Goal: Information Seeking & Learning: Learn about a topic

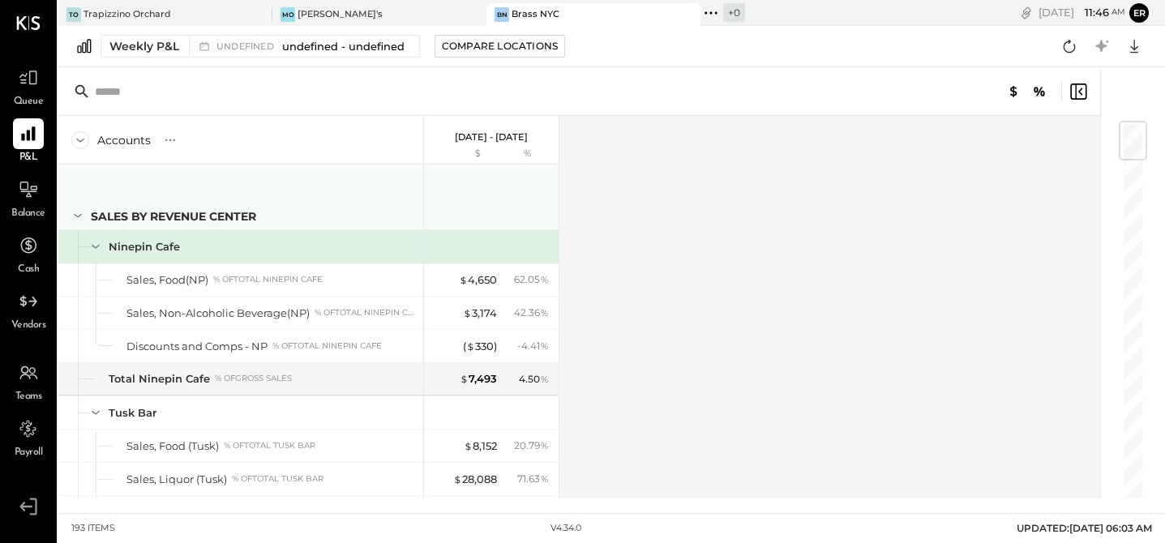
click at [473, 216] on div at bounding box center [493, 195] width 122 height 60
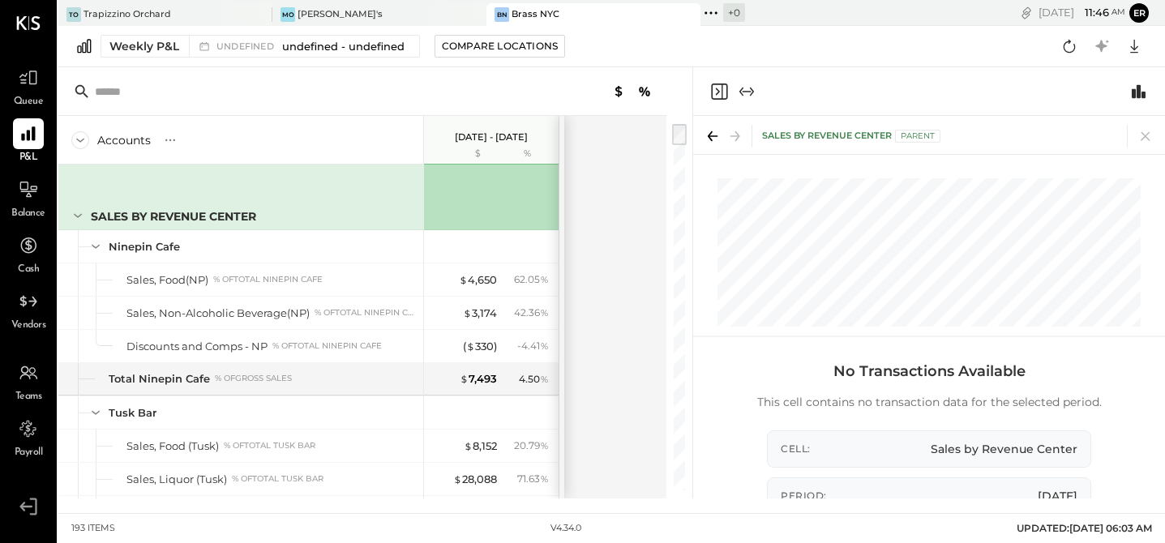
click at [365, 194] on div "Sales by Revenue Center" at bounding box center [240, 197] width 365 height 65
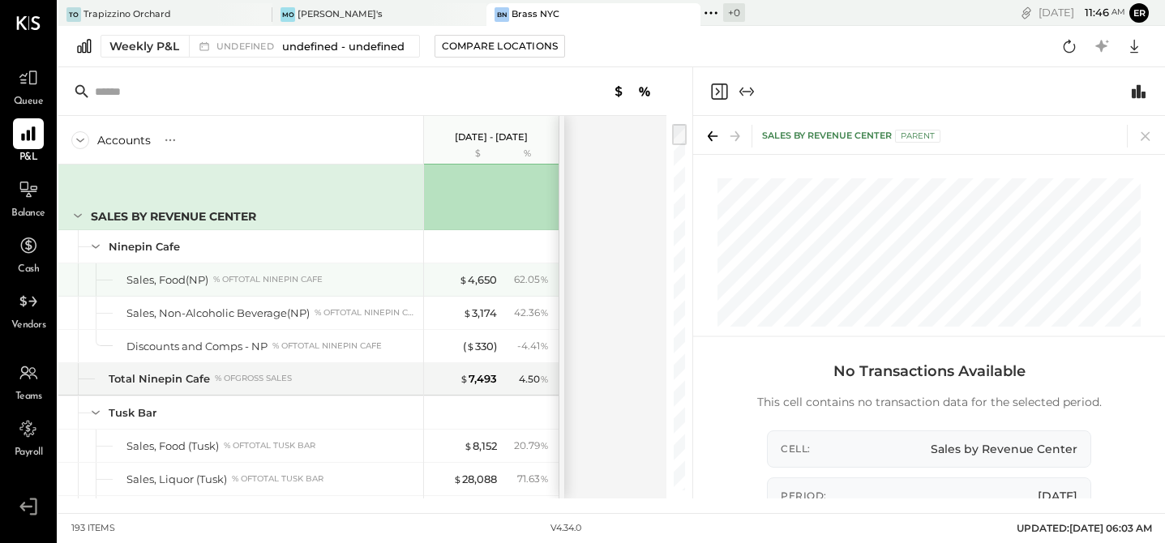
click at [240, 285] on div "% of Total Ninepin Cafe" at bounding box center [267, 279] width 109 height 11
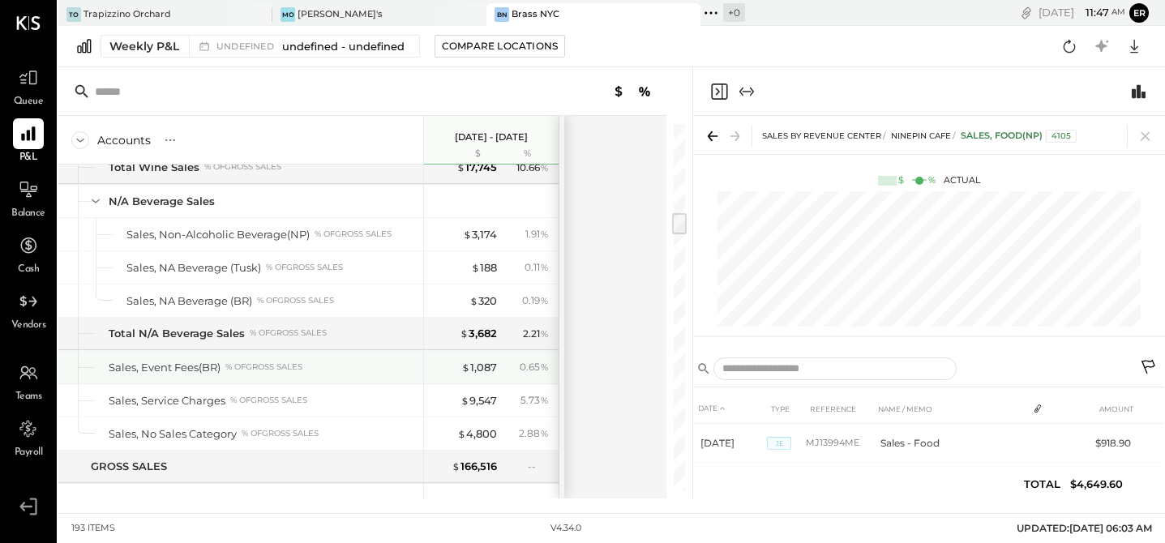
scroll to position [1404, 0]
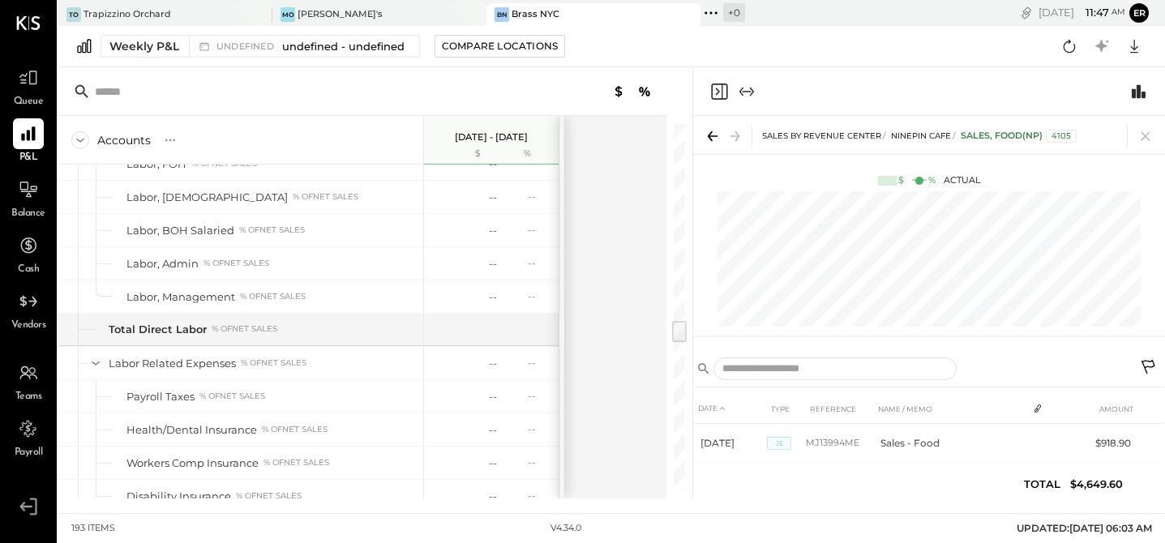
drag, startPoint x: 674, startPoint y: 226, endPoint x: 673, endPoint y: 334, distance: 107.8
click at [673, 334] on div at bounding box center [679, 331] width 15 height 21
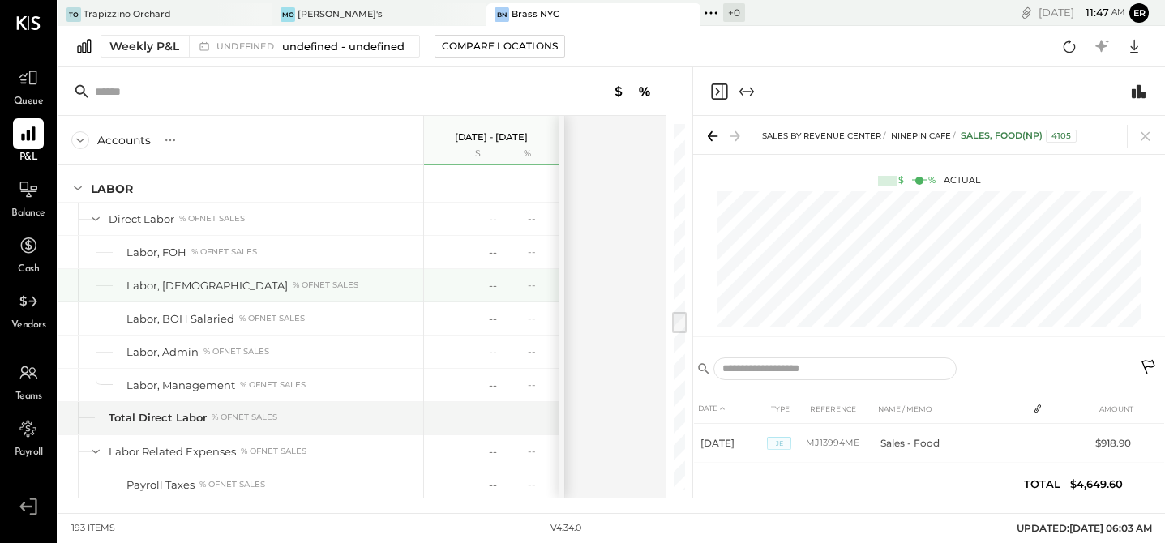
scroll to position [2959, 0]
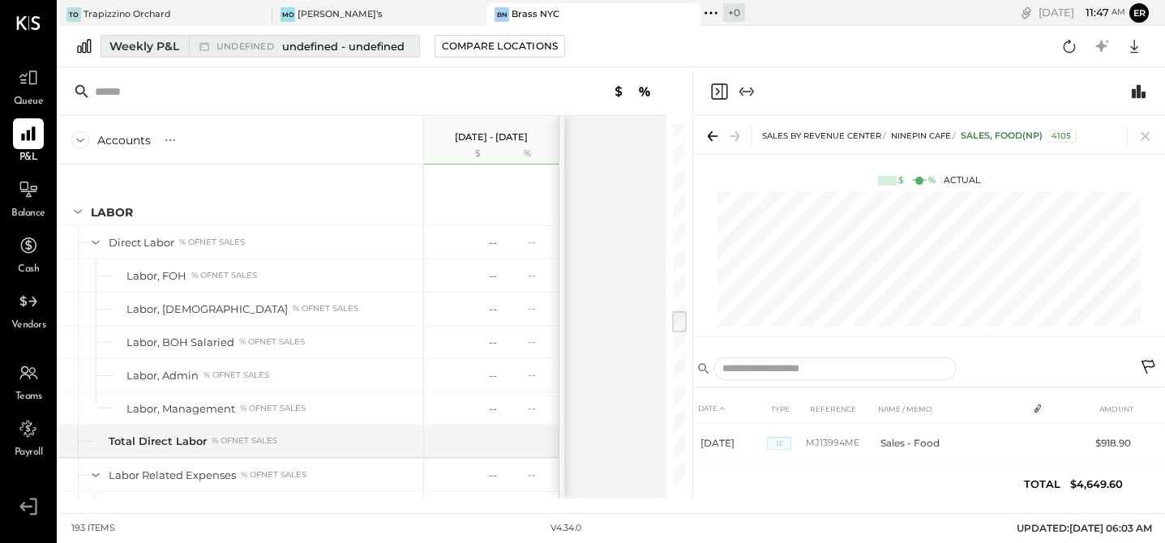
click at [166, 47] on div "Weekly P&L" at bounding box center [144, 46] width 70 height 16
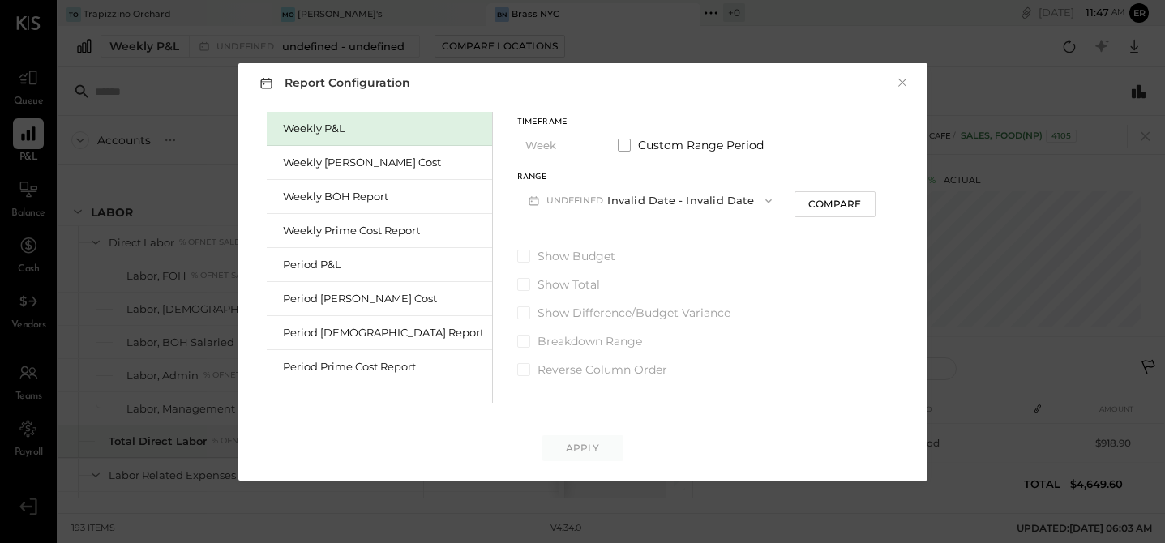
click at [592, 204] on button "undefined Invalid Date - Invalid Date" at bounding box center [650, 201] width 266 height 30
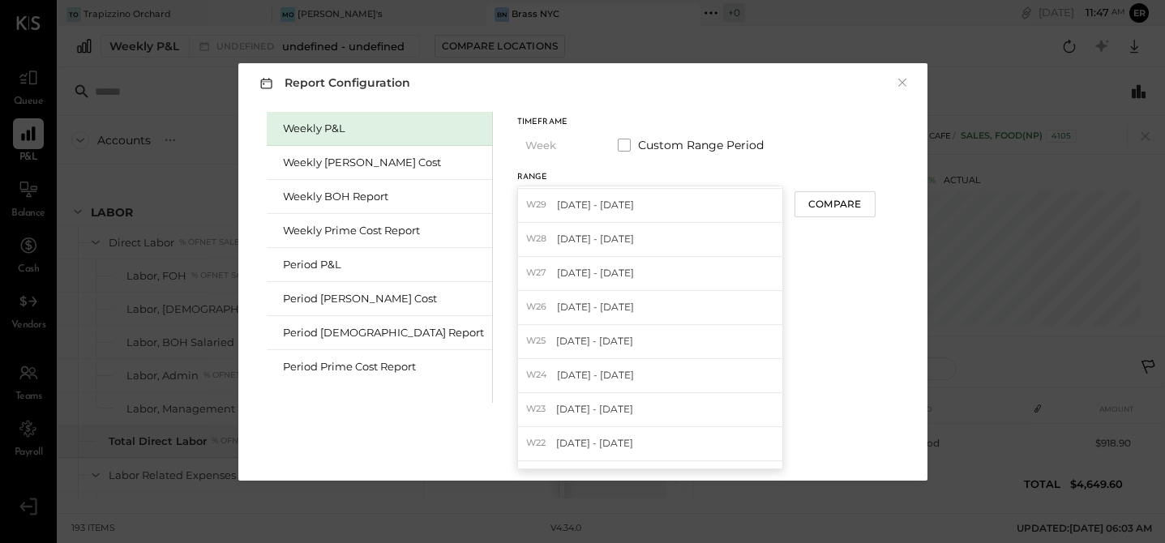
scroll to position [328, 0]
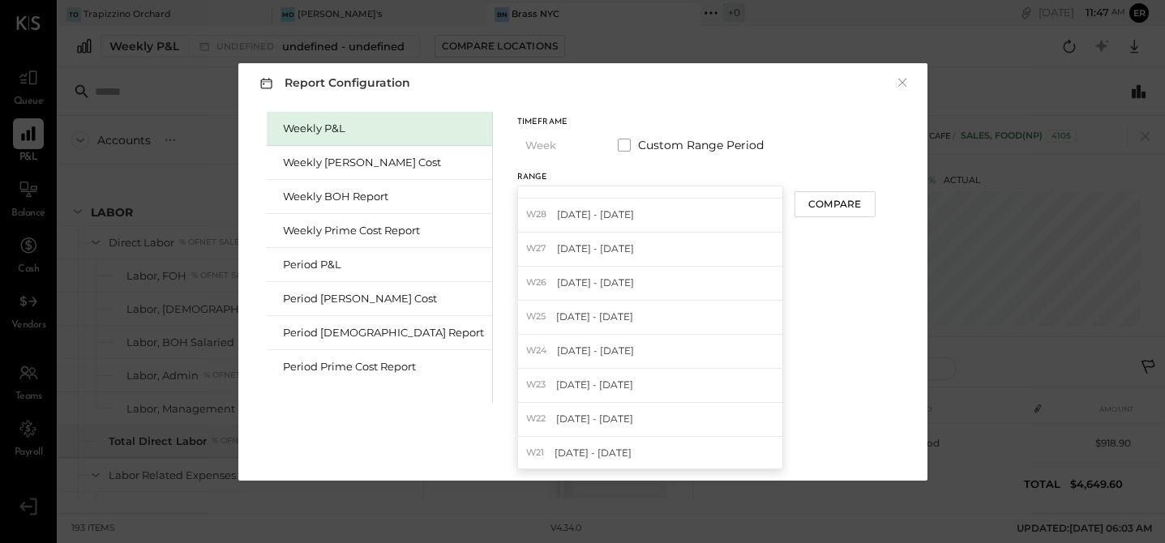
click at [833, 319] on div "Weekly P&L Weekly [PERSON_NAME] Cost Weekly BOH Report Weekly Prime Cost Report…" at bounding box center [583, 255] width 657 height 295
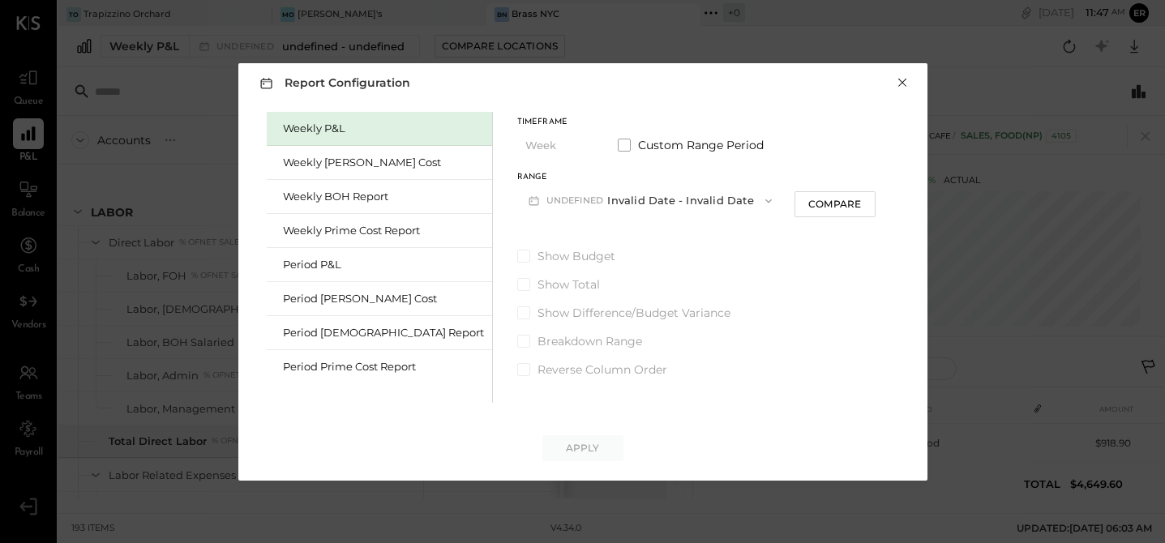
click at [901, 83] on button "×" at bounding box center [902, 83] width 15 height 16
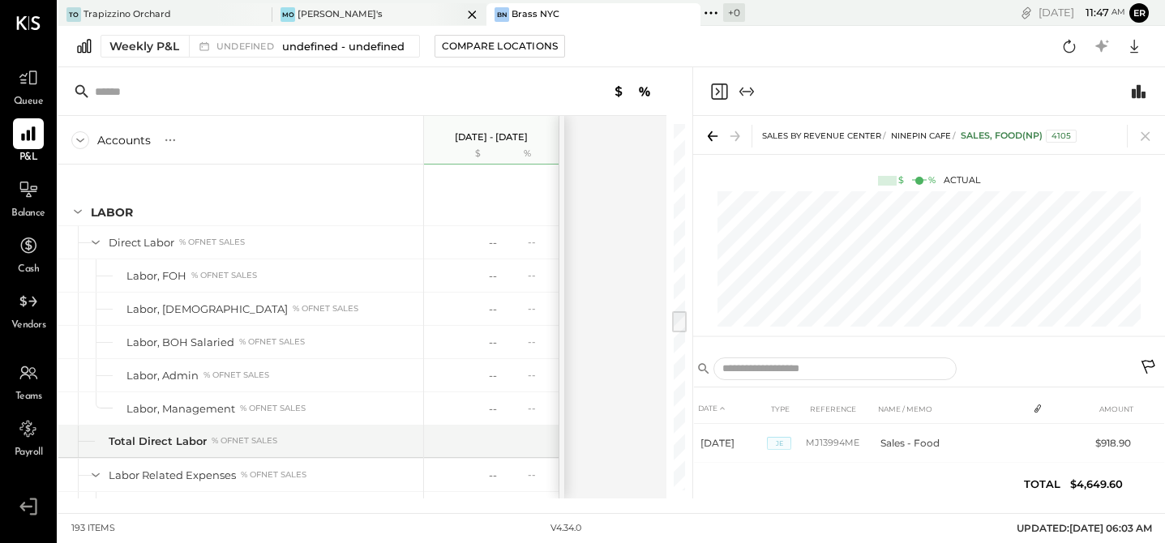
click at [306, 10] on div "[PERSON_NAME]'s" at bounding box center [340, 14] width 85 height 13
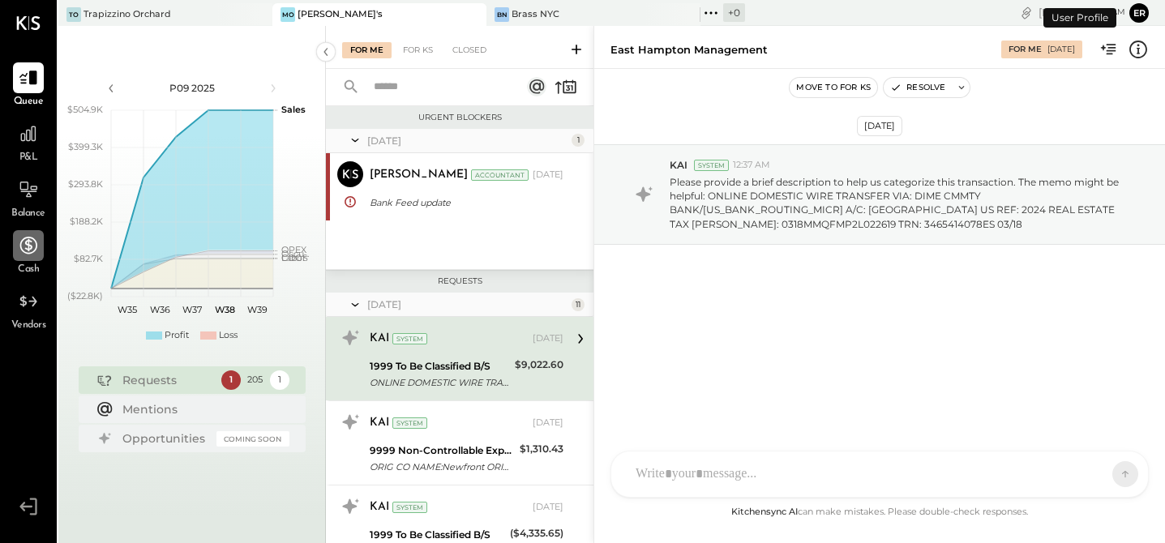
scroll to position [33, 0]
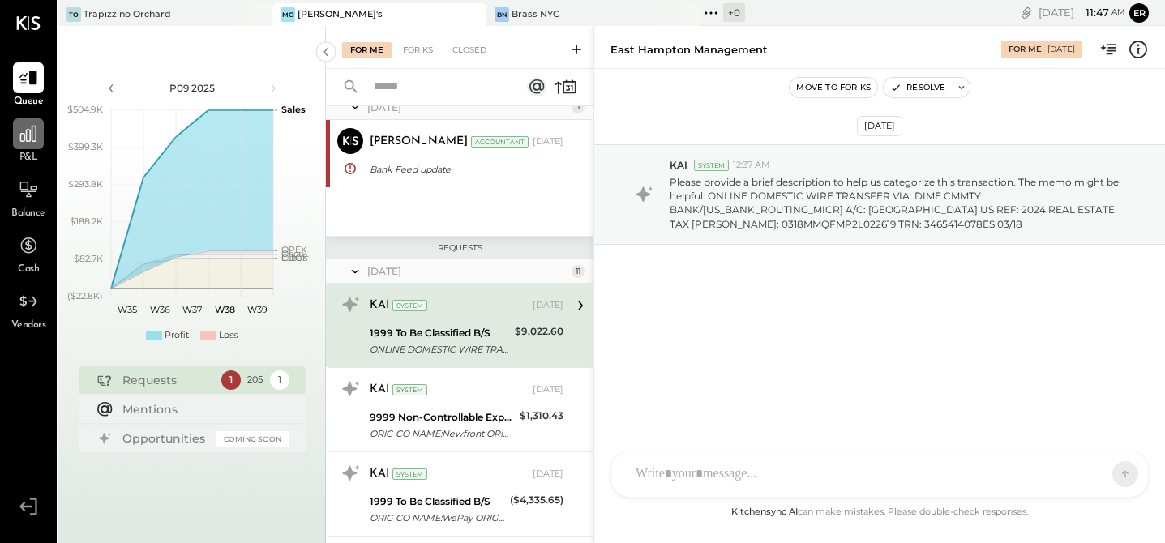
click at [32, 144] on div at bounding box center [28, 133] width 31 height 31
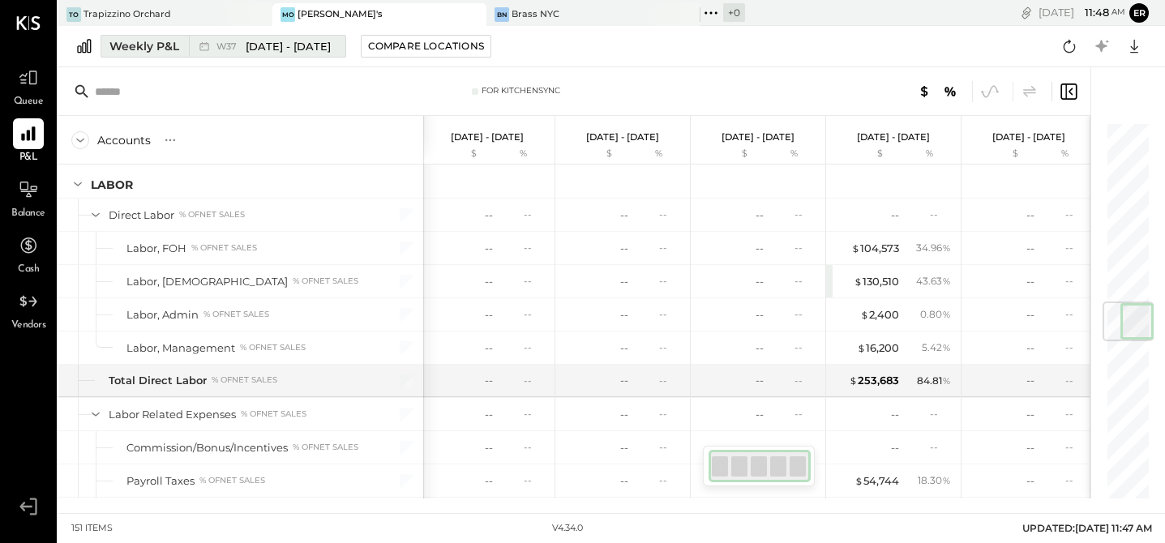
click at [146, 49] on div "Weekly P&L" at bounding box center [144, 46] width 70 height 16
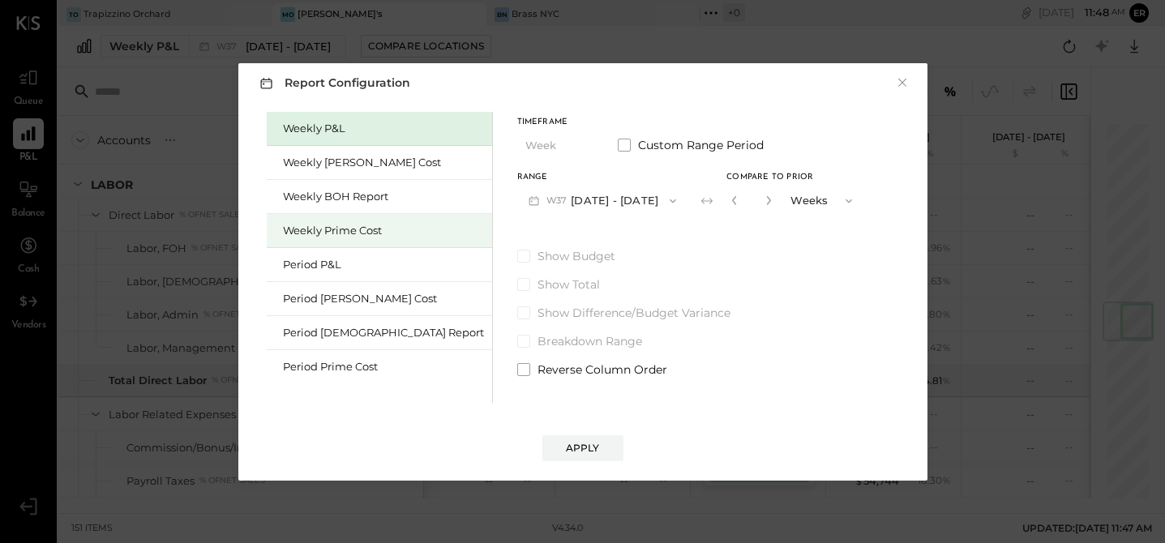
click at [328, 236] on div "Weekly Prime Cost" at bounding box center [383, 230] width 201 height 15
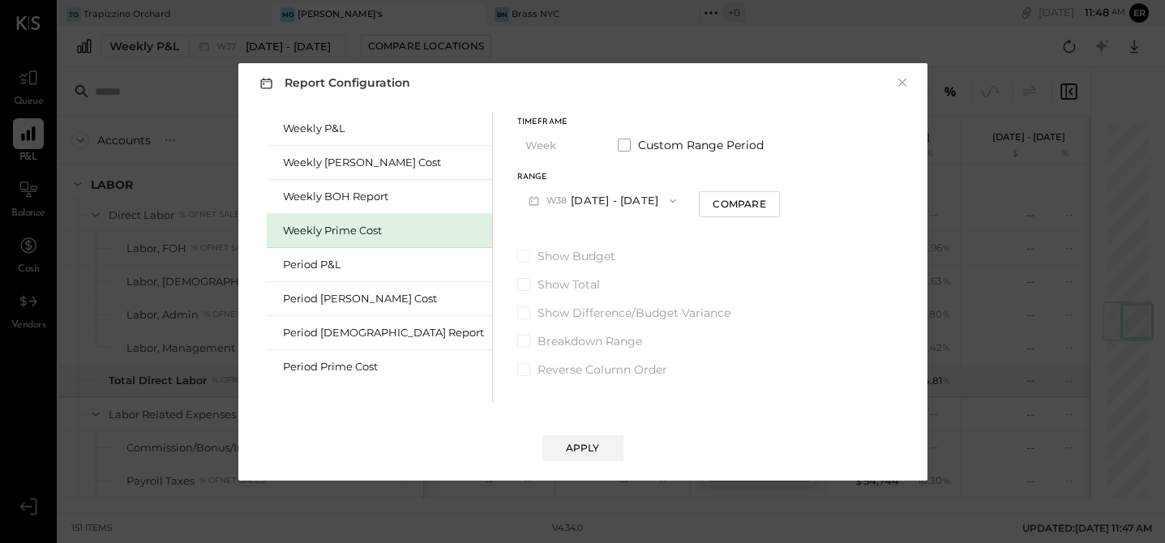
click at [555, 199] on button "W38 [DATE] - [DATE]" at bounding box center [602, 201] width 171 height 30
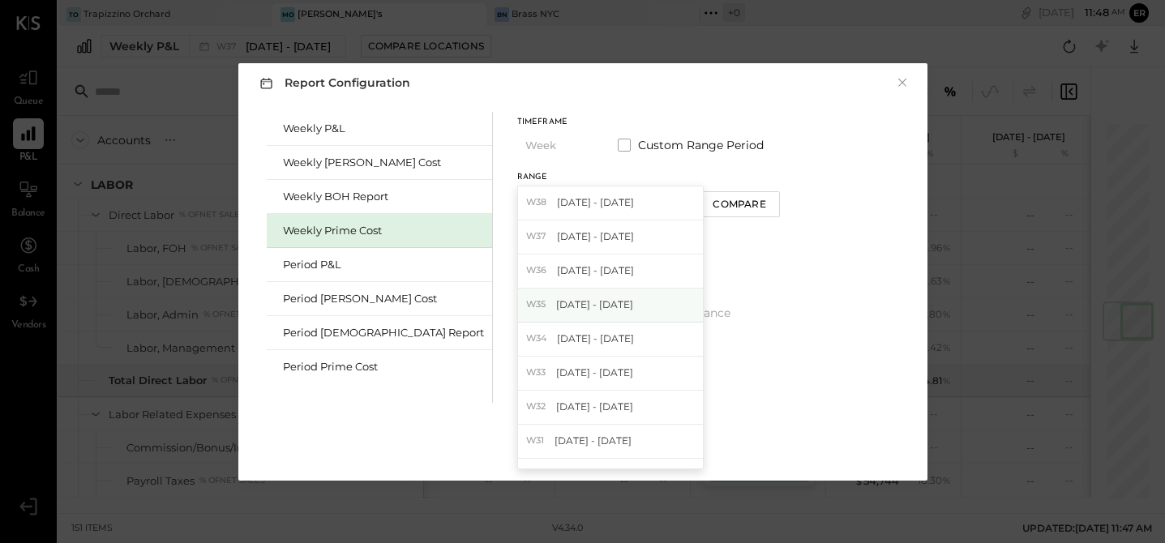
click at [556, 311] on span "[DATE] - [DATE]" at bounding box center [594, 305] width 77 height 14
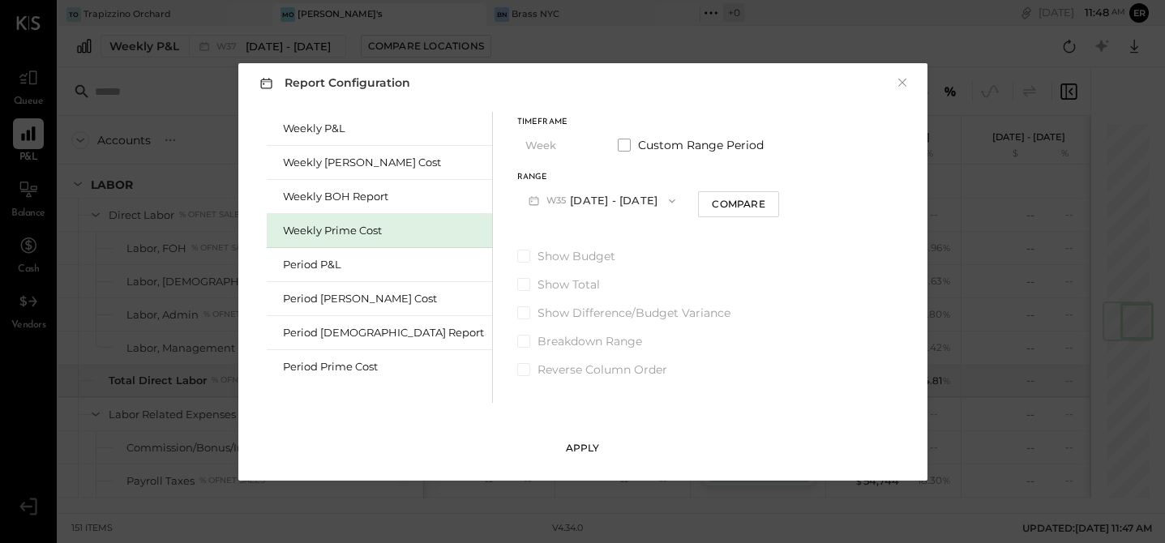
click at [585, 452] on div "Apply" at bounding box center [583, 448] width 34 height 14
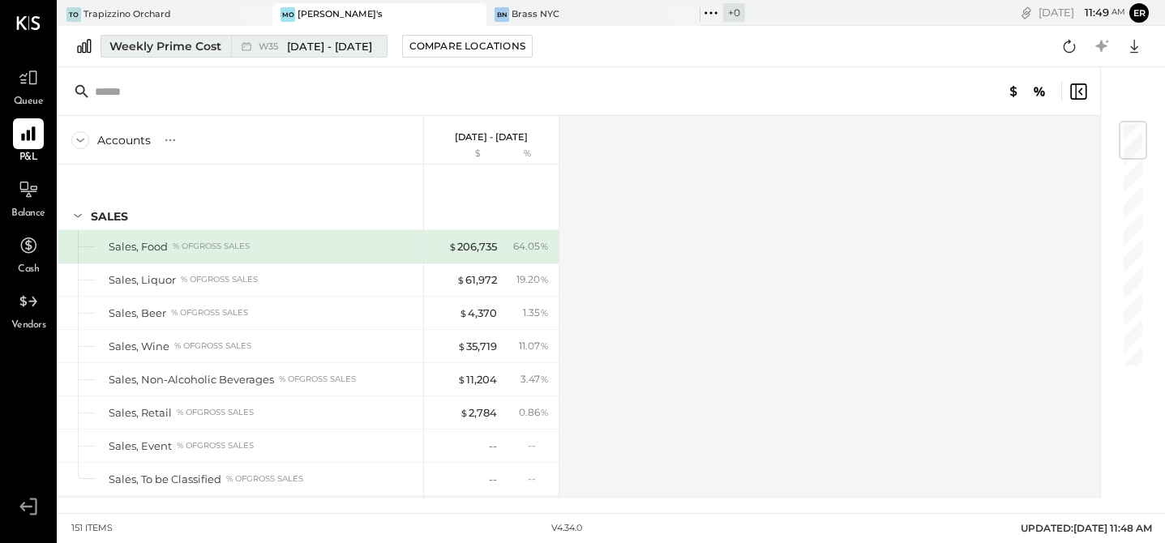
click at [182, 41] on div "Weekly Prime Cost" at bounding box center [165, 46] width 112 height 16
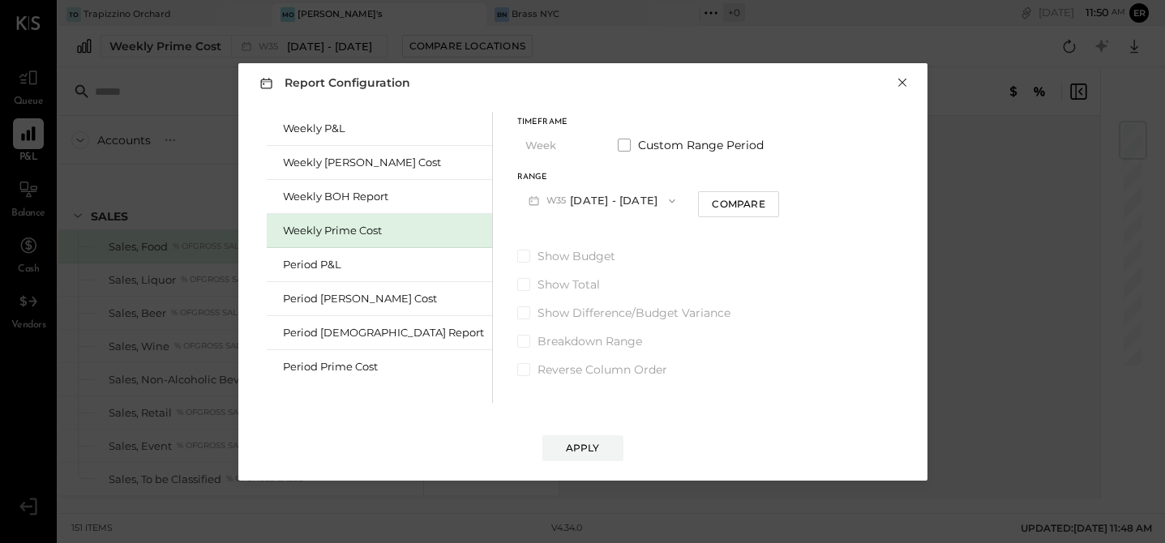
click at [902, 80] on button "×" at bounding box center [902, 83] width 15 height 16
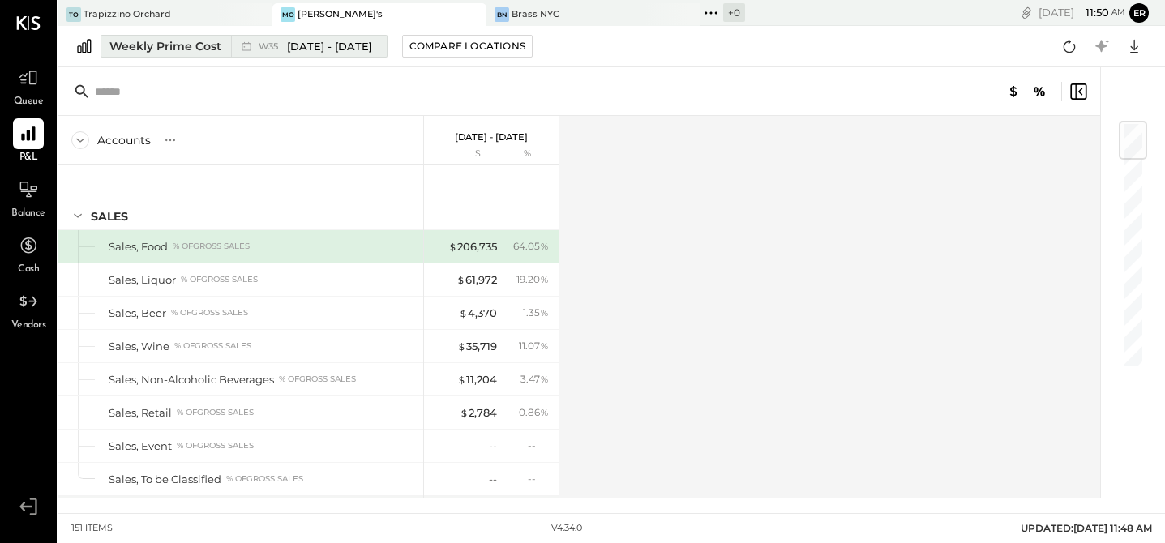
click at [287, 46] on span "[DATE] - [DATE]" at bounding box center [329, 46] width 85 height 15
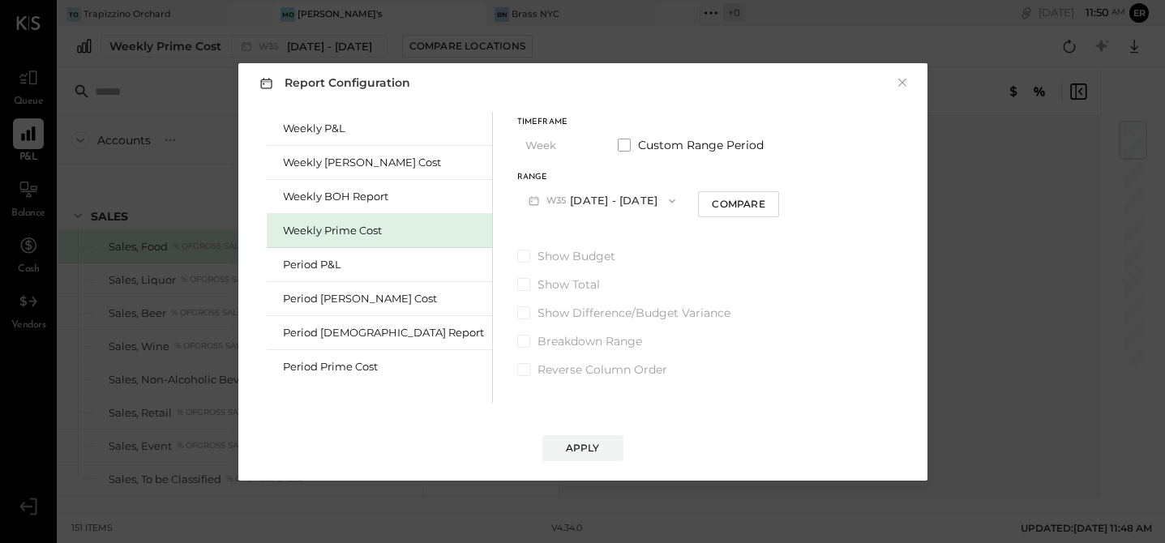
click at [554, 196] on button "W35 [DATE] - [DATE]" at bounding box center [602, 201] width 170 height 30
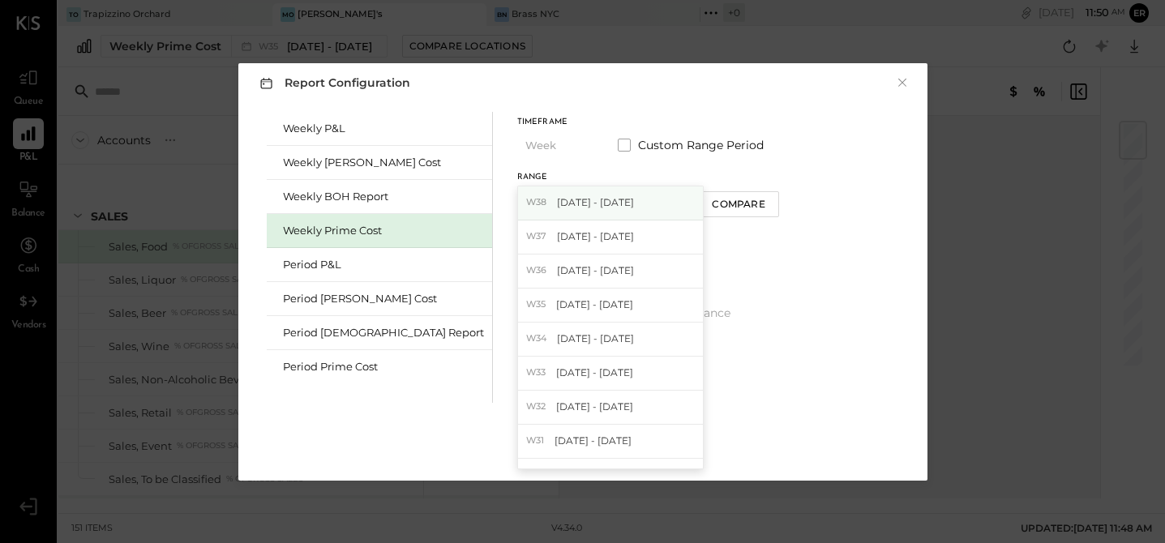
click at [572, 196] on div "W38 [DATE] - [DATE]" at bounding box center [610, 203] width 185 height 34
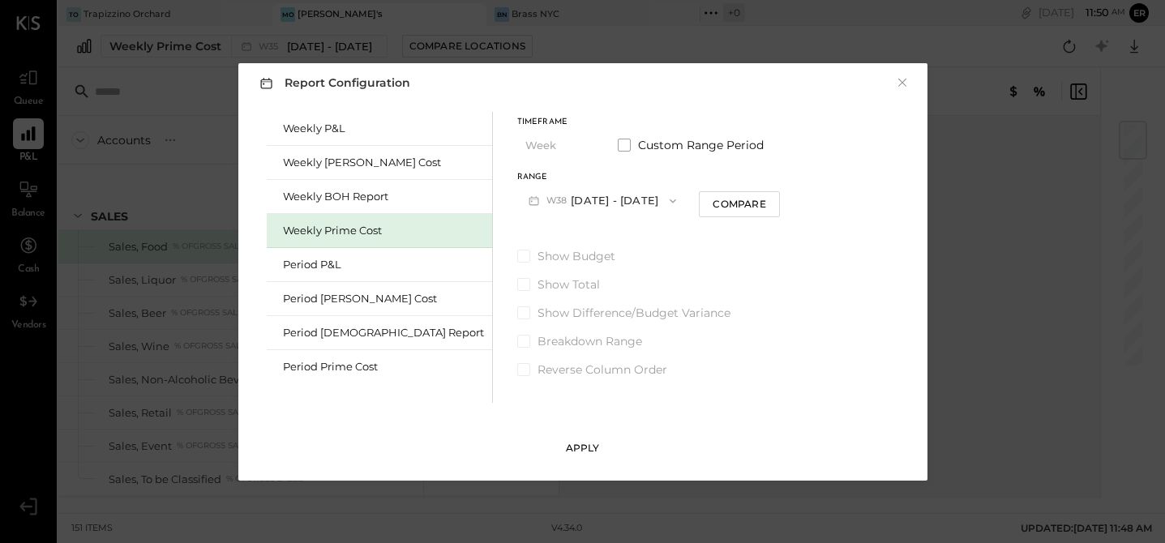
click at [571, 443] on div "Apply" at bounding box center [583, 448] width 34 height 14
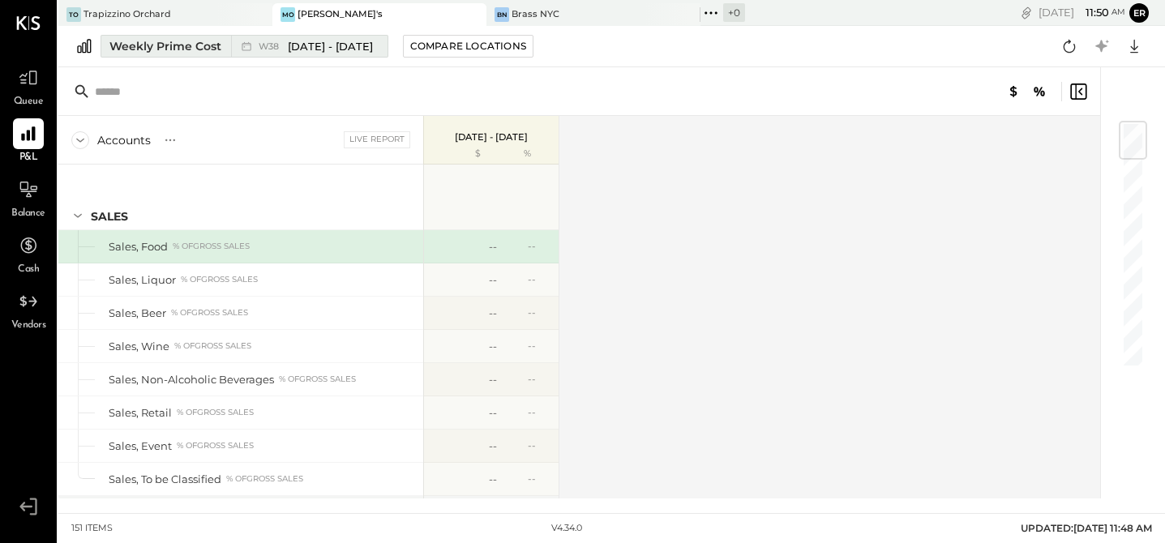
click at [195, 41] on div "Weekly Prime Cost" at bounding box center [165, 46] width 112 height 16
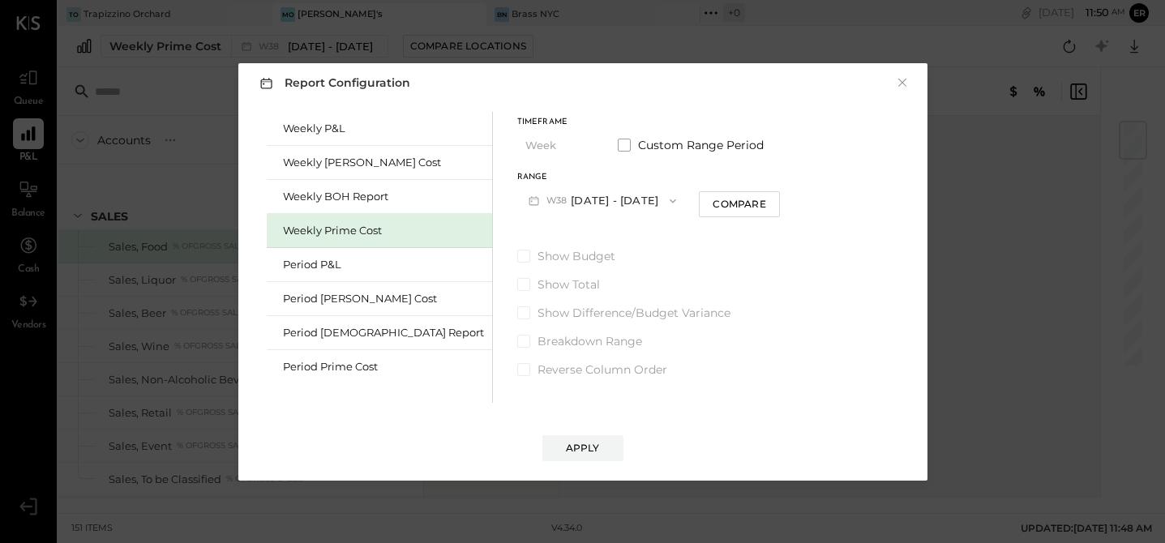
click at [531, 203] on button "W38 [DATE] - [DATE]" at bounding box center [602, 201] width 171 height 30
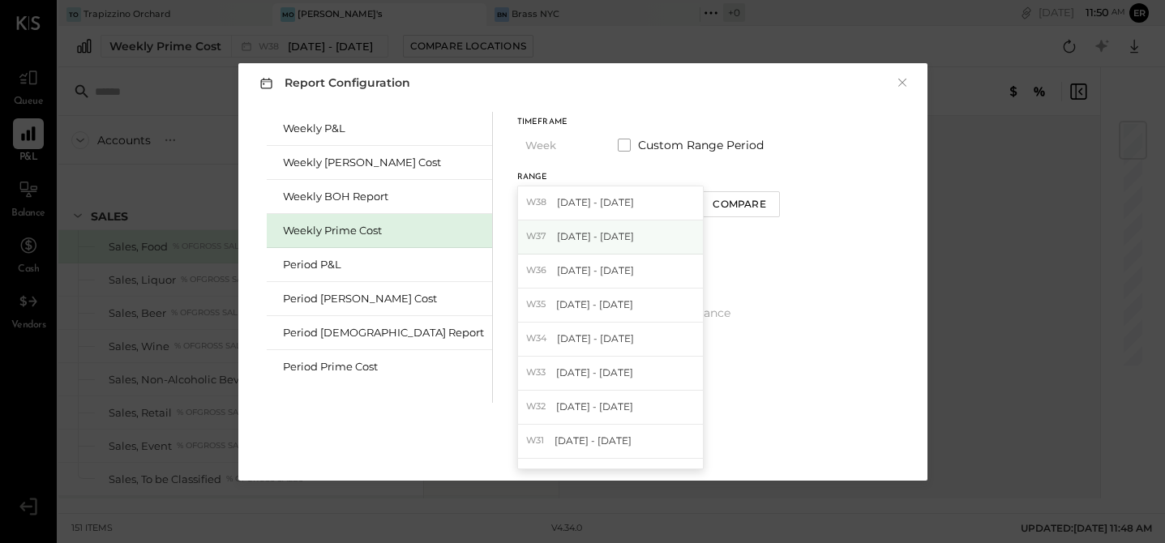
click at [522, 229] on div "W37 [DATE] - [DATE]" at bounding box center [610, 238] width 185 height 34
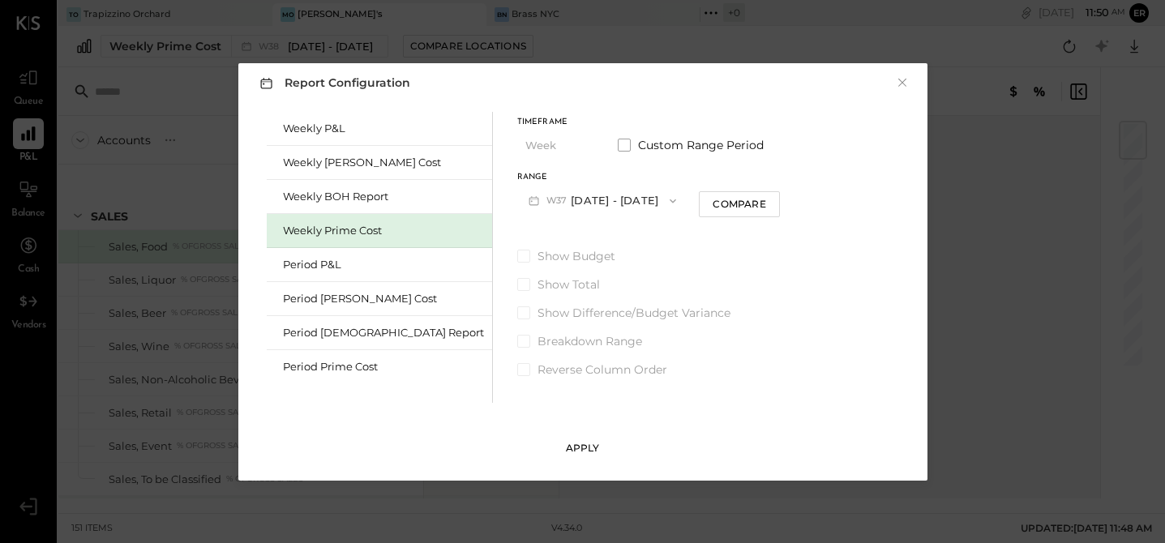
click at [595, 435] on button "Apply" at bounding box center [582, 448] width 81 height 26
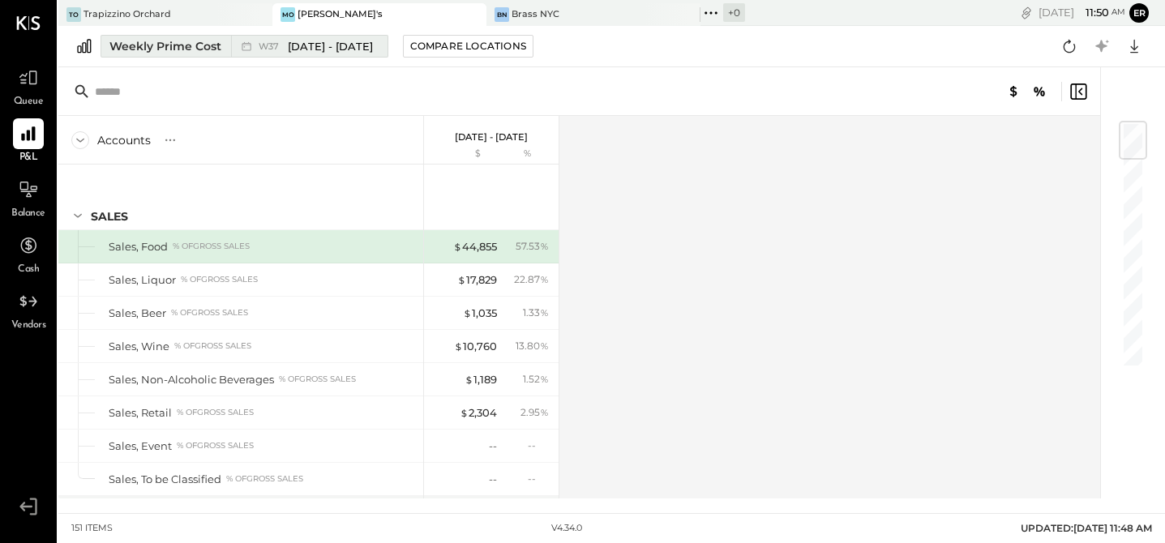
click at [207, 45] on div "Weekly Prime Cost" at bounding box center [165, 46] width 112 height 16
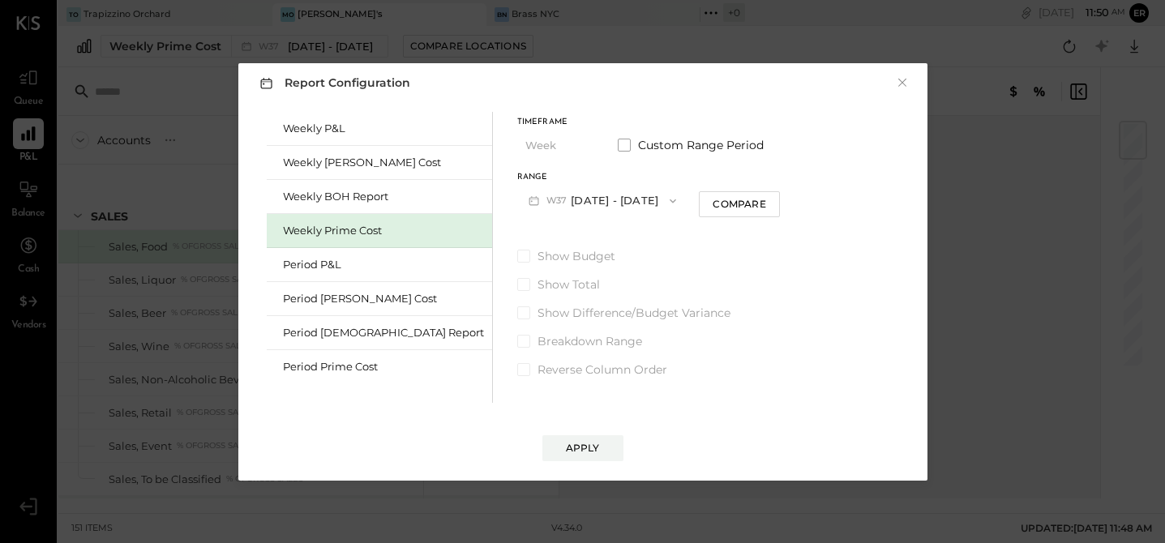
click at [517, 201] on button "W37 [DATE] - [DATE]" at bounding box center [602, 201] width 171 height 30
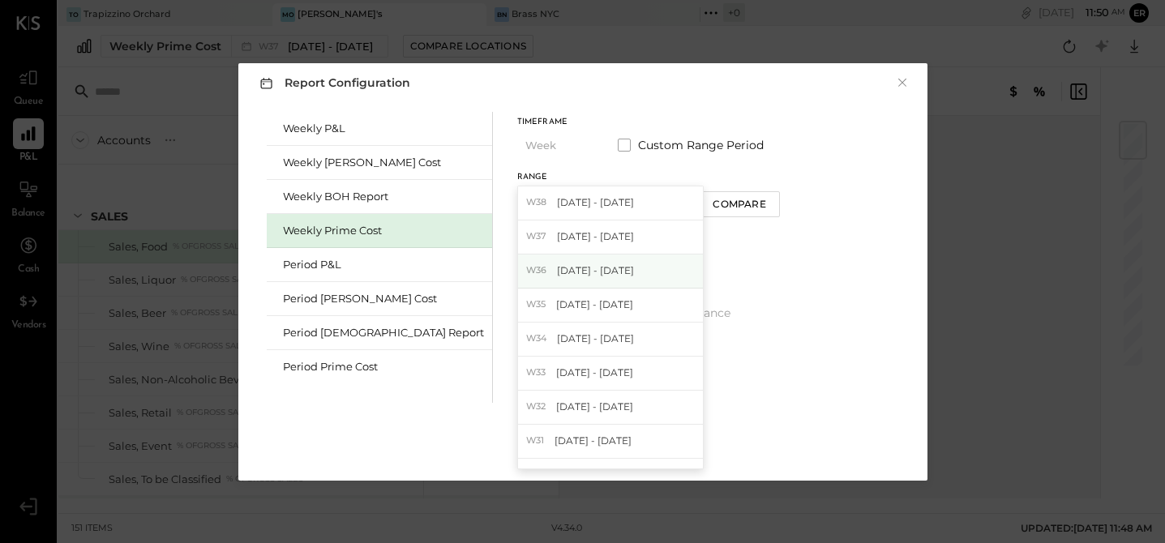
click at [557, 267] on span "[DATE] - [DATE]" at bounding box center [595, 270] width 77 height 14
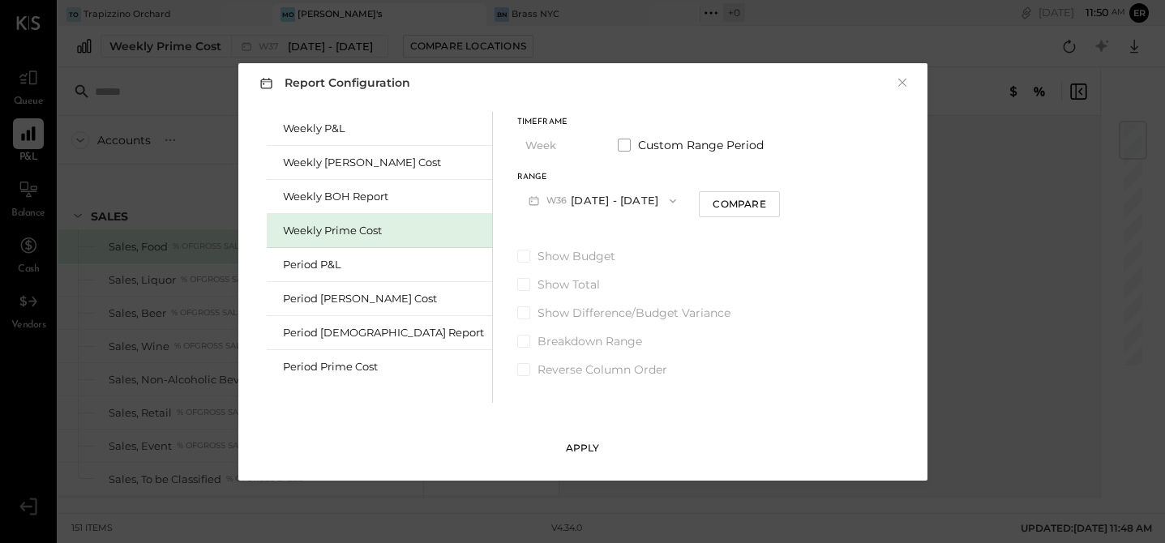
click at [581, 445] on div "Apply" at bounding box center [583, 448] width 34 height 14
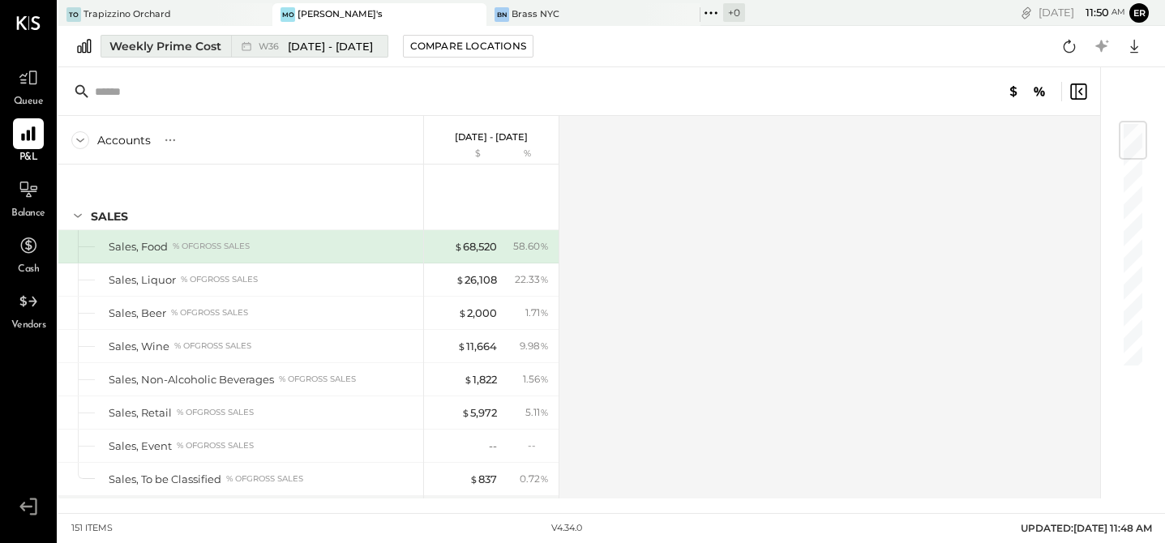
click at [165, 42] on div "Weekly Prime Cost" at bounding box center [165, 46] width 112 height 16
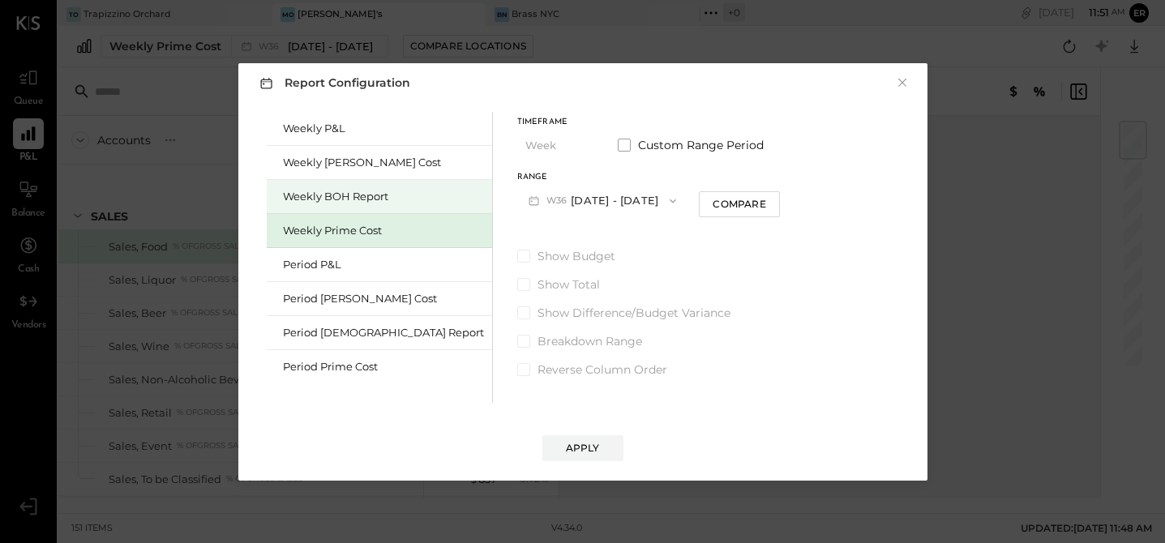
click at [319, 187] on div "Weekly BOH Report" at bounding box center [379, 197] width 225 height 34
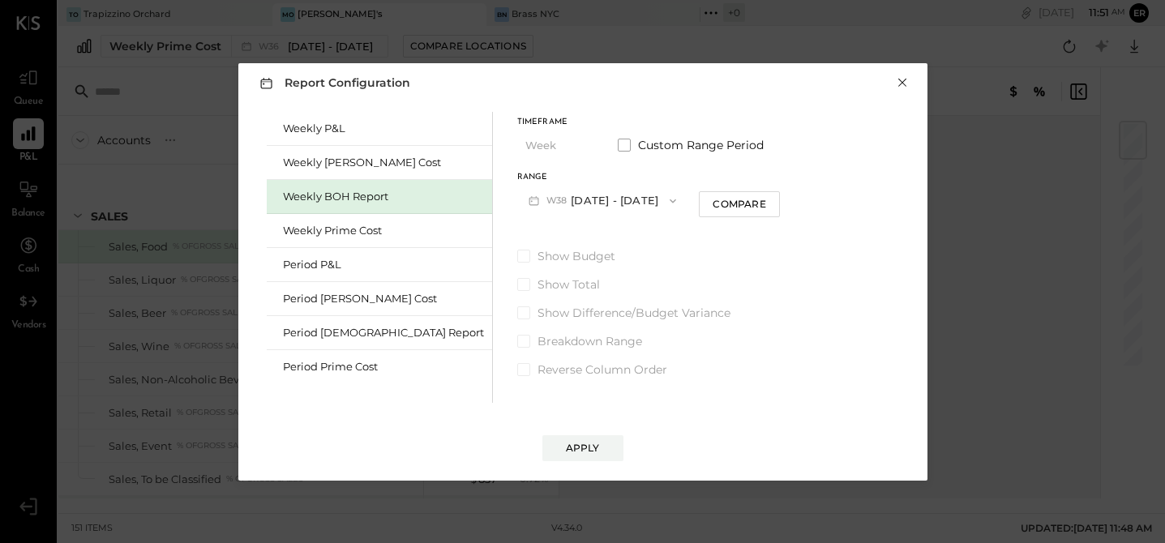
click at [908, 89] on button "×" at bounding box center [902, 83] width 15 height 16
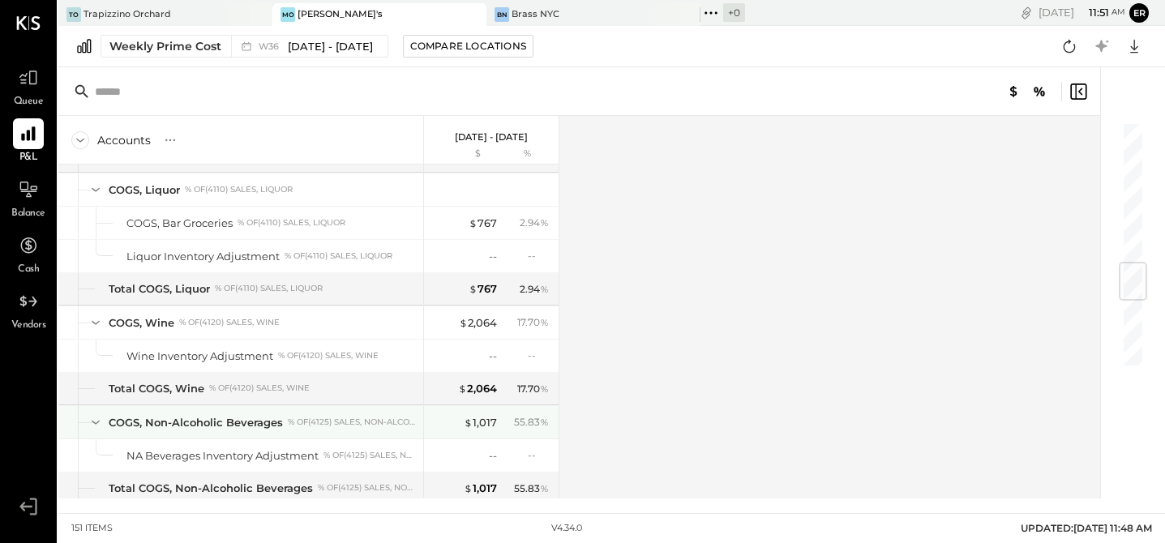
scroll to position [777, 0]
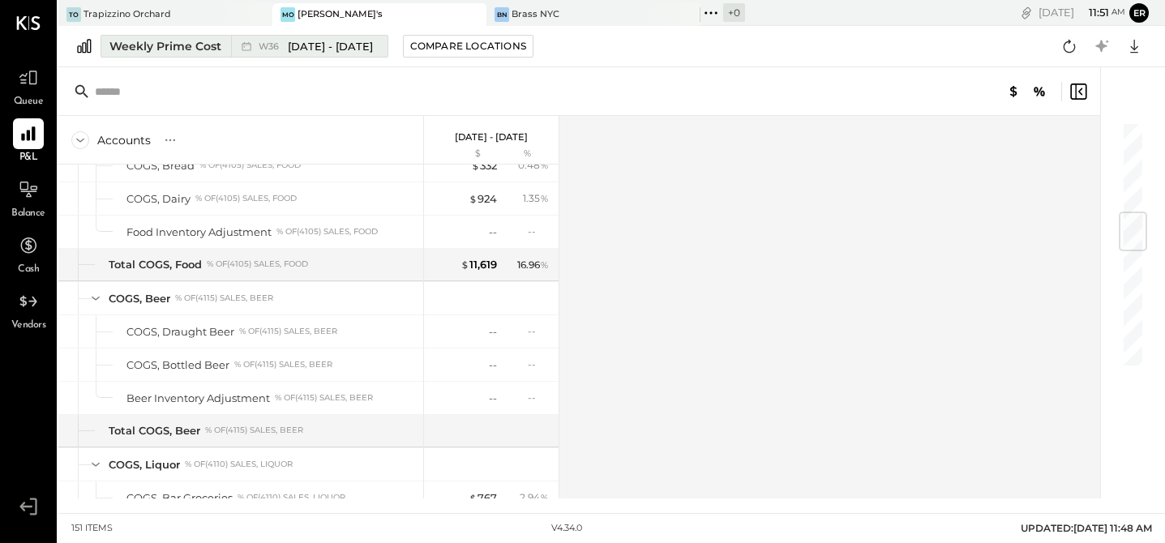
click at [283, 41] on div "W36 [DATE] - [DATE]" at bounding box center [316, 46] width 114 height 15
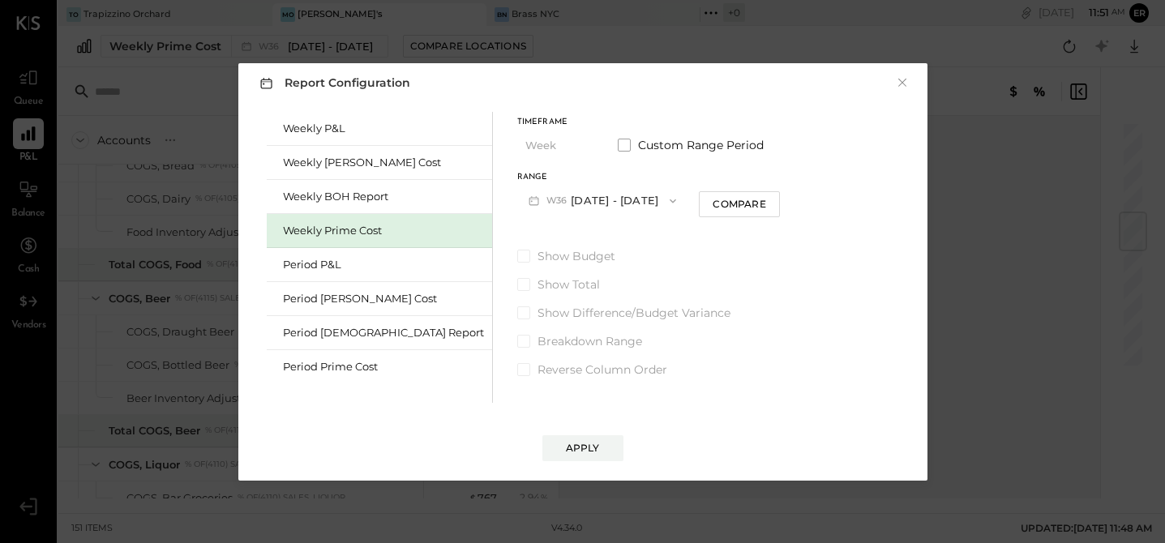
click at [525, 203] on button "W36 [DATE] - [DATE]" at bounding box center [602, 201] width 171 height 30
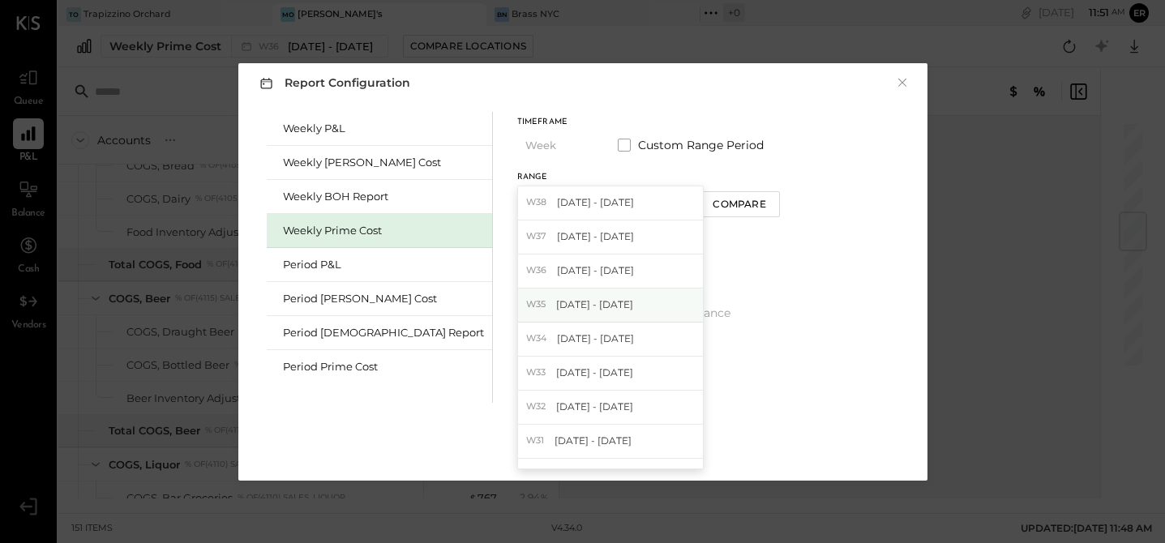
click at [556, 306] on span "[DATE] - [DATE]" at bounding box center [594, 305] width 77 height 14
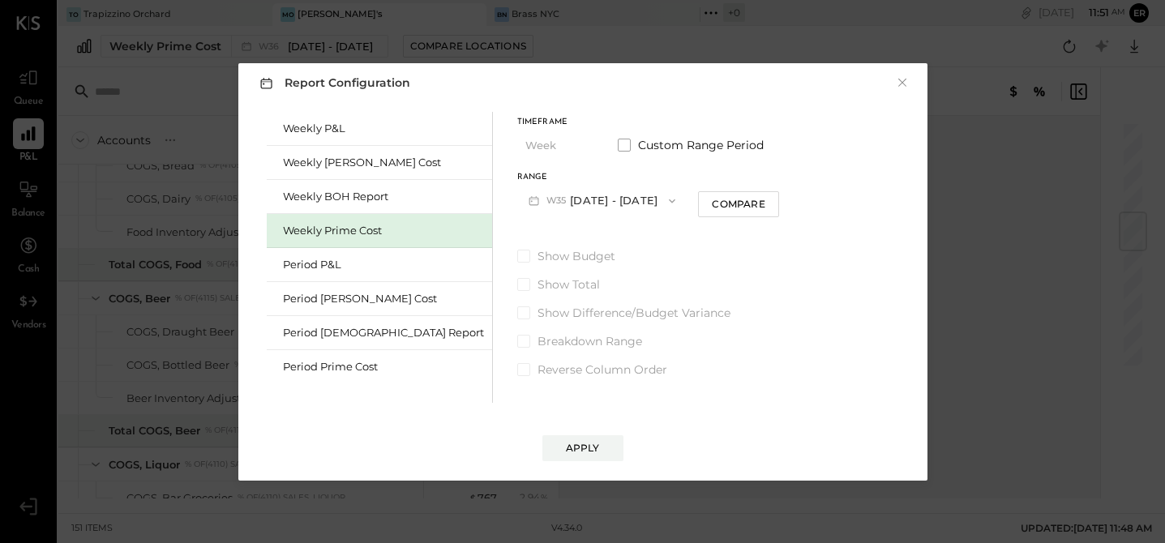
click at [551, 204] on button "W35 [DATE] - [DATE]" at bounding box center [602, 201] width 170 height 30
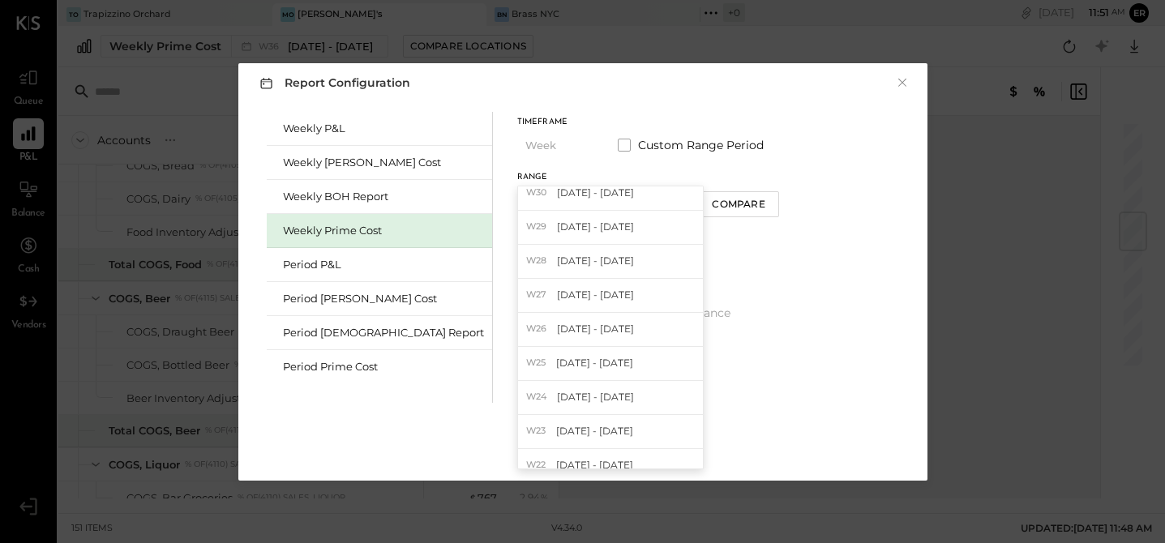
scroll to position [290, 0]
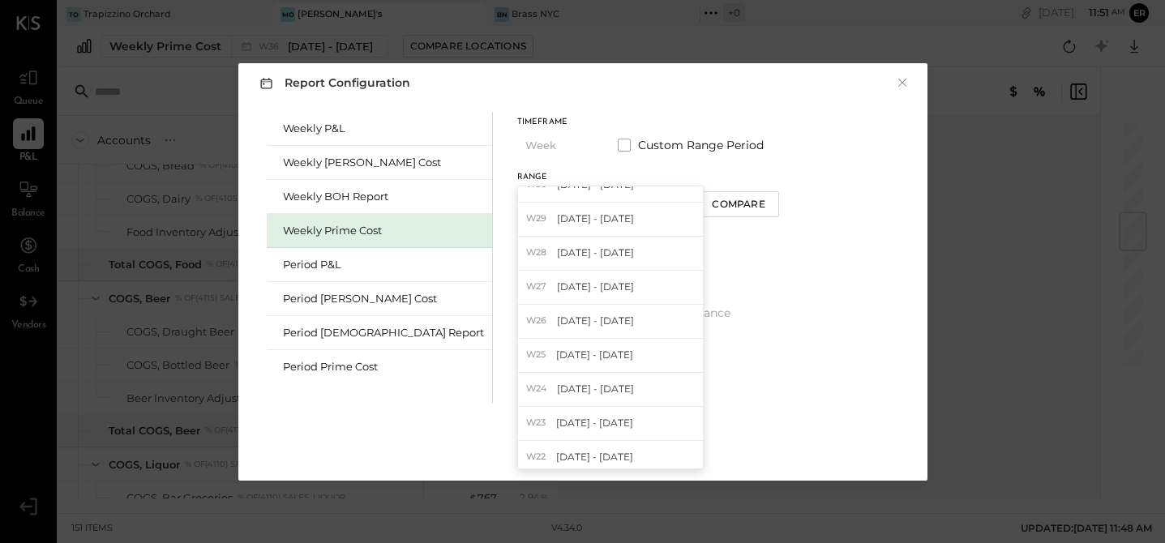
click at [726, 304] on div "Weekly P&L Weekly [PERSON_NAME] Cost Weekly BOH Report Weekly Prime Cost Period…" at bounding box center [583, 255] width 657 height 295
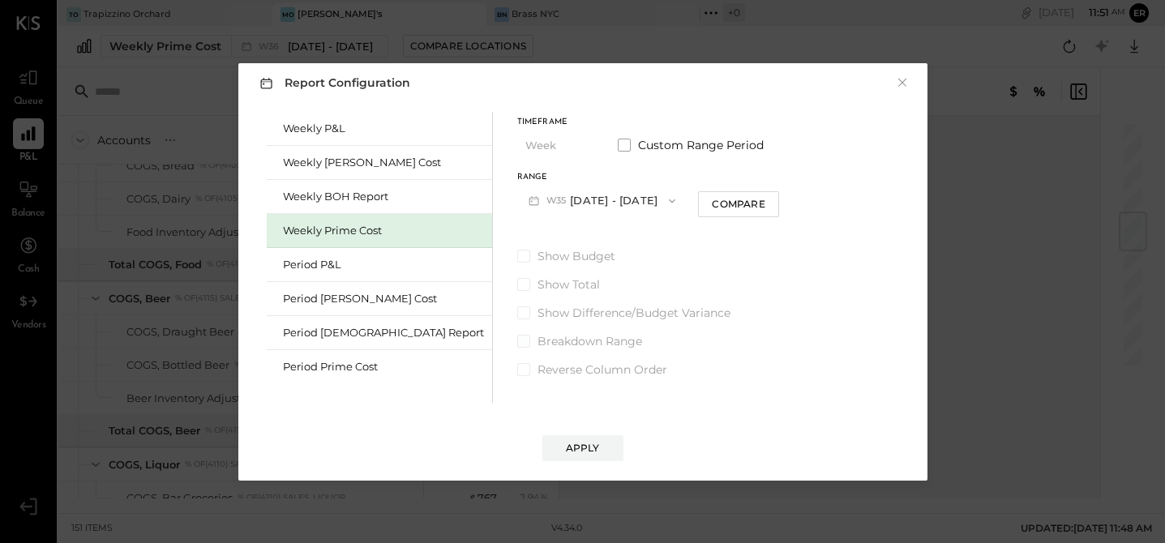
click at [517, 342] on label "Breakdown Range" at bounding box center [648, 341] width 263 height 16
click at [618, 148] on span at bounding box center [624, 145] width 13 height 13
click at [525, 211] on button "[DATE]" at bounding box center [565, 201] width 96 height 30
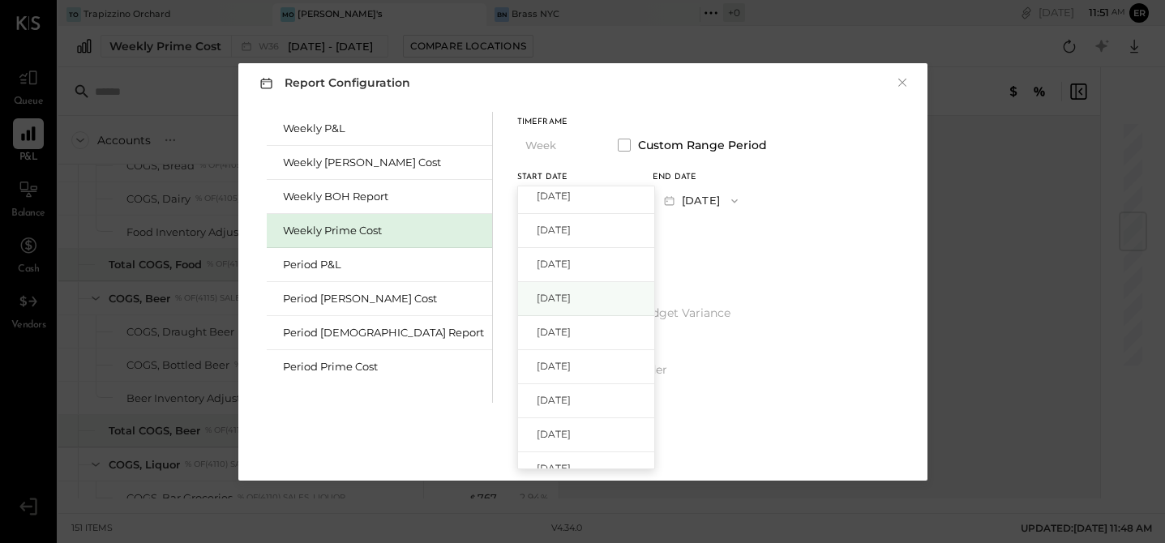
scroll to position [0, 0]
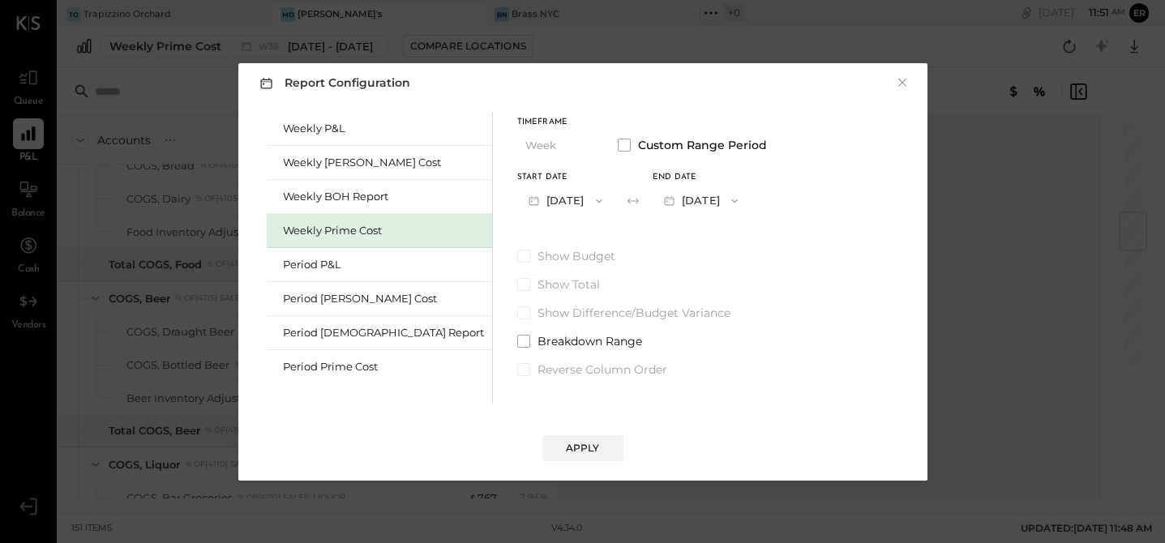
click at [675, 292] on div "Show Budget Show Total Show Difference/Budget Variance Breakdown Range Reverse …" at bounding box center [642, 313] width 250 height 130
click at [517, 204] on button "[DATE]" at bounding box center [565, 201] width 96 height 30
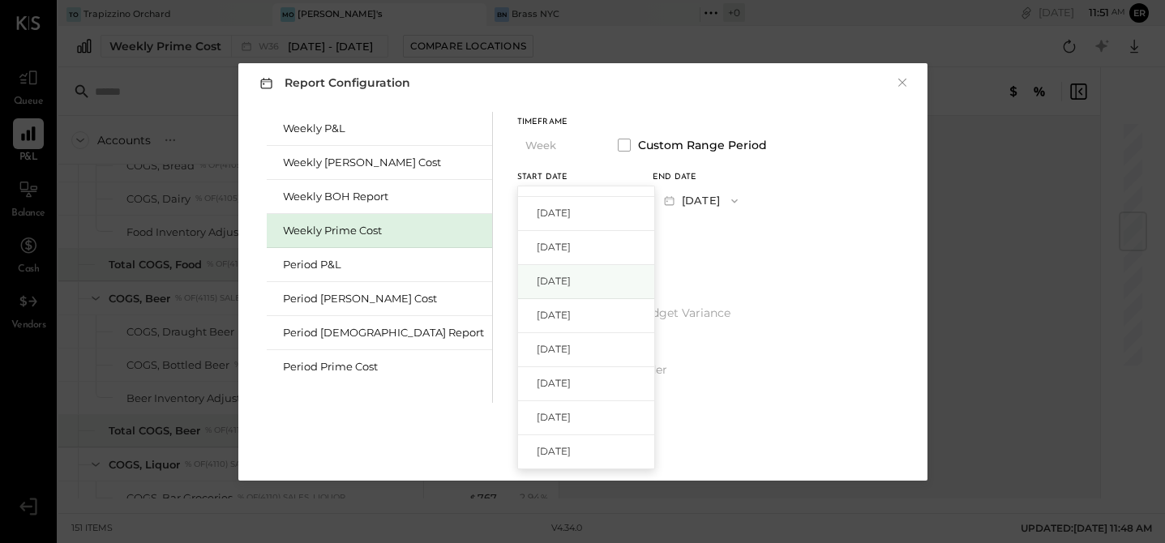
scroll to position [93, 0]
click at [537, 346] on span "[DATE]" at bounding box center [554, 347] width 34 height 14
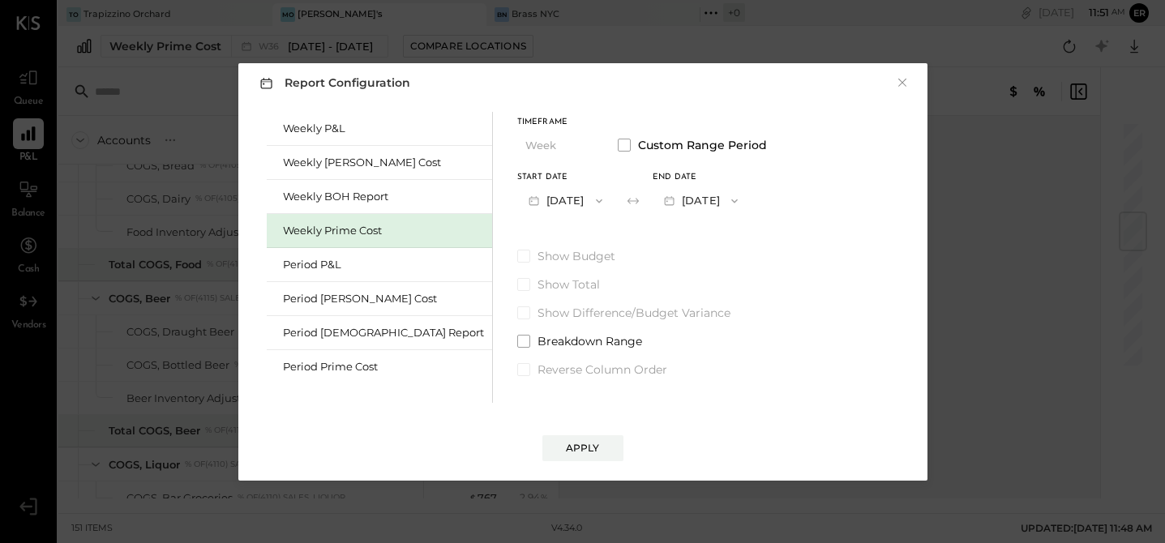
click at [663, 201] on button "[DATE]" at bounding box center [701, 201] width 96 height 30
click at [653, 313] on div "[DATE]" at bounding box center [721, 306] width 136 height 34
click at [539, 189] on button "[DATE]" at bounding box center [565, 201] width 96 height 30
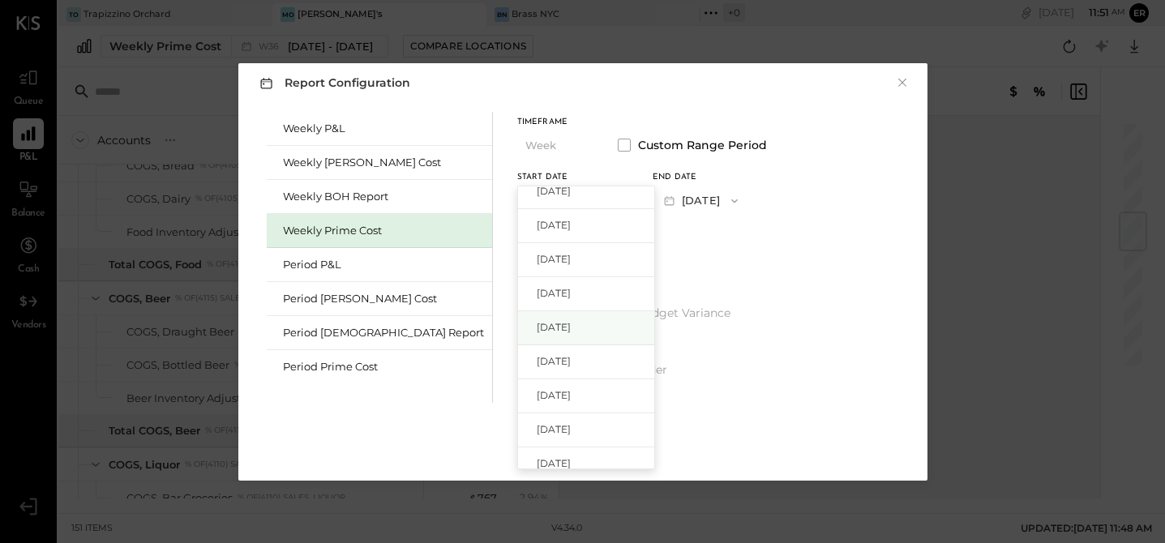
click at [537, 326] on span "[DATE]" at bounding box center [554, 327] width 34 height 14
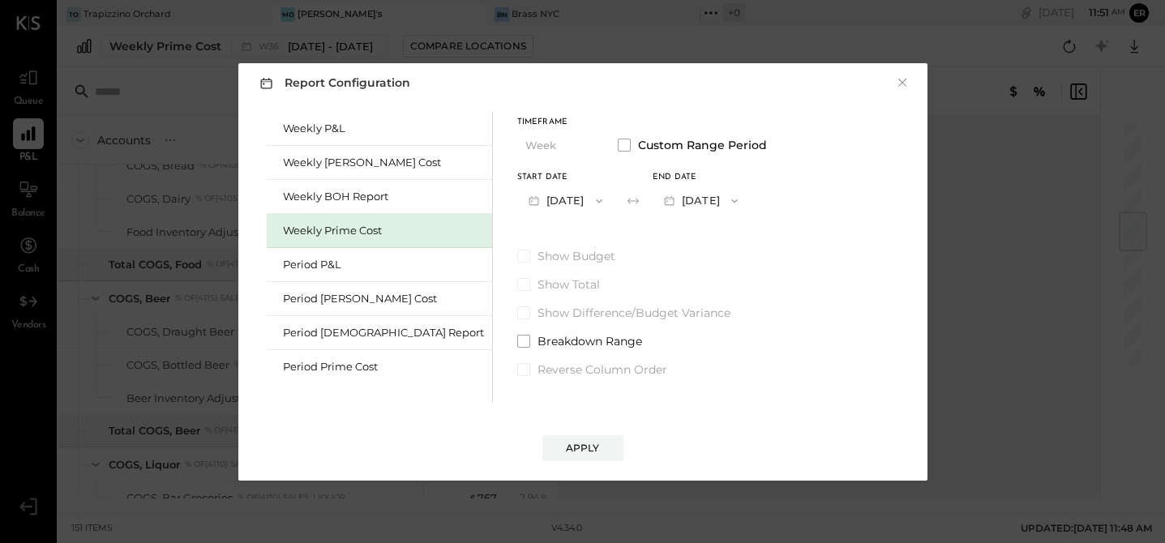
click at [653, 205] on button "[DATE]" at bounding box center [701, 201] width 96 height 30
click at [322, 332] on div "Period [DEMOGRAPHIC_DATA] Report" at bounding box center [383, 332] width 201 height 15
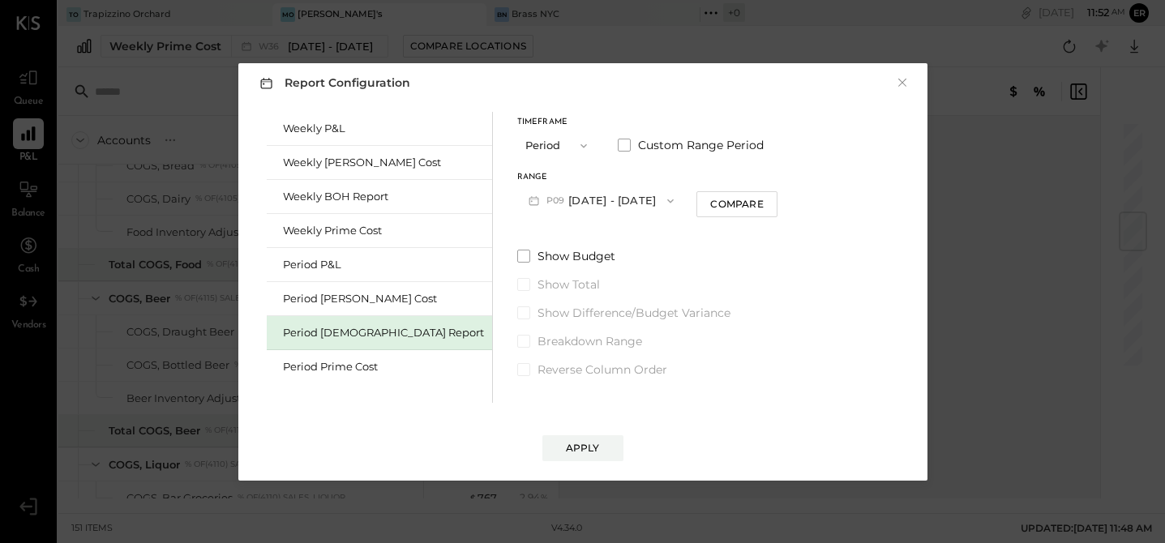
click at [550, 193] on button "P09 [DATE] - [DATE]" at bounding box center [601, 201] width 169 height 30
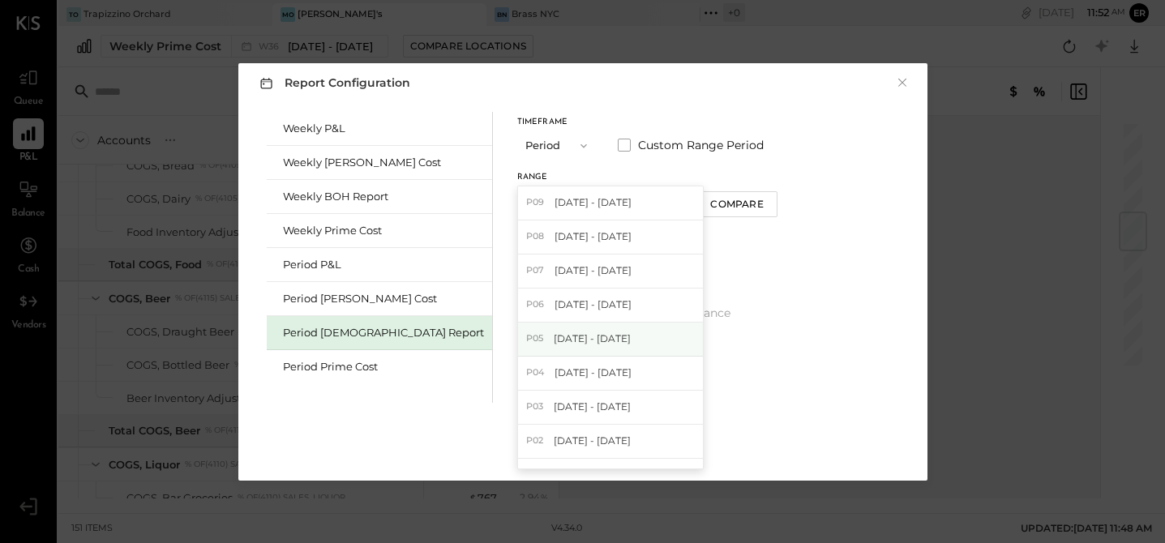
click at [554, 338] on span "[DATE] - [DATE]" at bounding box center [592, 339] width 77 height 14
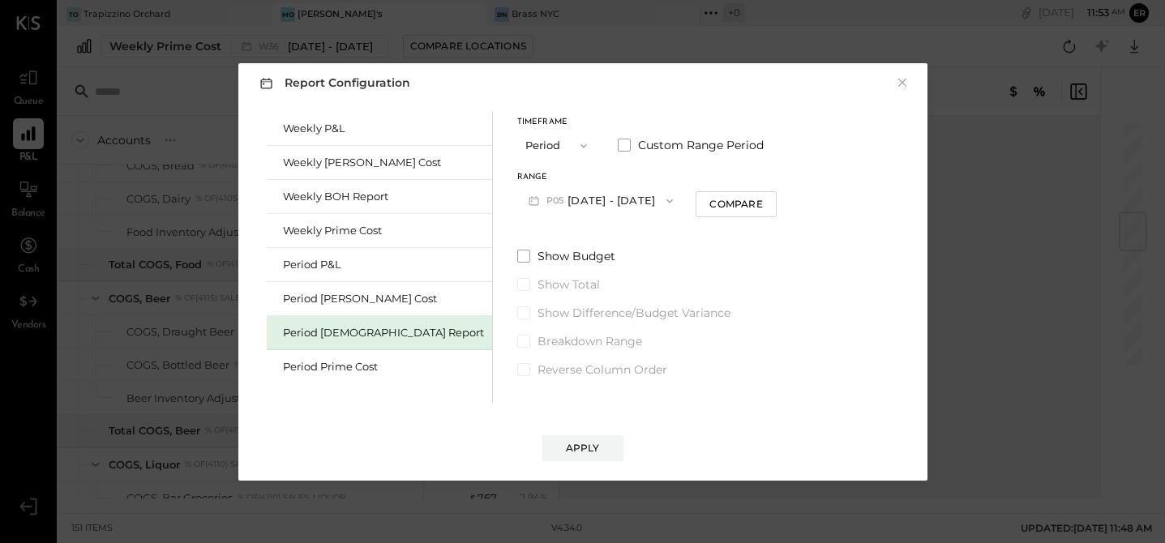
click at [517, 198] on button "P05 [DATE] - [DATE]" at bounding box center [601, 201] width 168 height 30
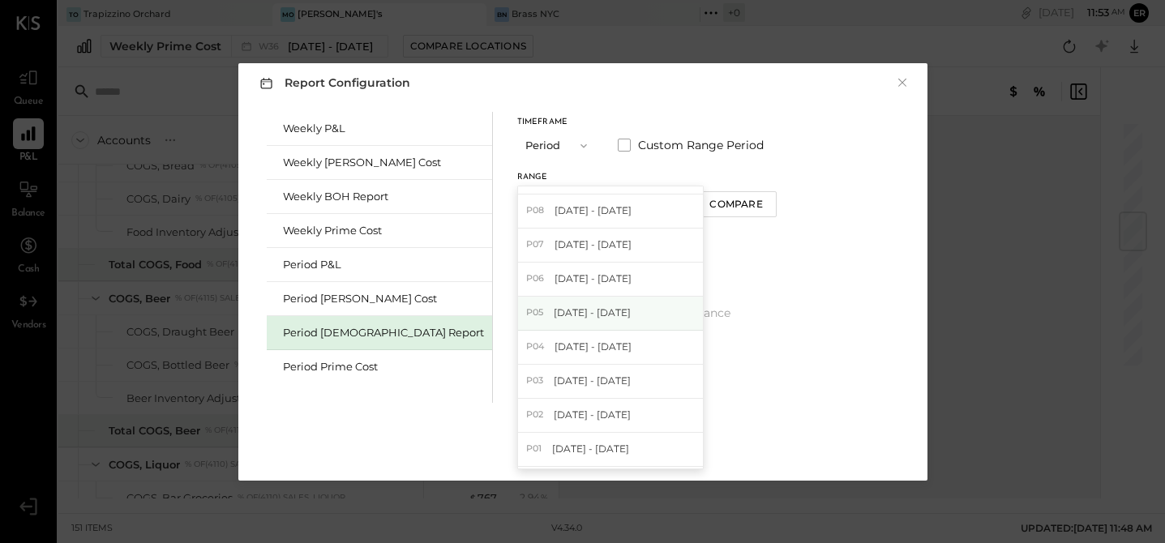
scroll to position [0, 0]
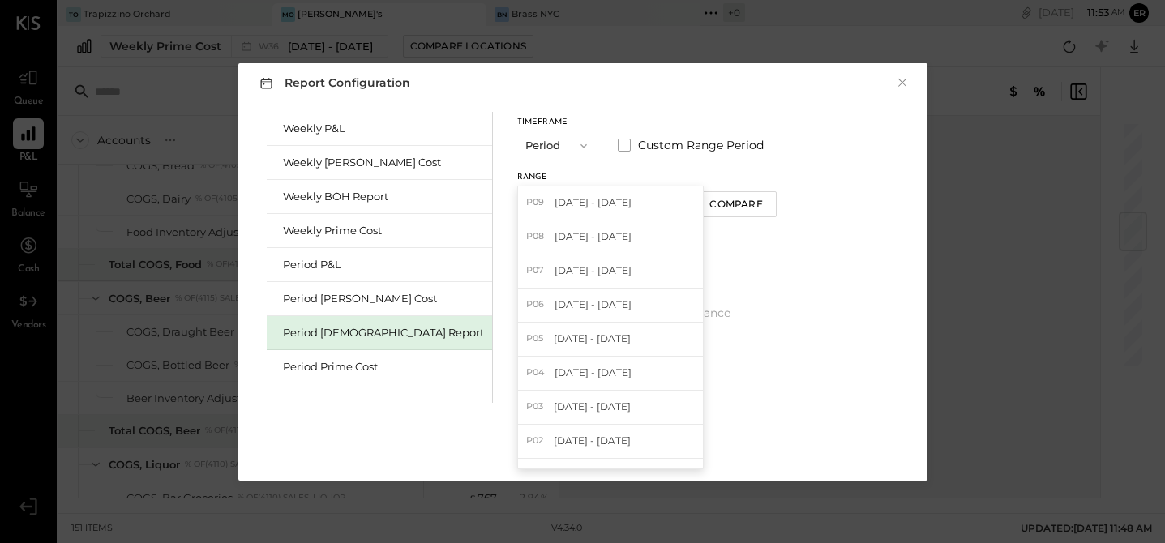
click at [845, 143] on div "Weekly P&L Weekly [PERSON_NAME] Cost Weekly BOH Report Weekly Prime Cost Period…" at bounding box center [583, 255] width 657 height 295
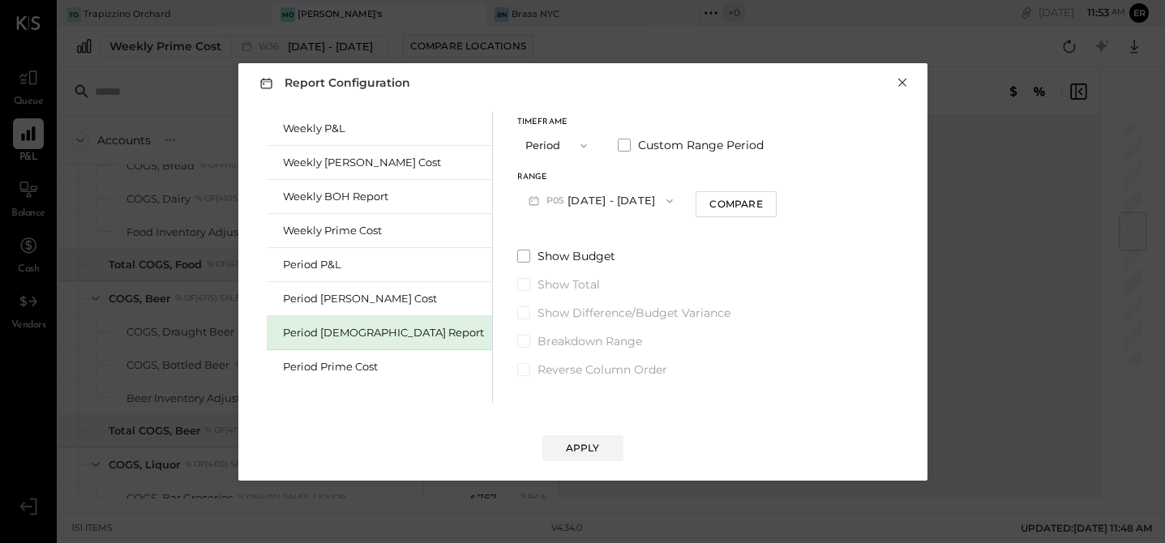
click at [903, 84] on button "×" at bounding box center [902, 83] width 15 height 16
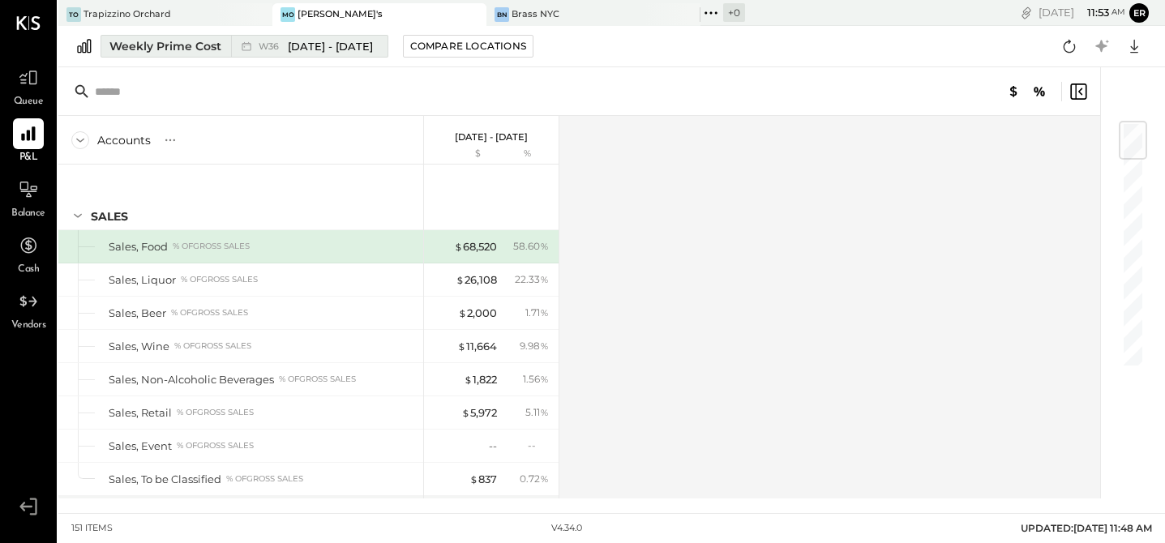
click at [329, 45] on span "[DATE] - [DATE]" at bounding box center [330, 46] width 85 height 15
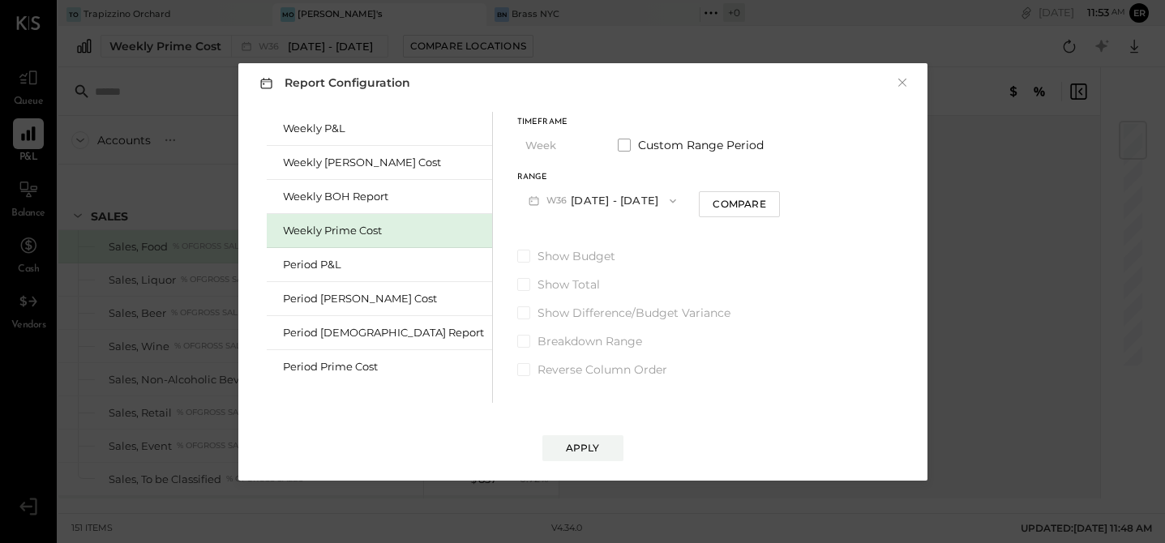
click at [517, 193] on button "W36 [DATE] - [DATE]" at bounding box center [602, 201] width 171 height 30
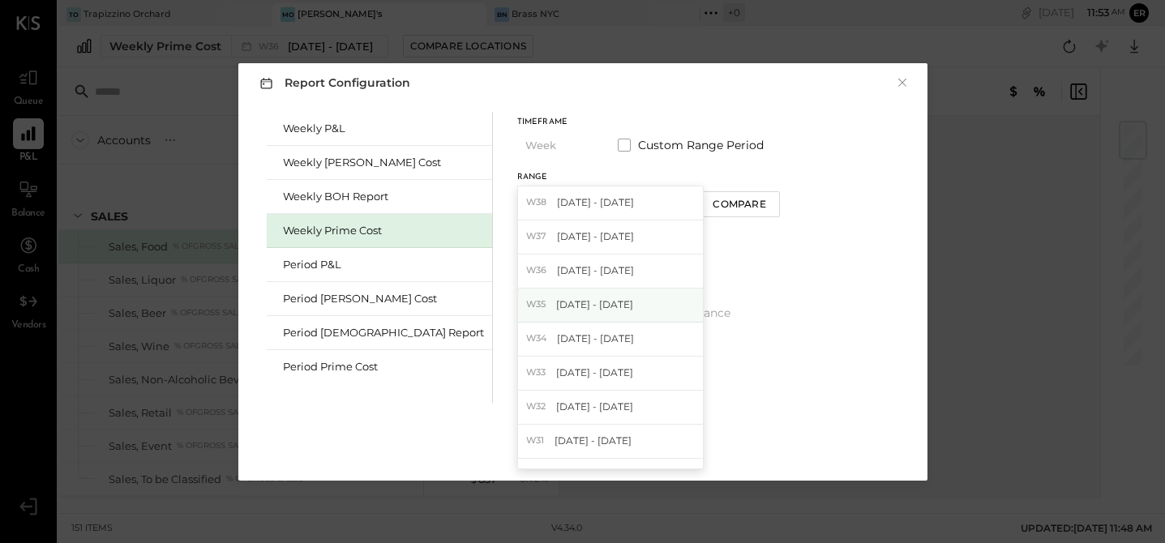
click at [518, 312] on div "W35 [DATE] - [DATE]" at bounding box center [610, 306] width 185 height 34
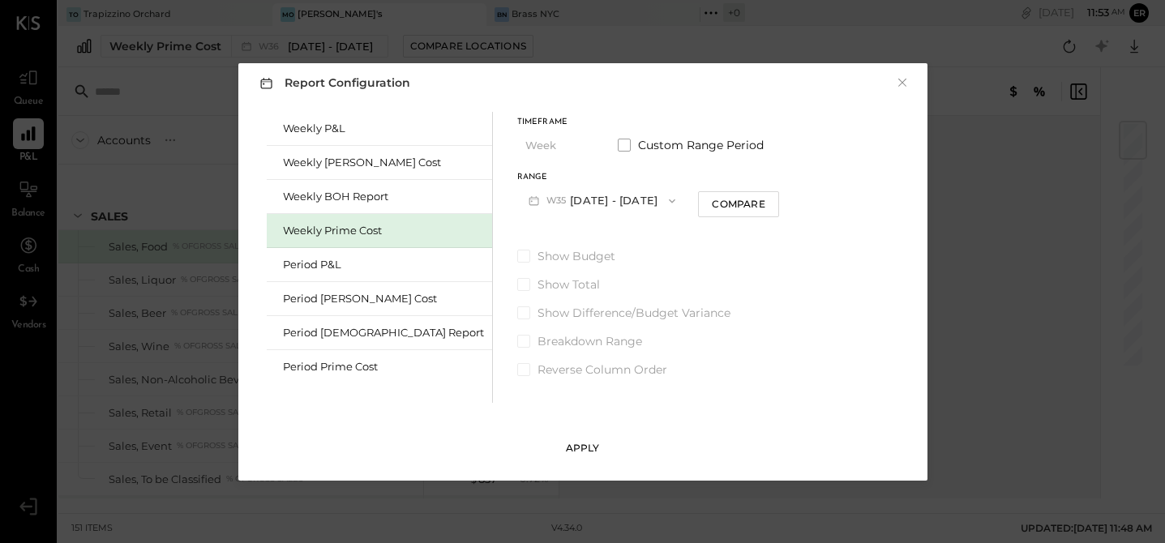
click at [574, 441] on div "Apply" at bounding box center [583, 448] width 34 height 14
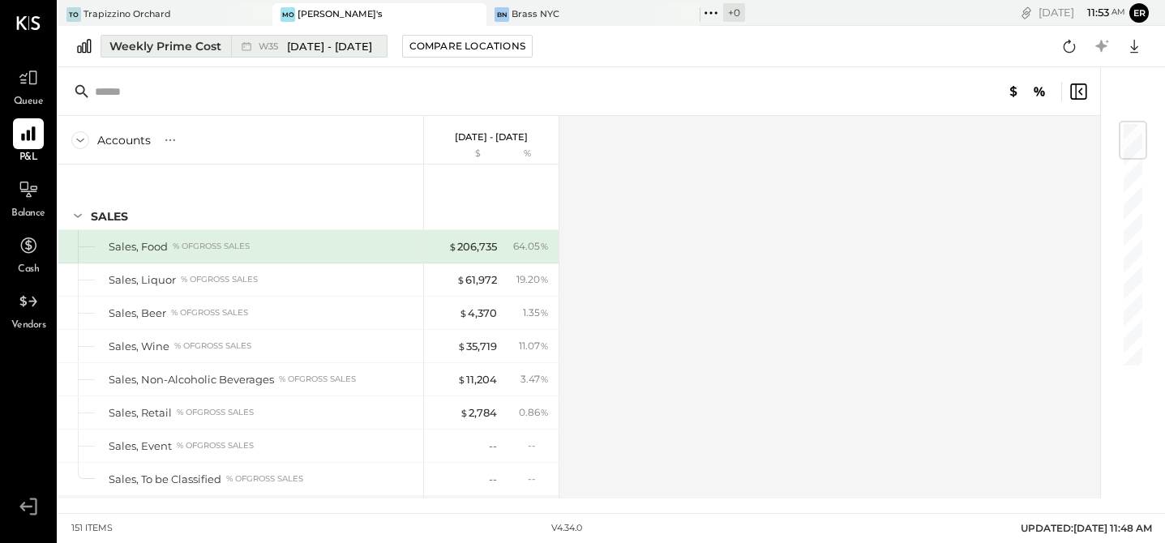
click at [340, 43] on span "[DATE] - [DATE]" at bounding box center [329, 46] width 85 height 15
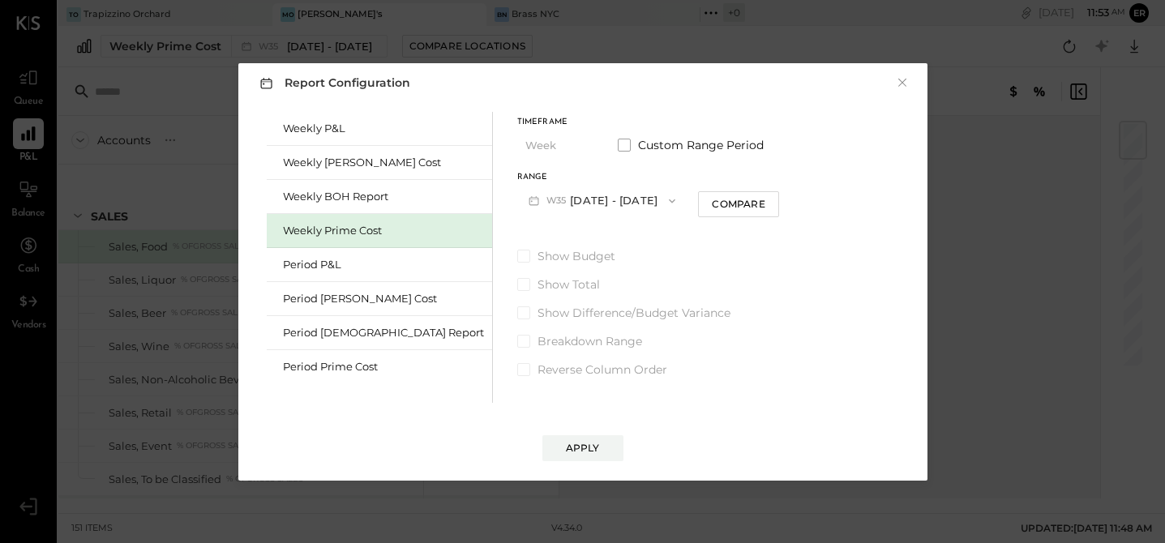
click at [517, 205] on button "W35 [DATE] - [DATE]" at bounding box center [602, 201] width 170 height 30
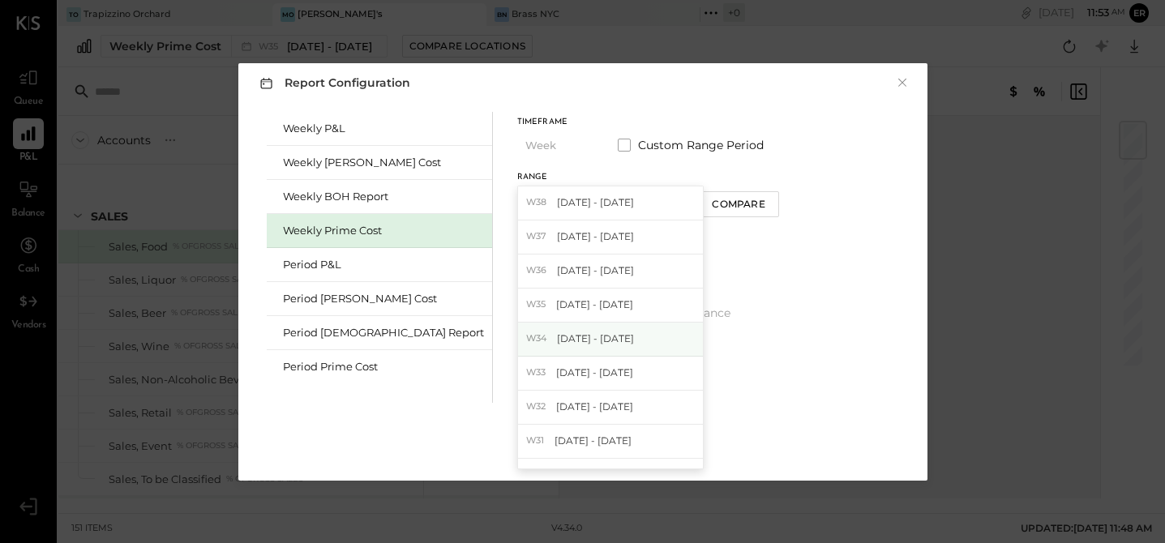
click at [518, 347] on div "W34 [DATE] - [DATE]" at bounding box center [610, 340] width 185 height 34
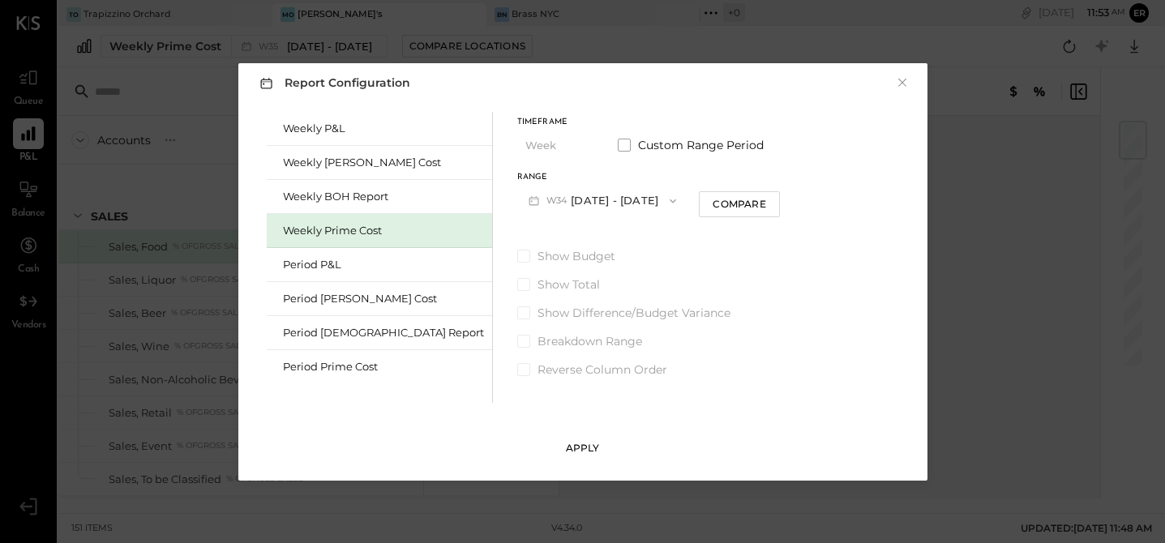
click at [591, 444] on div "Apply" at bounding box center [583, 448] width 34 height 14
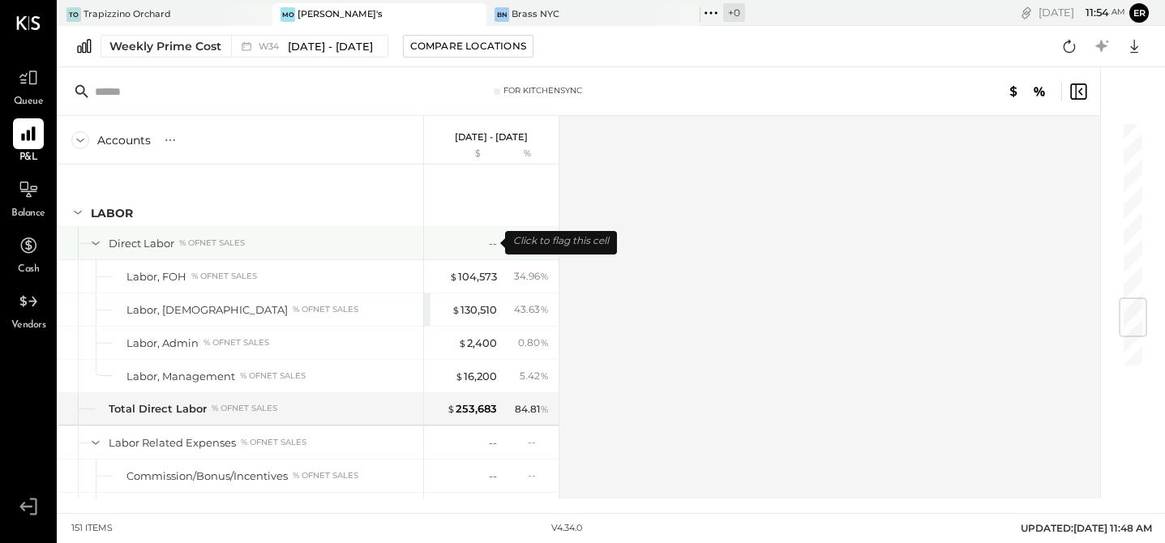
scroll to position [1515, 0]
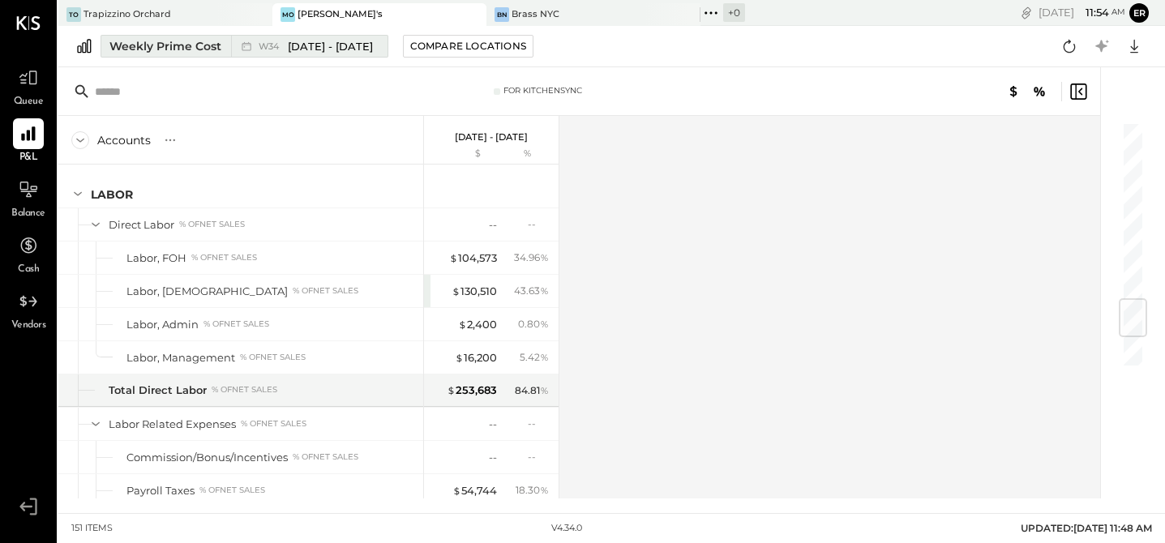
click at [351, 43] on span "[DATE] - [DATE]" at bounding box center [330, 46] width 85 height 15
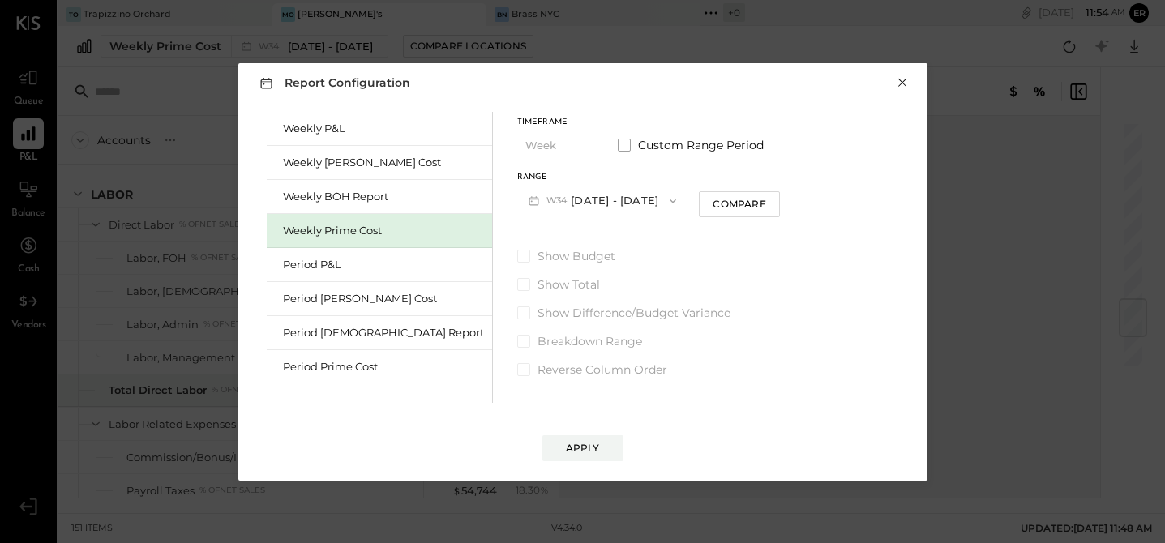
click at [902, 85] on button "×" at bounding box center [902, 83] width 15 height 16
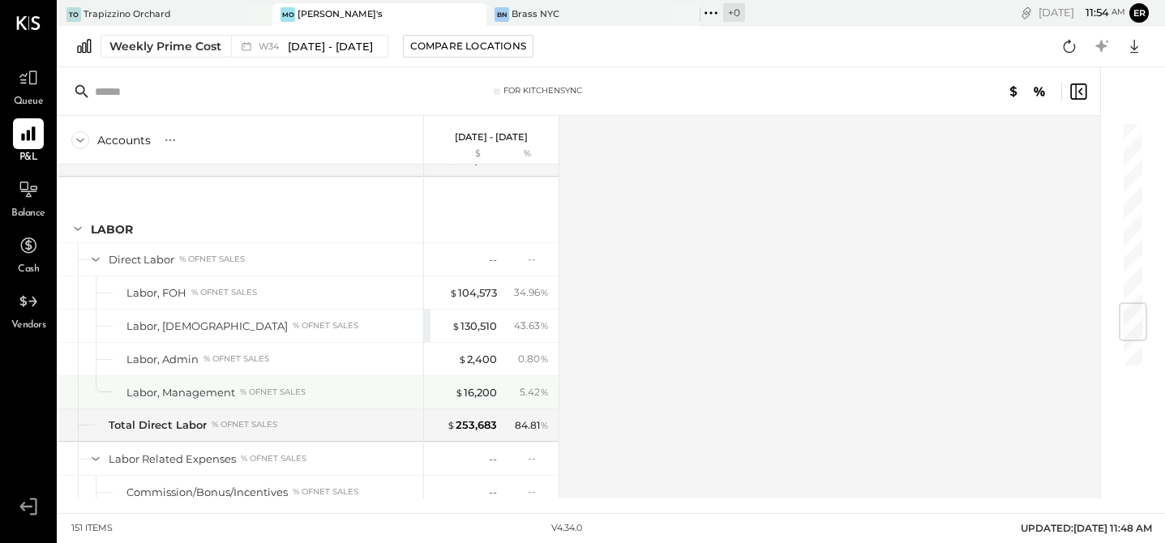
scroll to position [1589, 0]
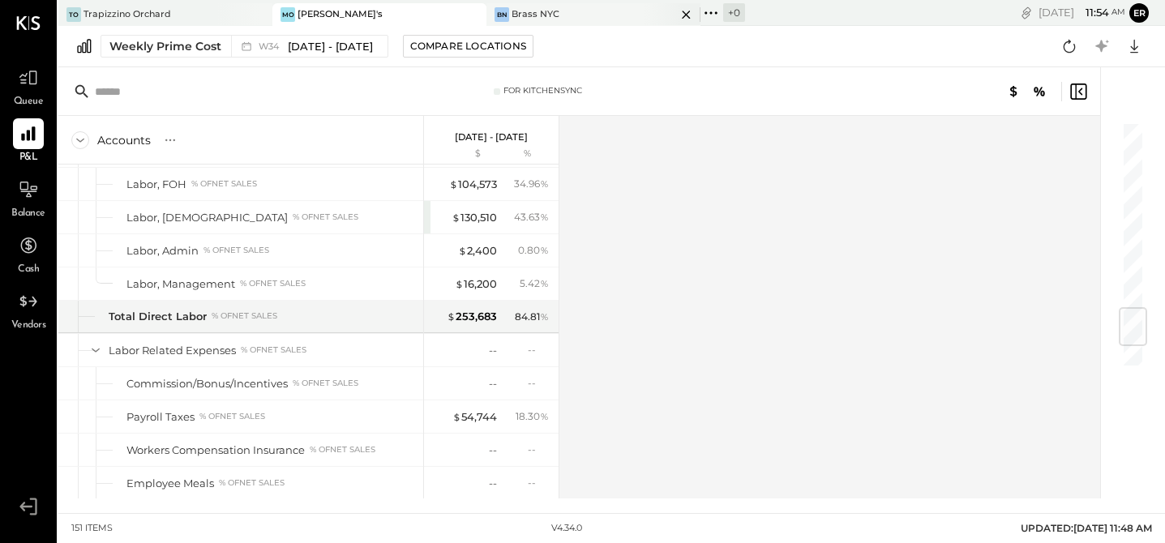
click at [524, 15] on div "Brass NYC" at bounding box center [536, 14] width 48 height 13
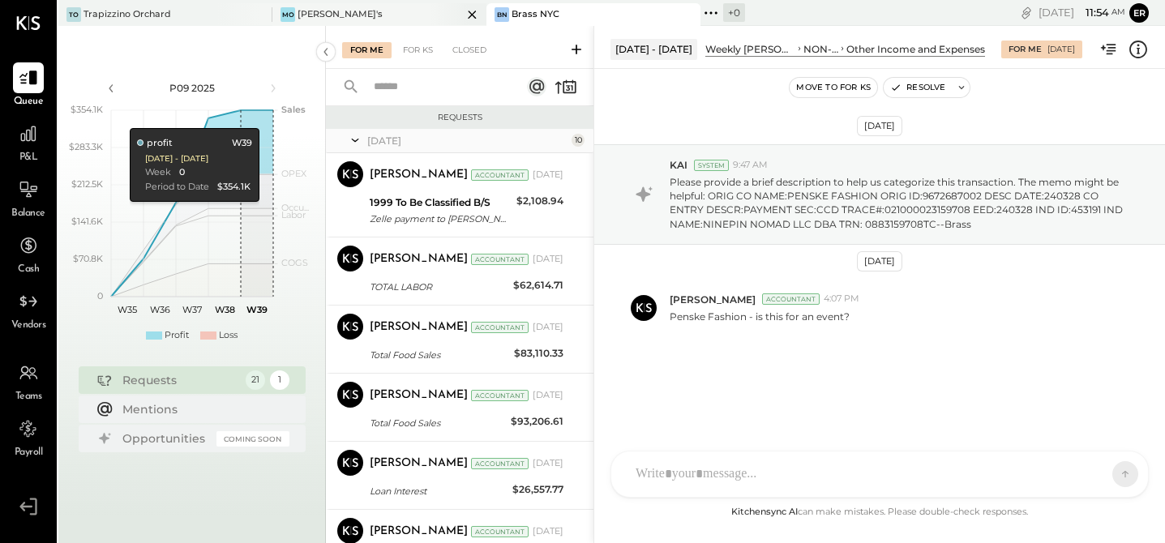
click at [299, 20] on div "[PERSON_NAME]'s" at bounding box center [367, 14] width 190 height 15
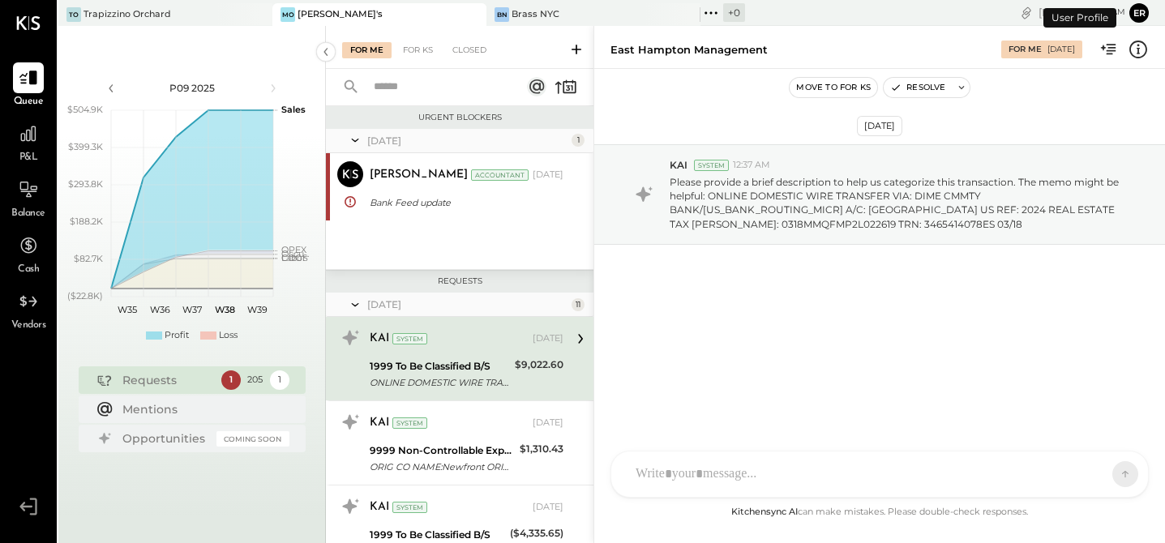
scroll to position [33, 0]
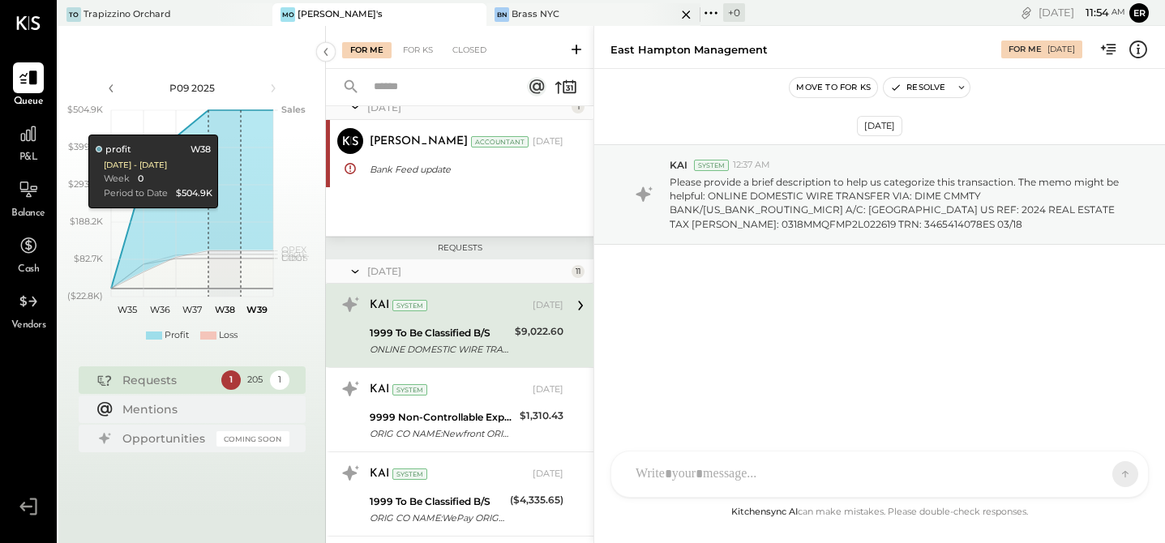
click at [513, 19] on div "Brass NYC" at bounding box center [536, 14] width 48 height 13
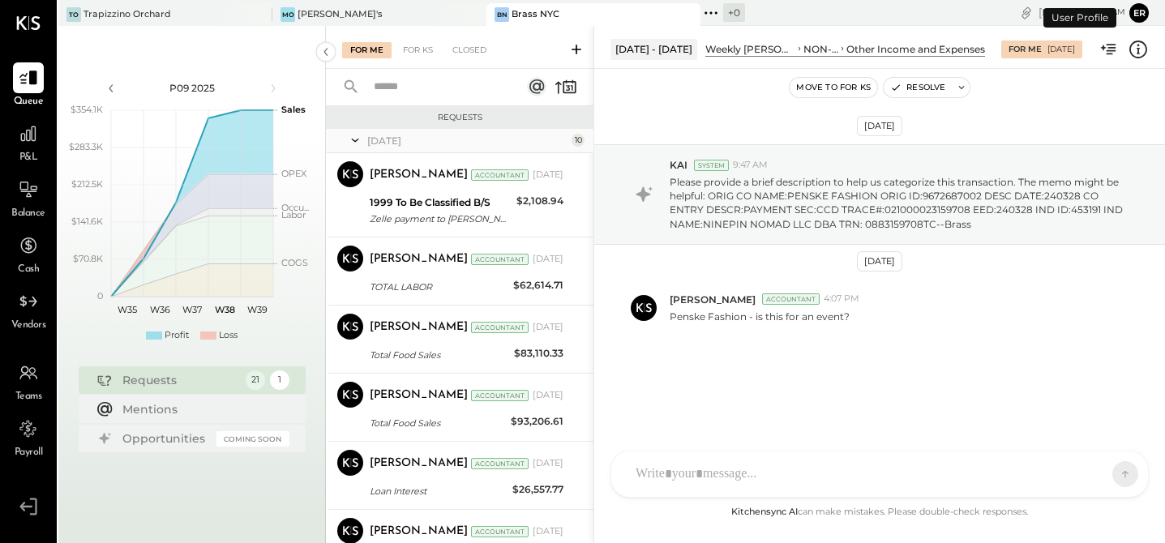
scroll to position [462, 0]
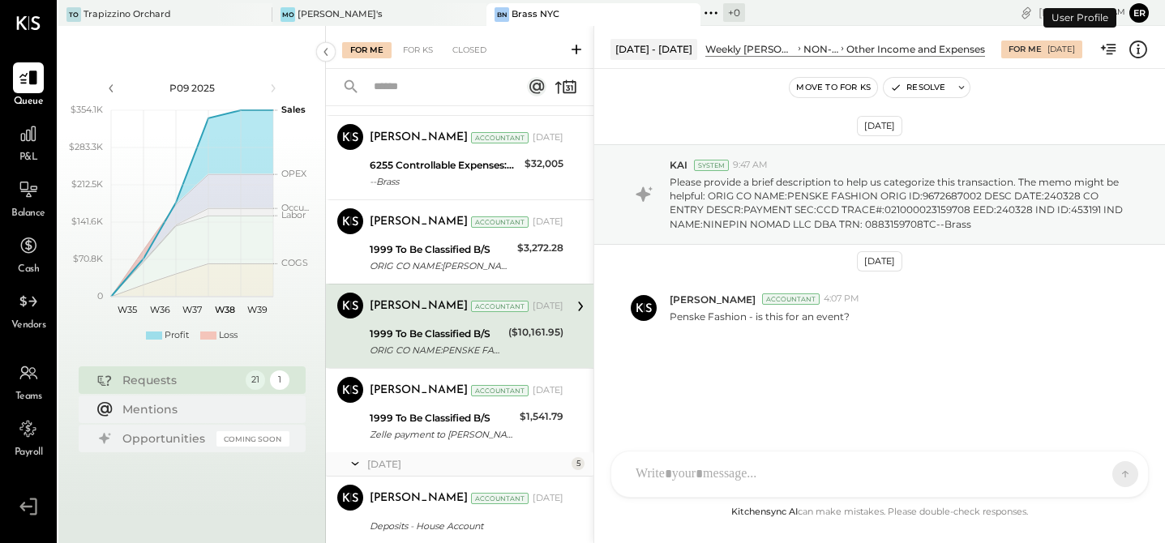
click at [517, 15] on div "Brass NYC" at bounding box center [536, 14] width 48 height 13
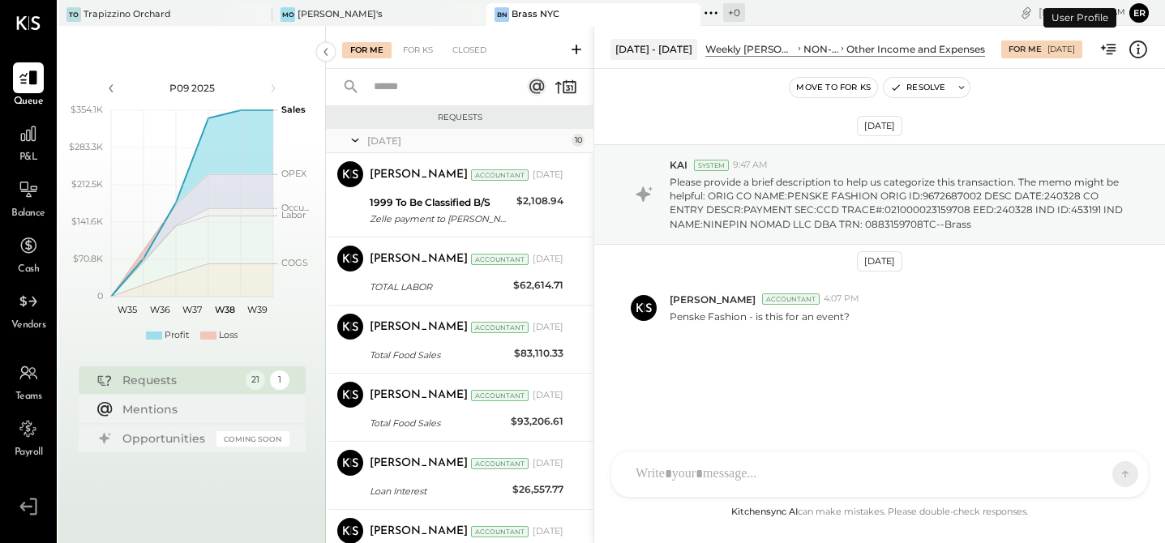
scroll to position [462, 0]
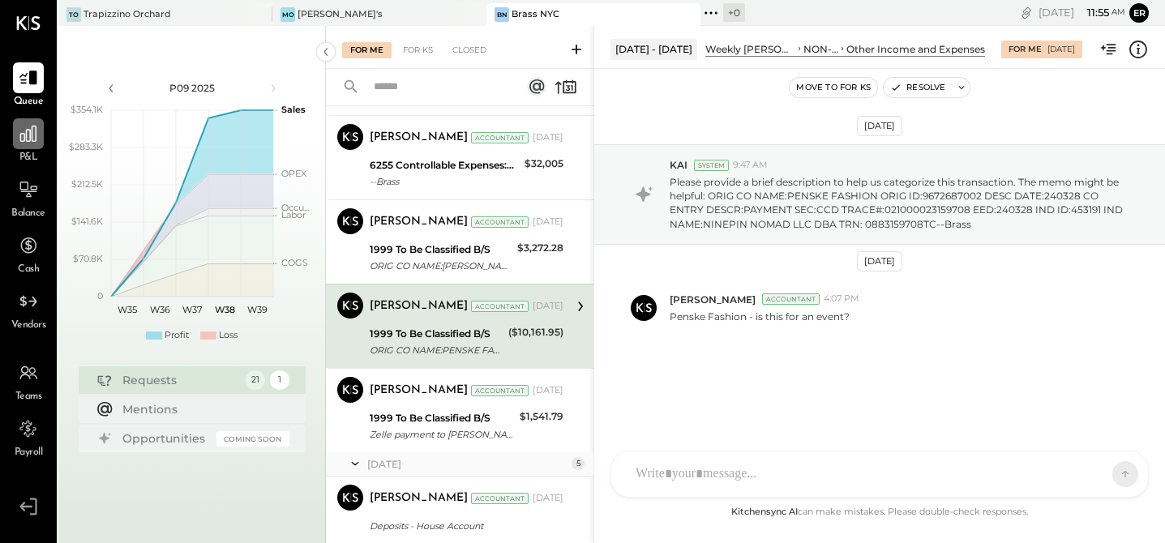
click at [32, 143] on icon at bounding box center [28, 133] width 21 height 21
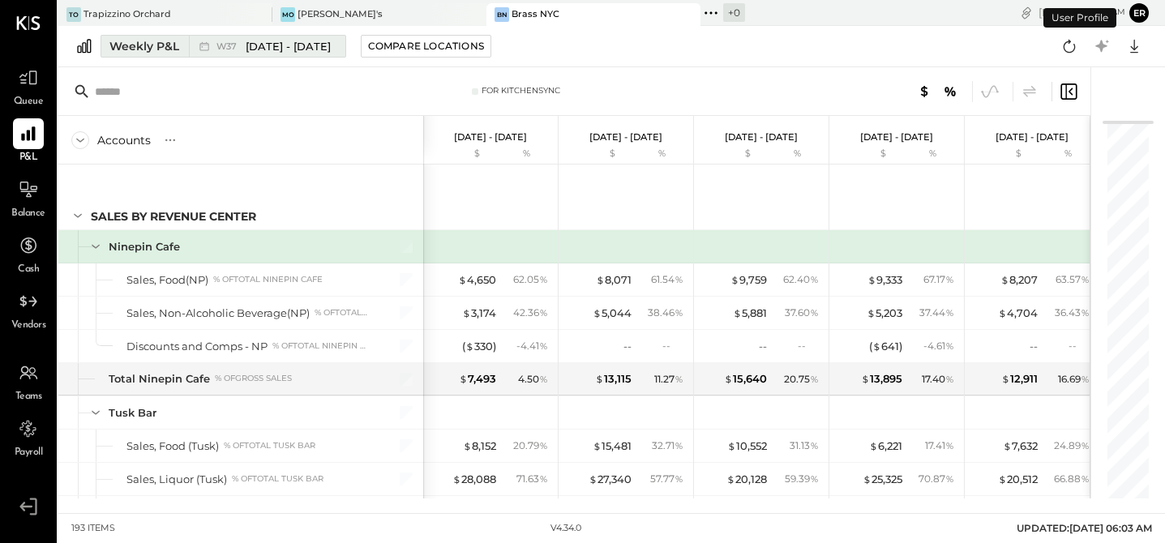
click at [136, 49] on div "Weekly P&L" at bounding box center [144, 46] width 70 height 16
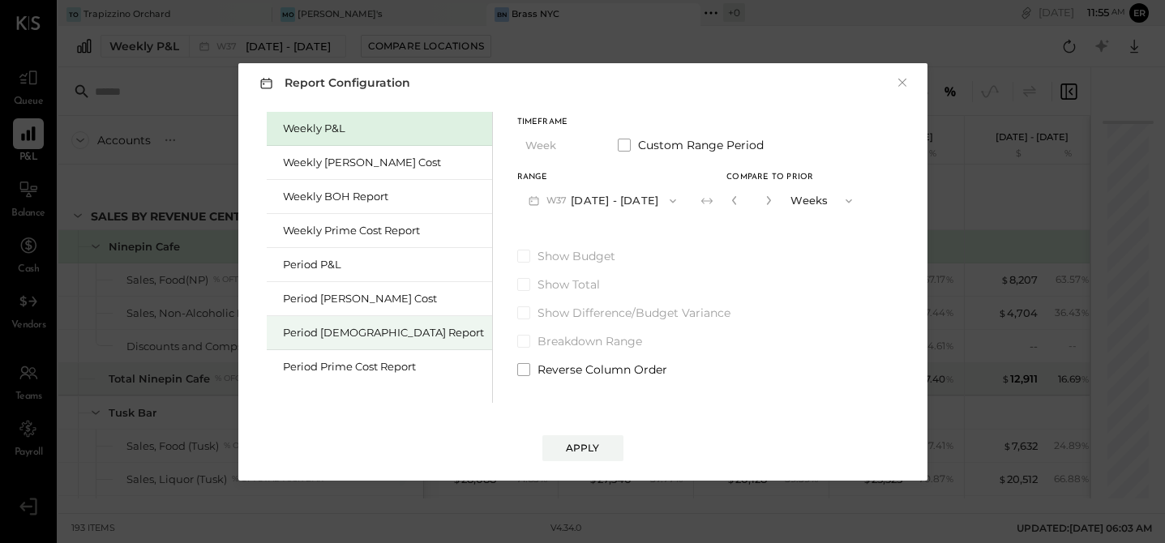
click at [332, 332] on div "Period [DEMOGRAPHIC_DATA] Report" at bounding box center [383, 332] width 201 height 15
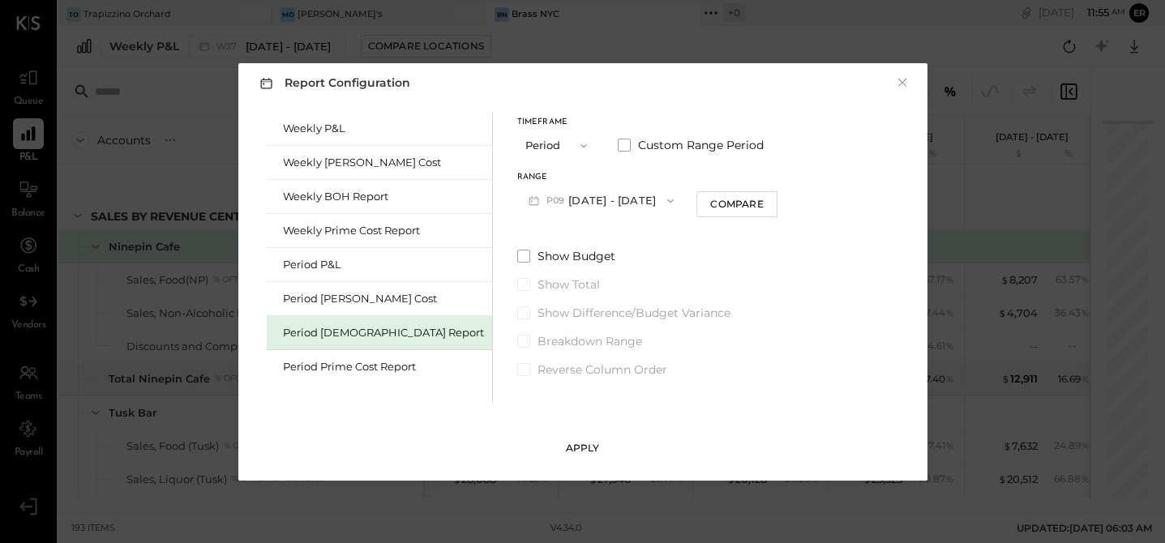
click at [572, 452] on div "Apply" at bounding box center [583, 448] width 34 height 14
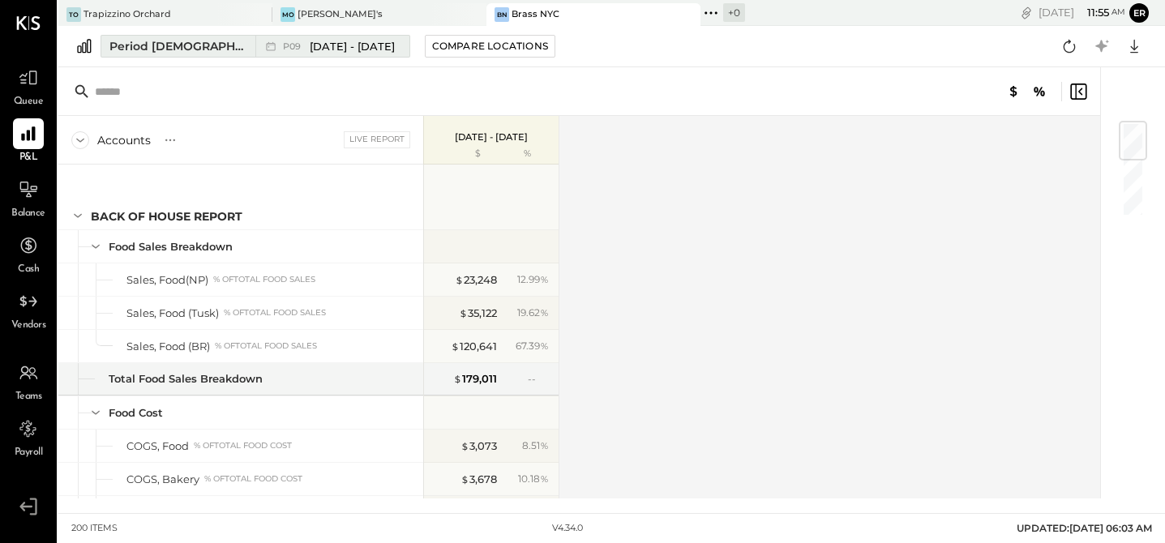
click at [315, 49] on span "[DATE] - [DATE]" at bounding box center [352, 46] width 85 height 15
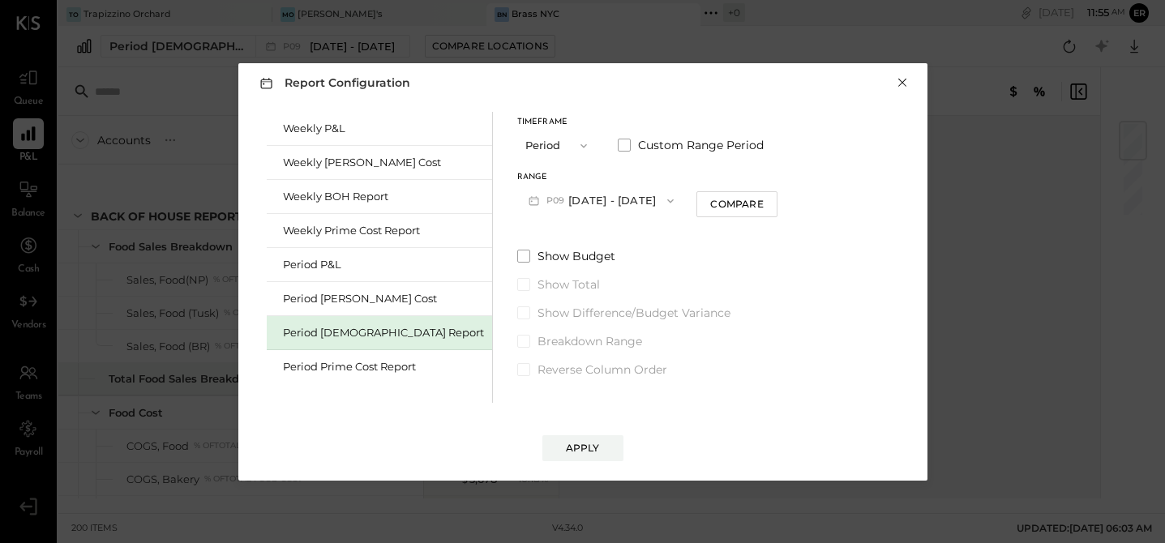
click at [903, 81] on button "×" at bounding box center [902, 83] width 15 height 16
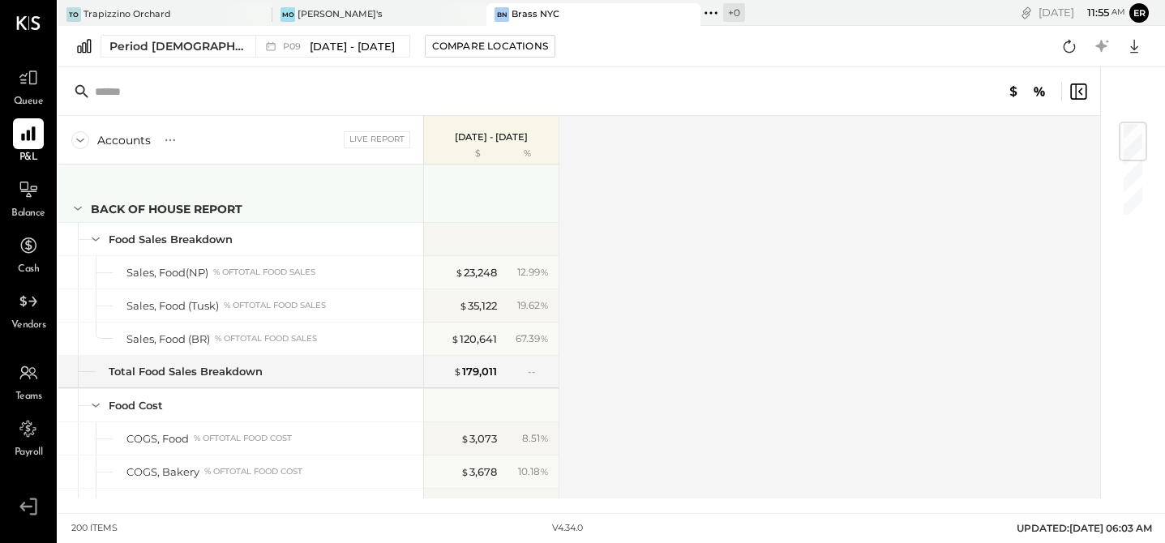
scroll to position [15, 0]
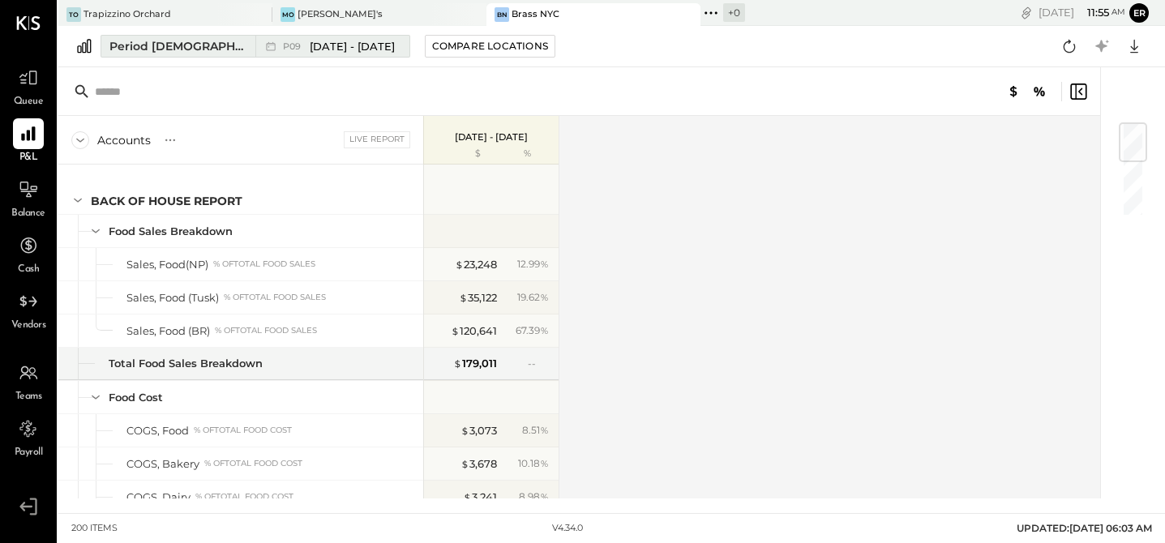
click at [160, 40] on div "Period [DEMOGRAPHIC_DATA] Report" at bounding box center [177, 46] width 136 height 16
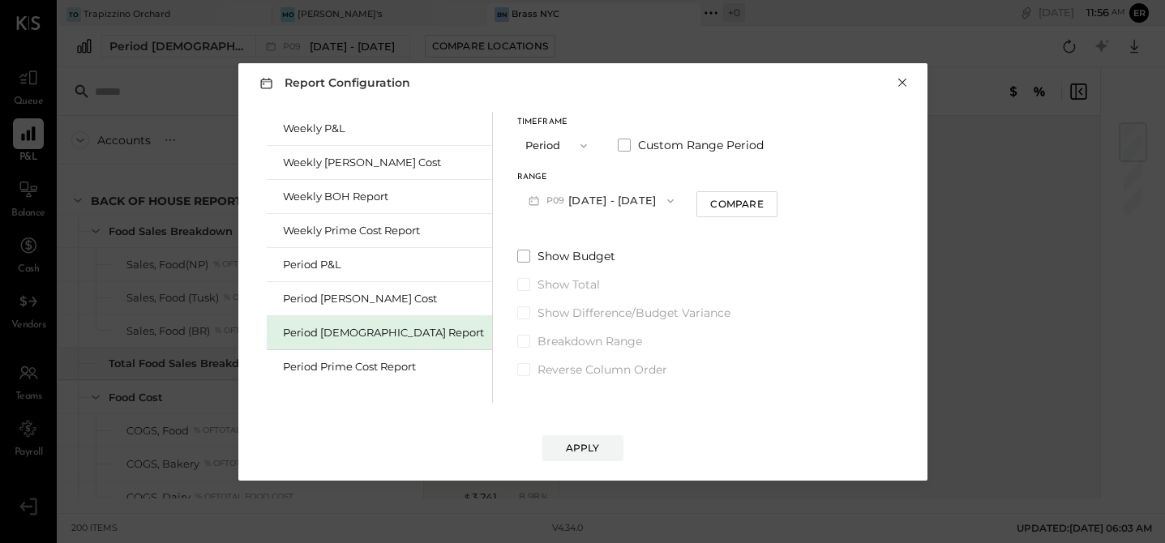
click at [899, 82] on button "×" at bounding box center [902, 83] width 15 height 16
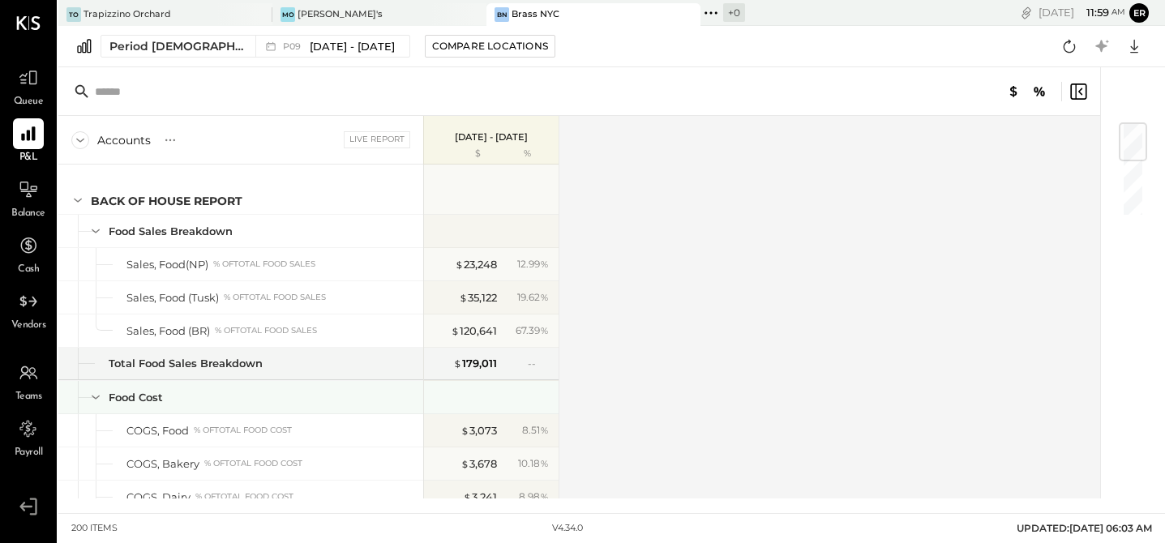
scroll to position [0, 0]
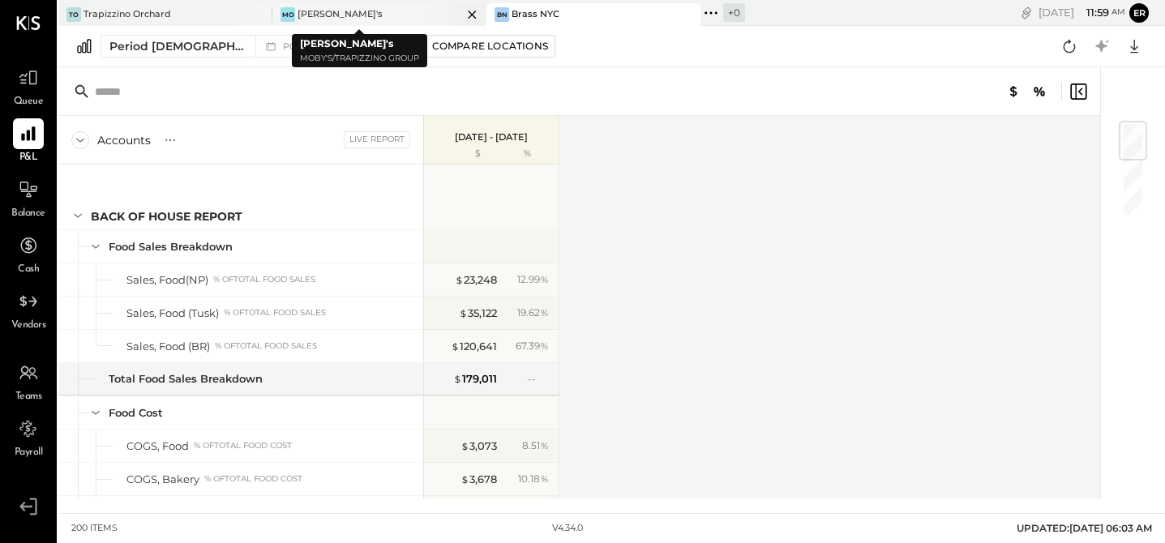
click at [353, 14] on div "[PERSON_NAME]'s" at bounding box center [367, 14] width 190 height 15
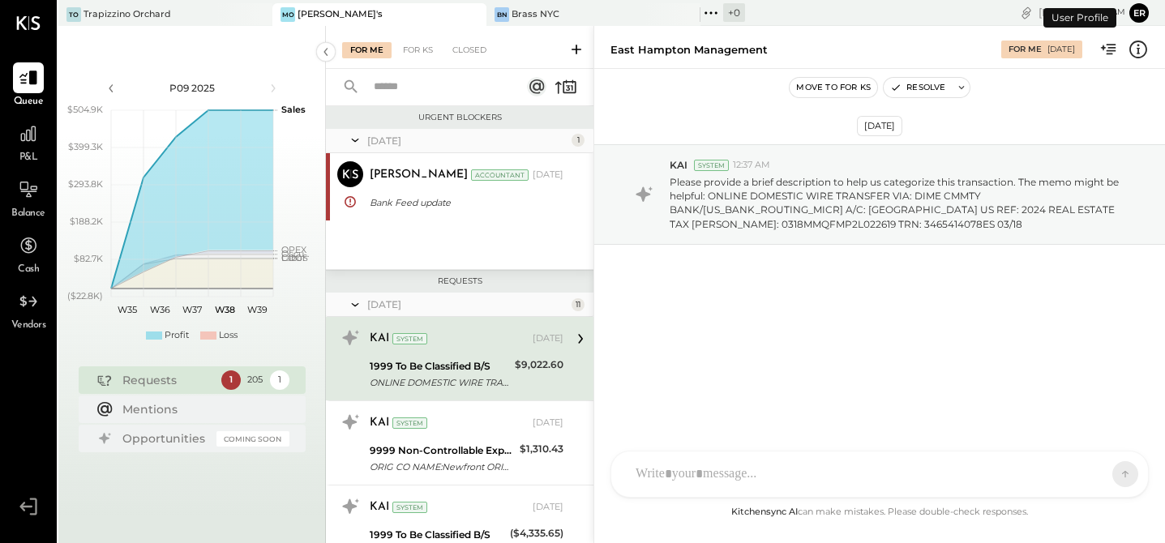
scroll to position [33, 0]
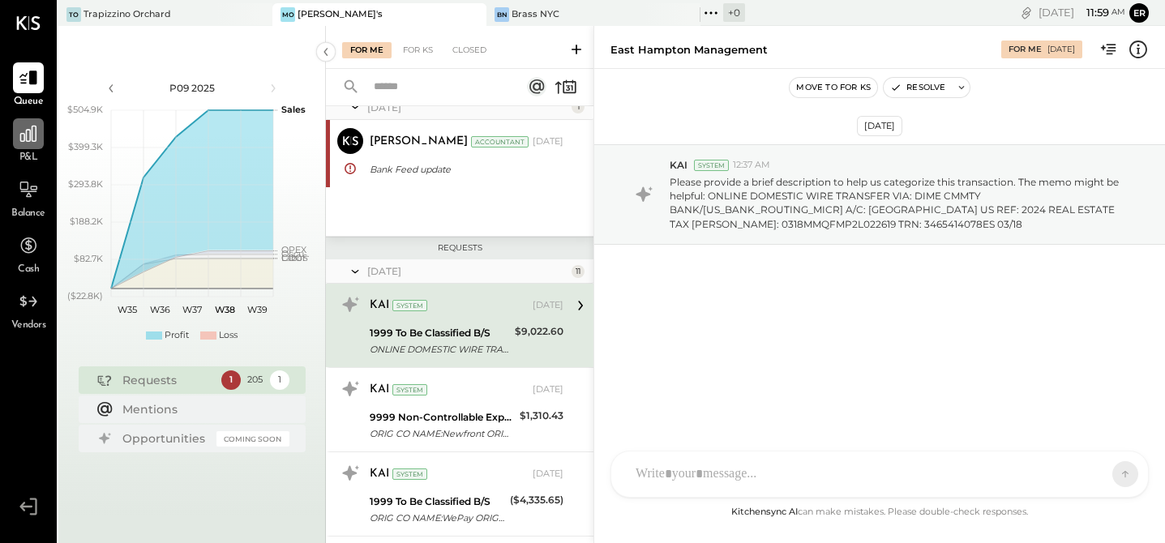
click at [20, 142] on icon at bounding box center [28, 133] width 21 height 21
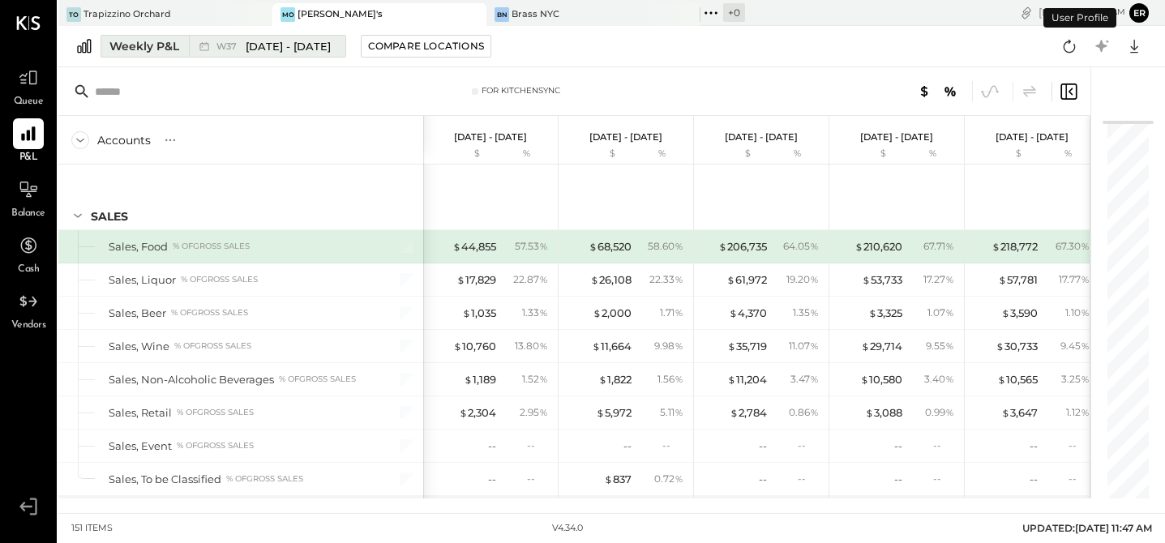
click at [161, 42] on div "Weekly P&L" at bounding box center [144, 46] width 70 height 16
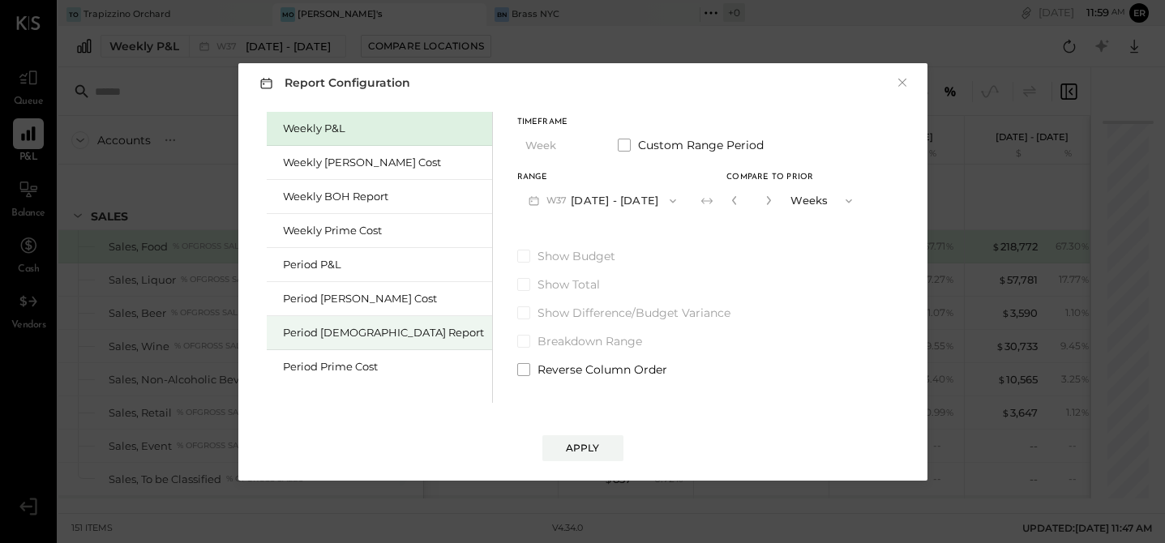
click at [327, 329] on div "Period [DEMOGRAPHIC_DATA] Report" at bounding box center [383, 332] width 201 height 15
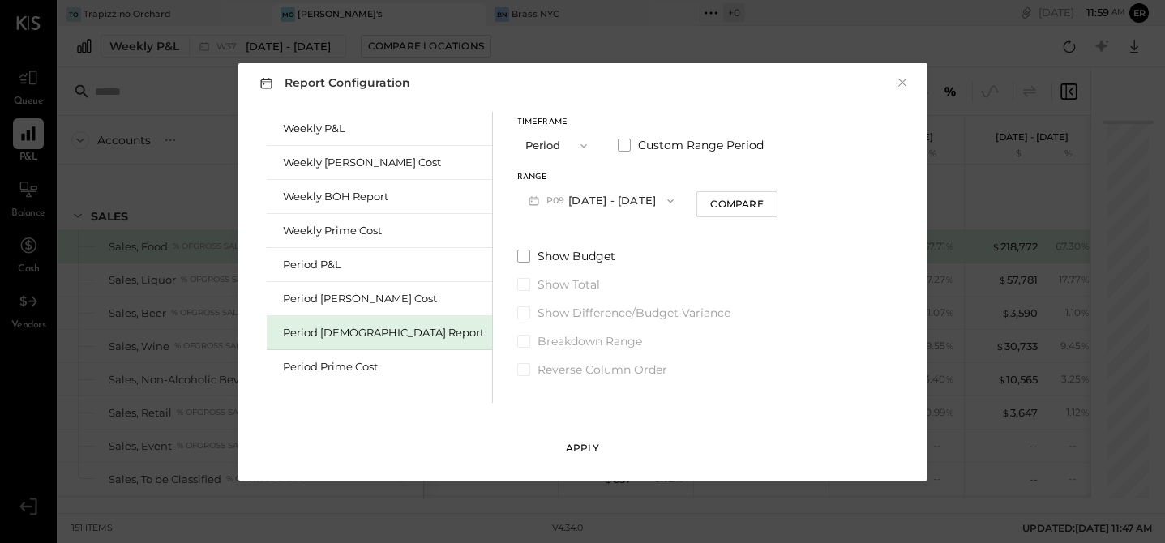
click at [584, 452] on div "Apply" at bounding box center [583, 448] width 34 height 14
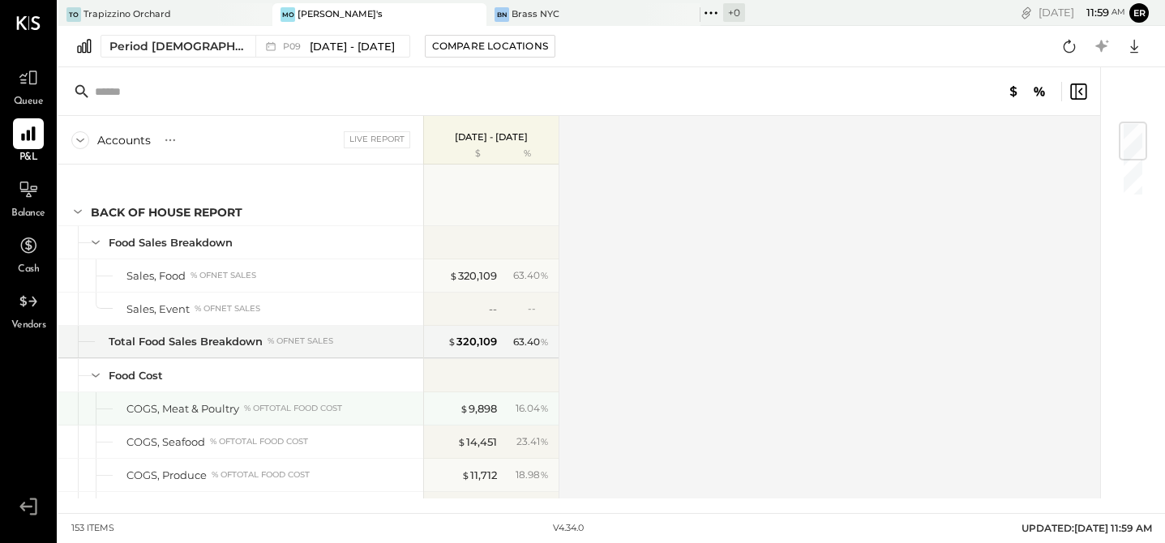
scroll to position [303, 0]
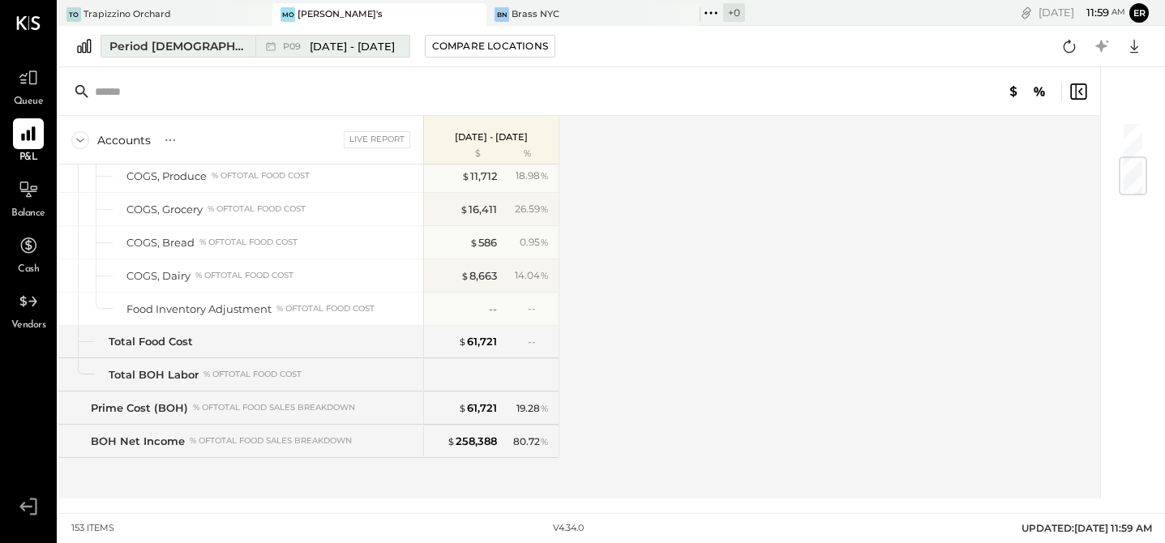
click at [367, 41] on span "[DATE] - [DATE]" at bounding box center [352, 46] width 85 height 15
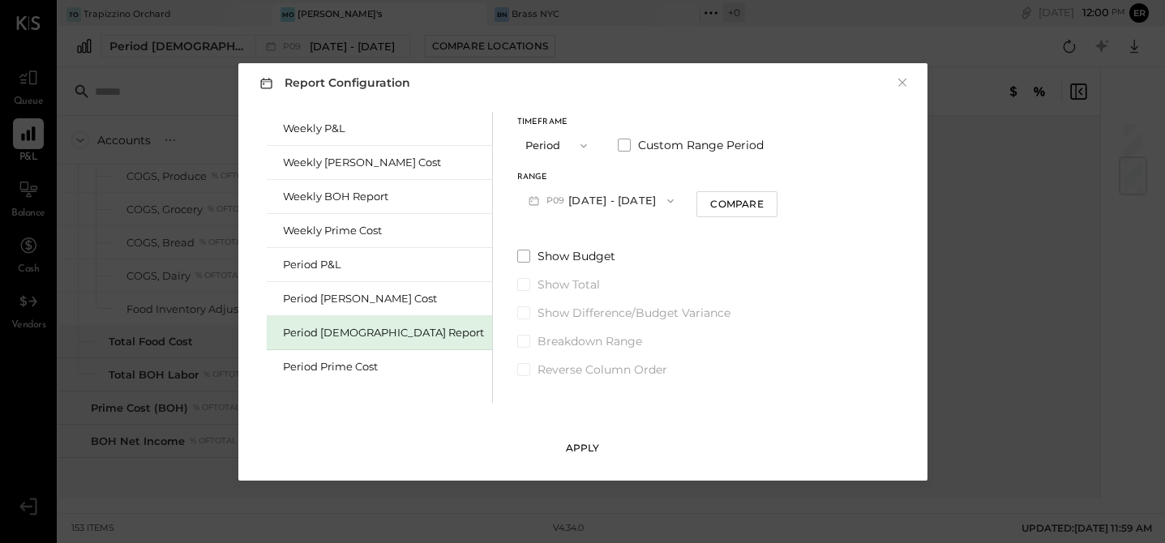
click at [580, 448] on div "Apply" at bounding box center [583, 448] width 34 height 14
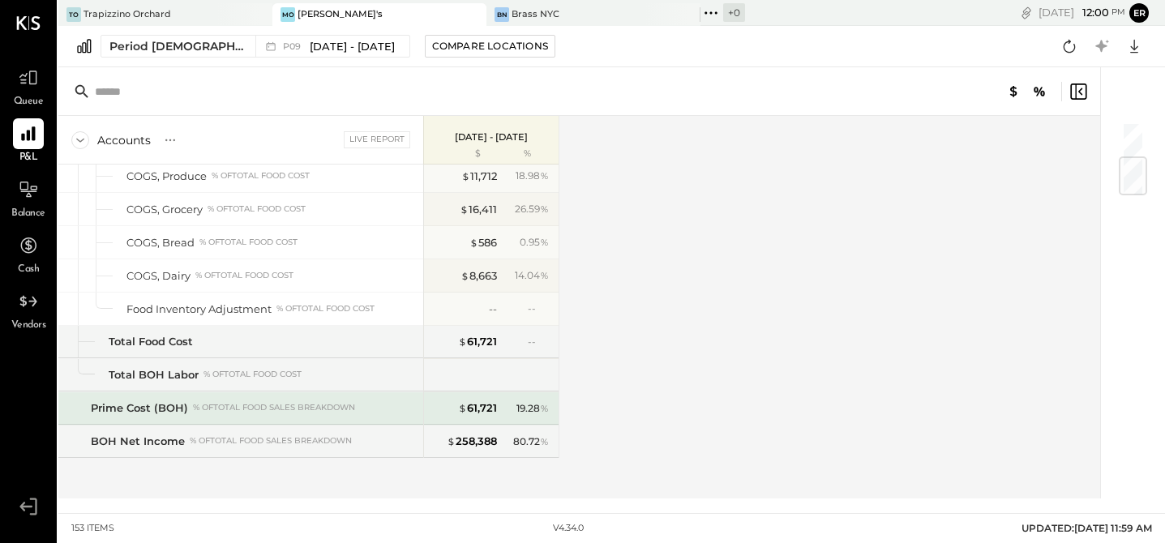
click at [514, 413] on div "19.28 %" at bounding box center [527, 408] width 53 height 15
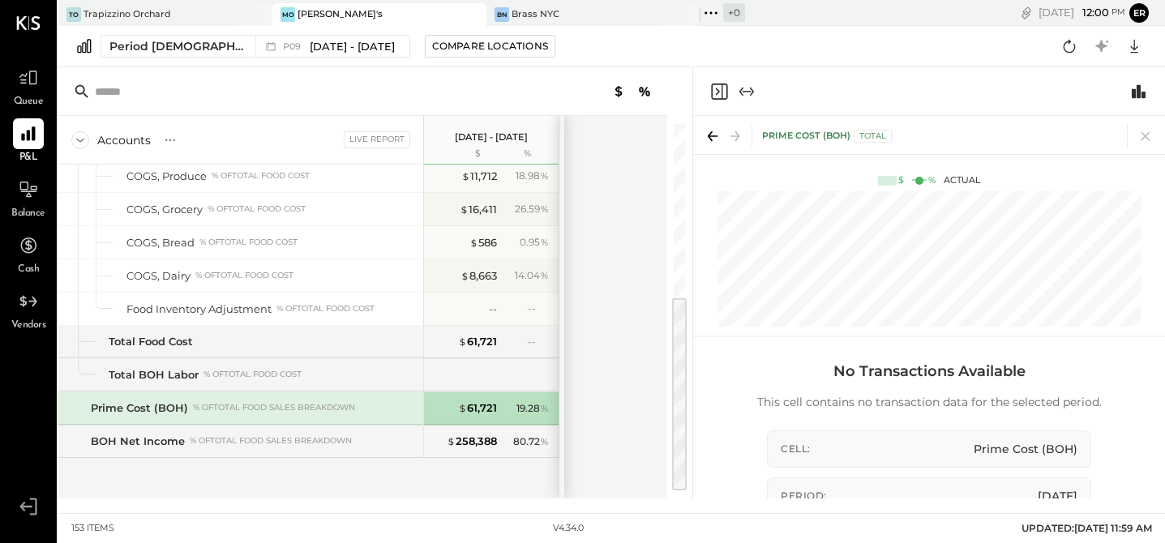
click at [631, 320] on div "Accounts S % GL Live Report [DATE] - [DATE] $ % Back of House Report Food Sales…" at bounding box center [363, 307] width 610 height 383
click at [709, 134] on icon at bounding box center [712, 136] width 23 height 23
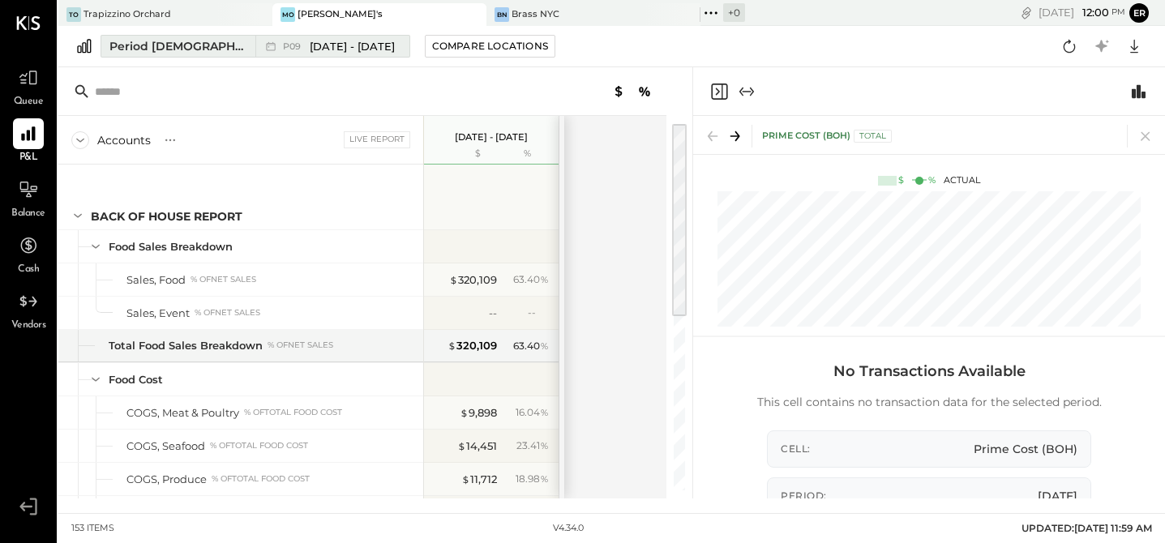
click at [351, 42] on span "[DATE] - [DATE]" at bounding box center [352, 46] width 85 height 15
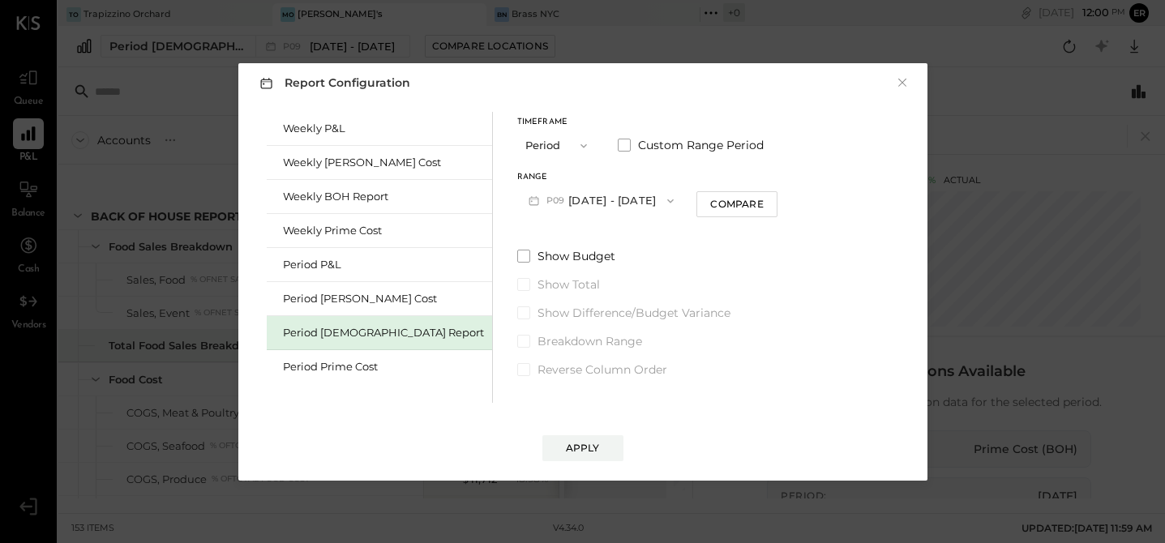
click at [517, 197] on button "P09 [DATE] - [DATE]" at bounding box center [601, 201] width 169 height 30
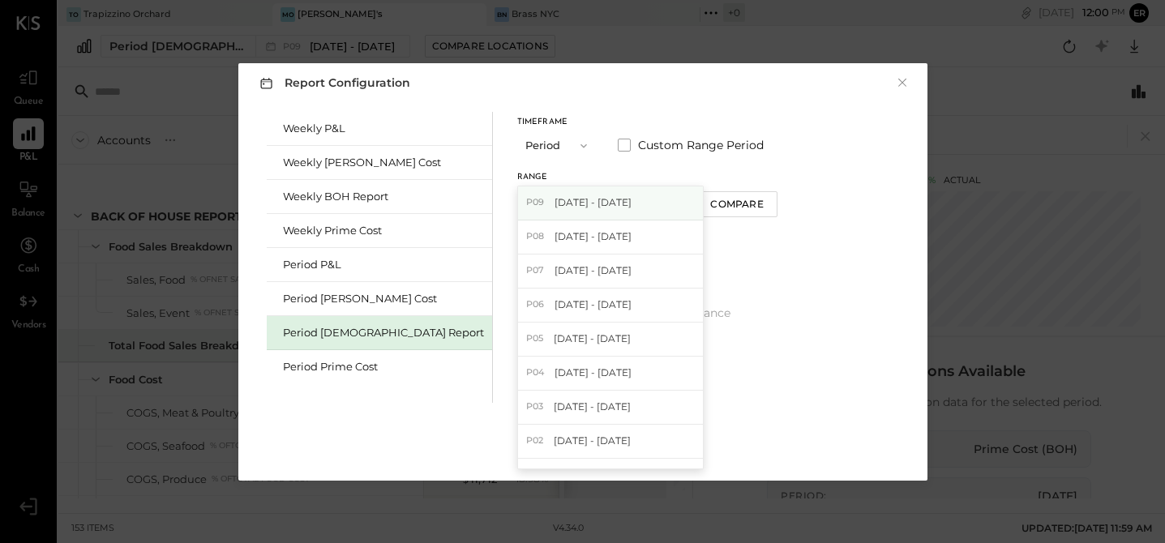
click at [578, 199] on div "P09 [DATE] - [DATE]" at bounding box center [610, 203] width 185 height 34
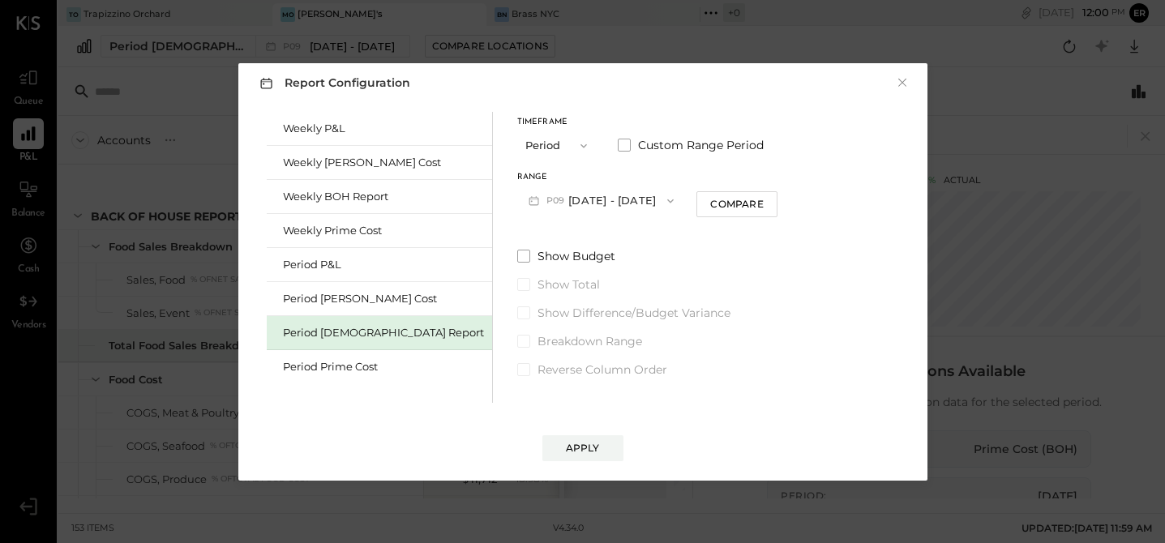
click at [595, 201] on button "P09 [DATE] - [DATE]" at bounding box center [601, 201] width 169 height 30
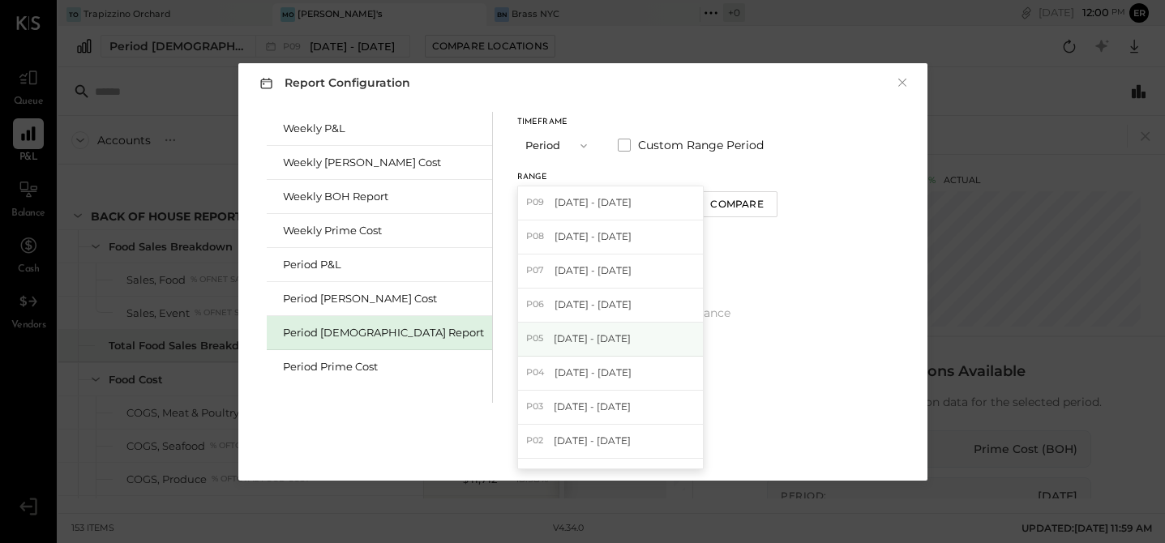
click at [554, 342] on span "[DATE] - [DATE]" at bounding box center [592, 339] width 77 height 14
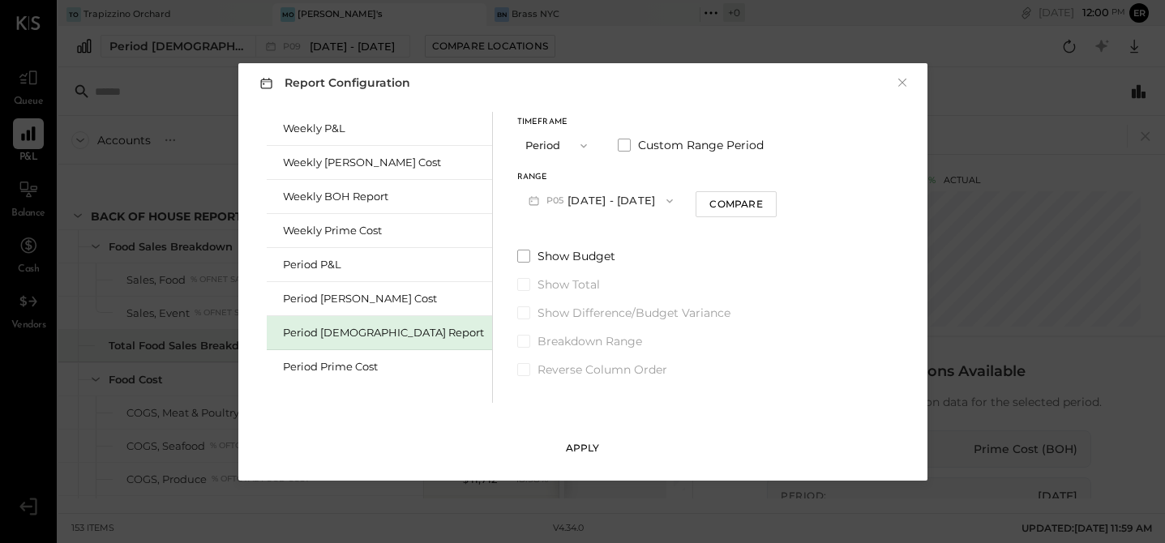
click at [596, 443] on div "Apply" at bounding box center [583, 448] width 34 height 14
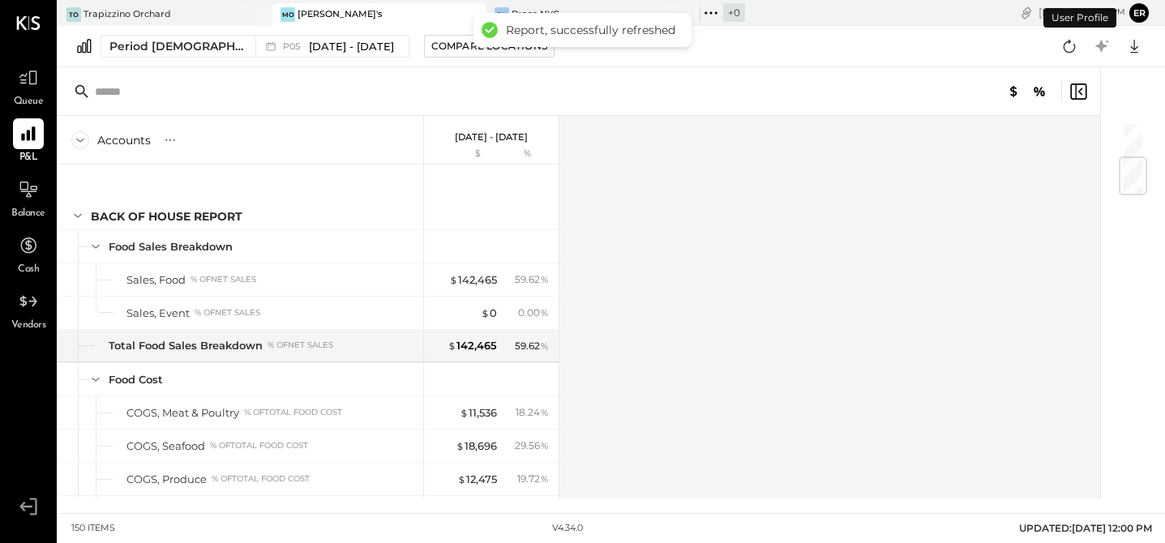
scroll to position [303, 0]
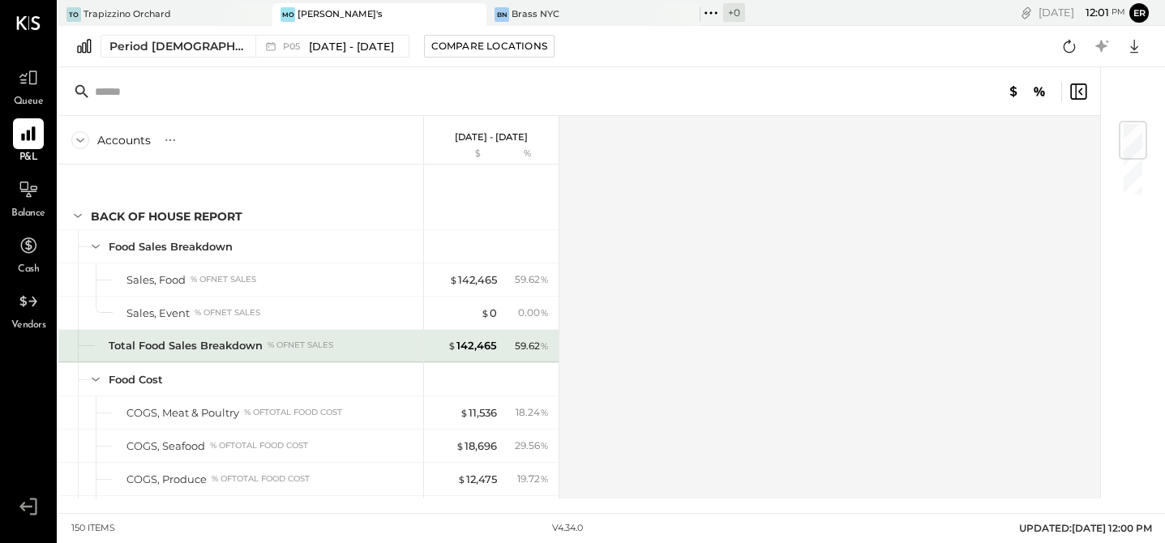
scroll to position [303, 0]
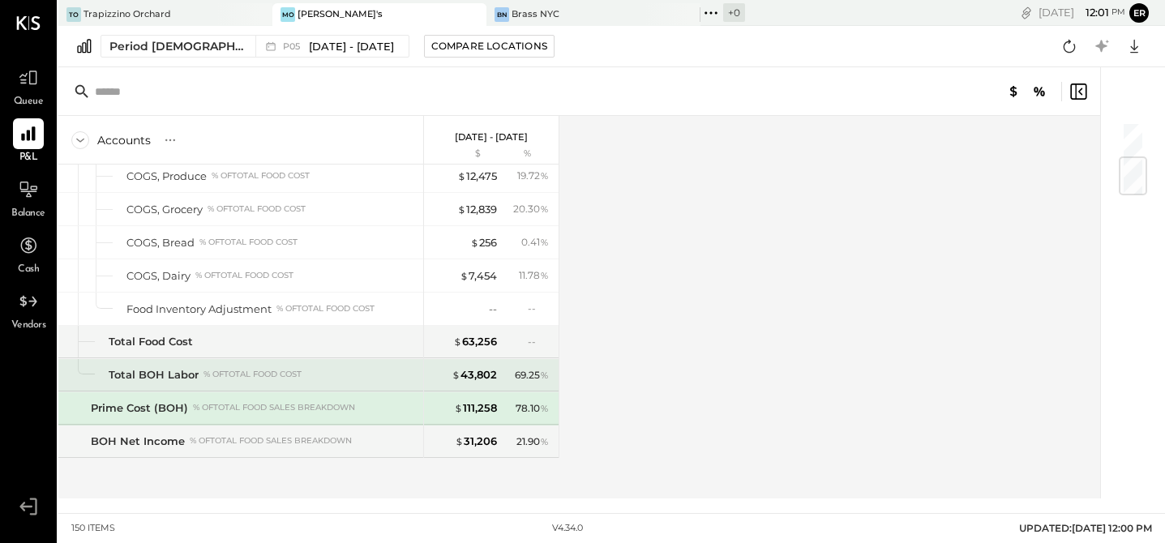
click at [527, 377] on div "69.25 %" at bounding box center [532, 375] width 34 height 15
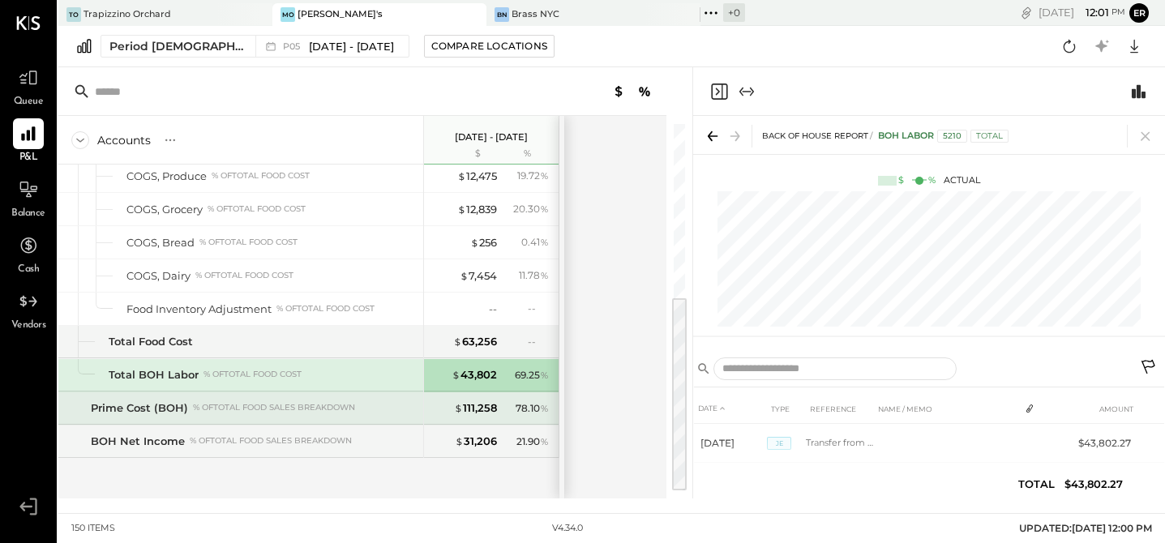
click at [526, 413] on div "78.10 %" at bounding box center [532, 408] width 33 height 15
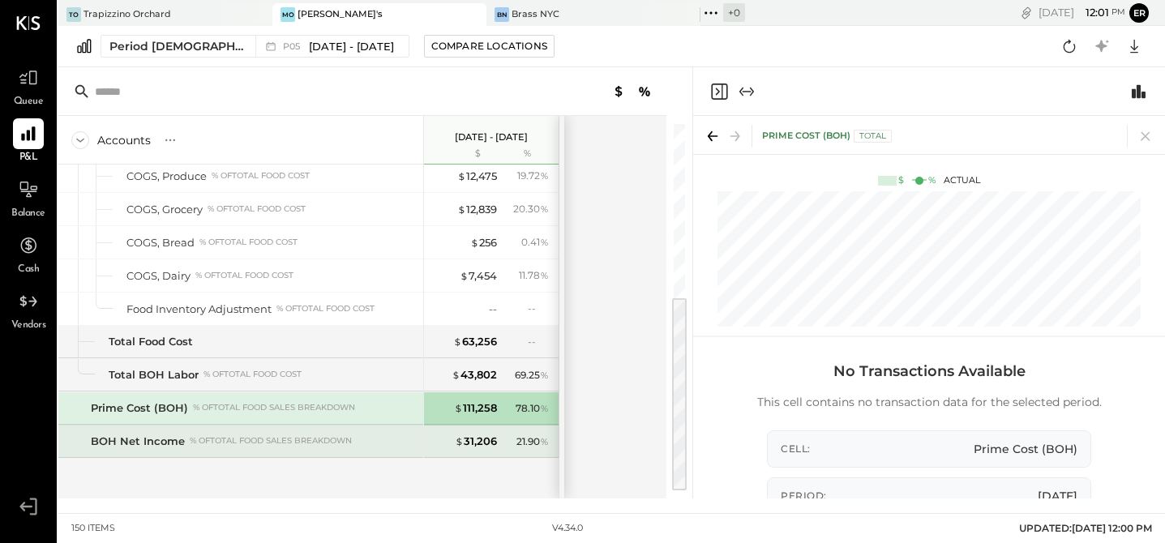
click at [517, 439] on div "21.90 %" at bounding box center [532, 442] width 32 height 15
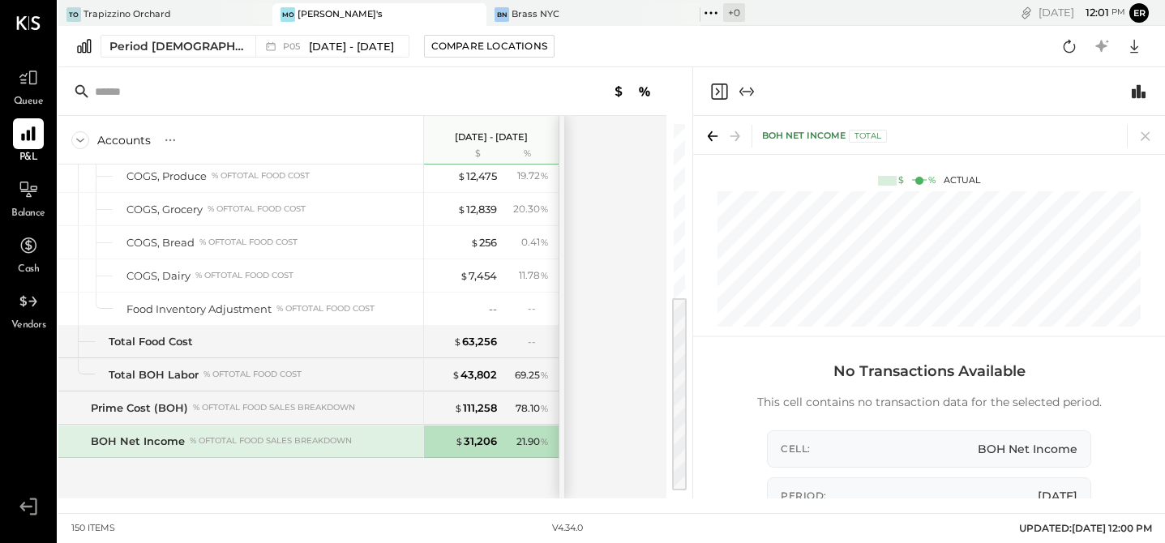
click at [594, 420] on div "Accounts S % GL [DATE] - [DATE] $ % Back of House Report Food Sales Breakdown S…" at bounding box center [363, 307] width 610 height 383
click at [712, 137] on icon at bounding box center [712, 136] width 23 height 23
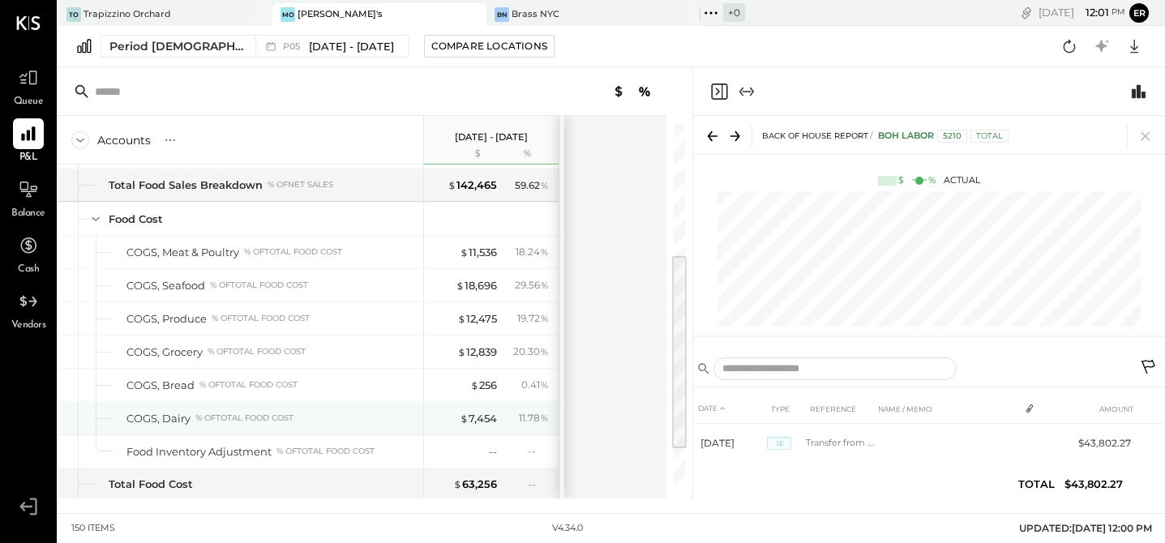
scroll to position [303, 0]
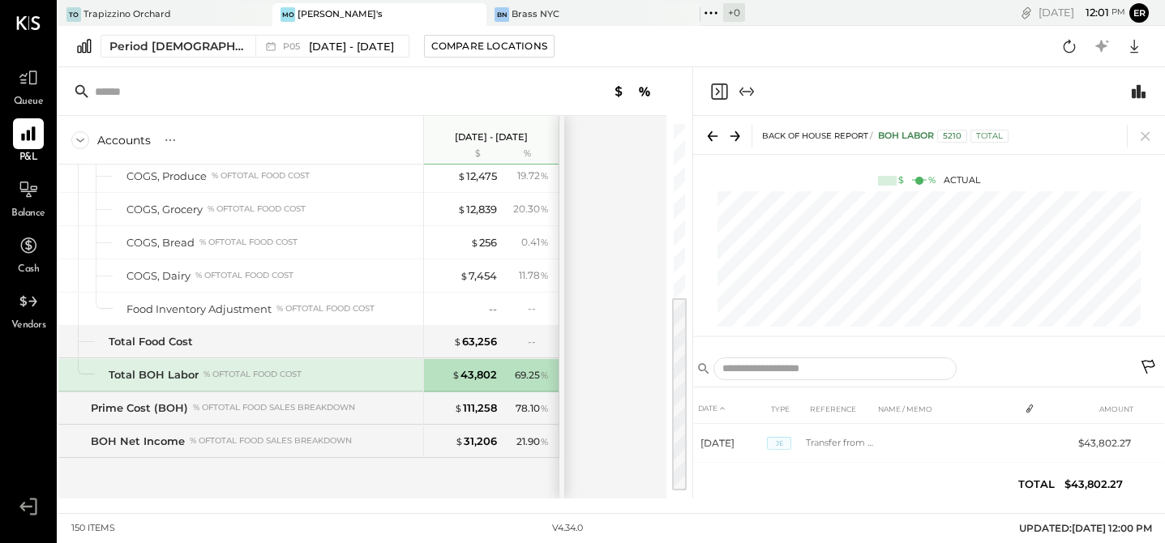
click at [523, 379] on div "69.25 %" at bounding box center [532, 375] width 34 height 15
click at [265, 376] on div "% of Total Food Cost" at bounding box center [252, 374] width 98 height 11
click at [531, 14] on div "BN Brass NYC" at bounding box center [581, 14] width 190 height 15
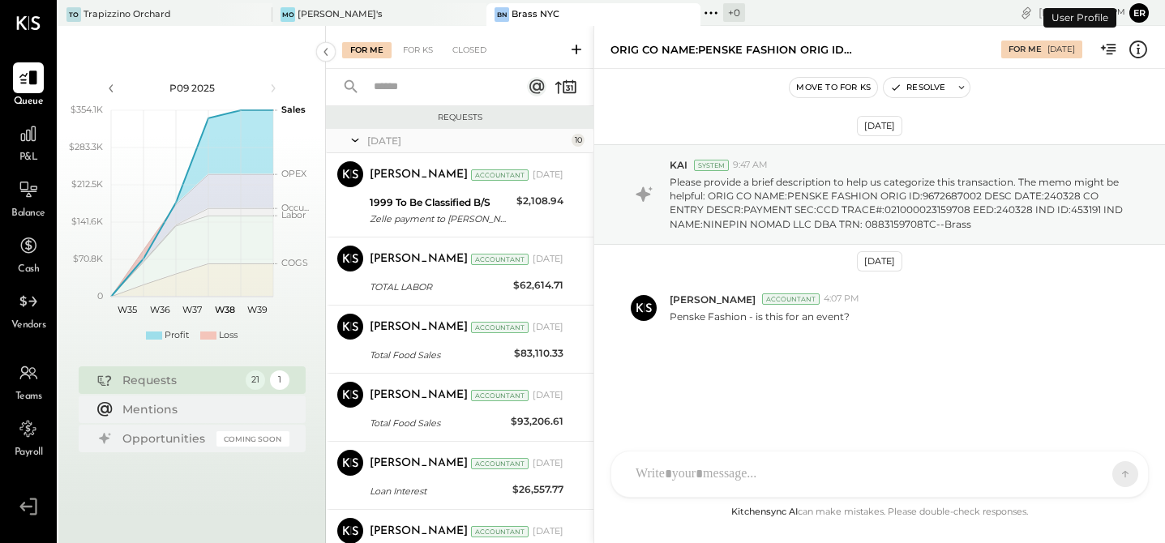
scroll to position [462, 0]
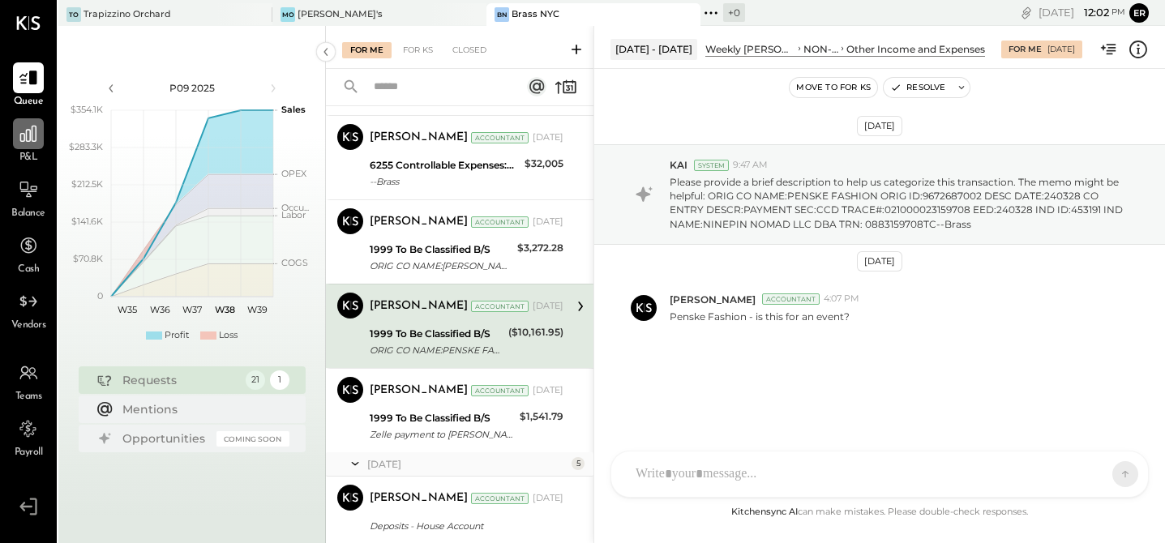
click at [24, 143] on icon at bounding box center [28, 133] width 21 height 21
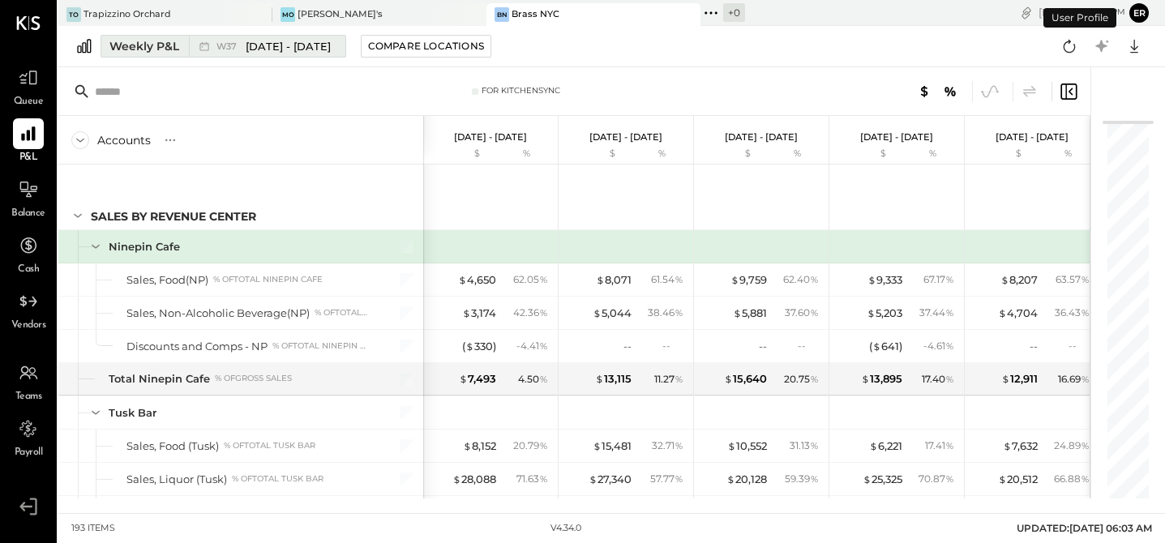
click at [158, 49] on div "Weekly P&L" at bounding box center [144, 46] width 70 height 16
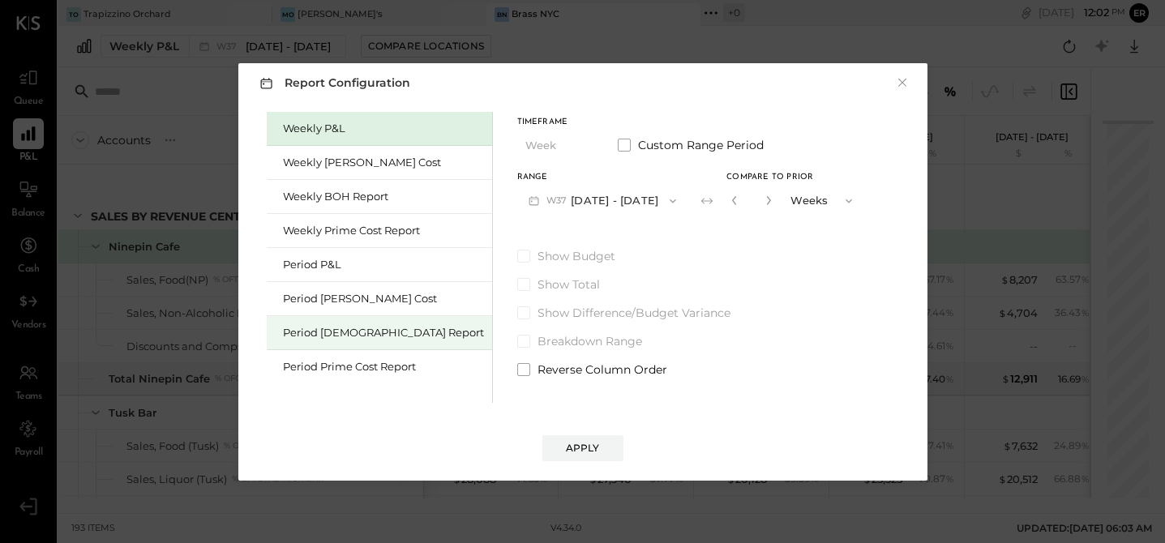
click at [333, 336] on div "Period [DEMOGRAPHIC_DATA] Report" at bounding box center [383, 332] width 201 height 15
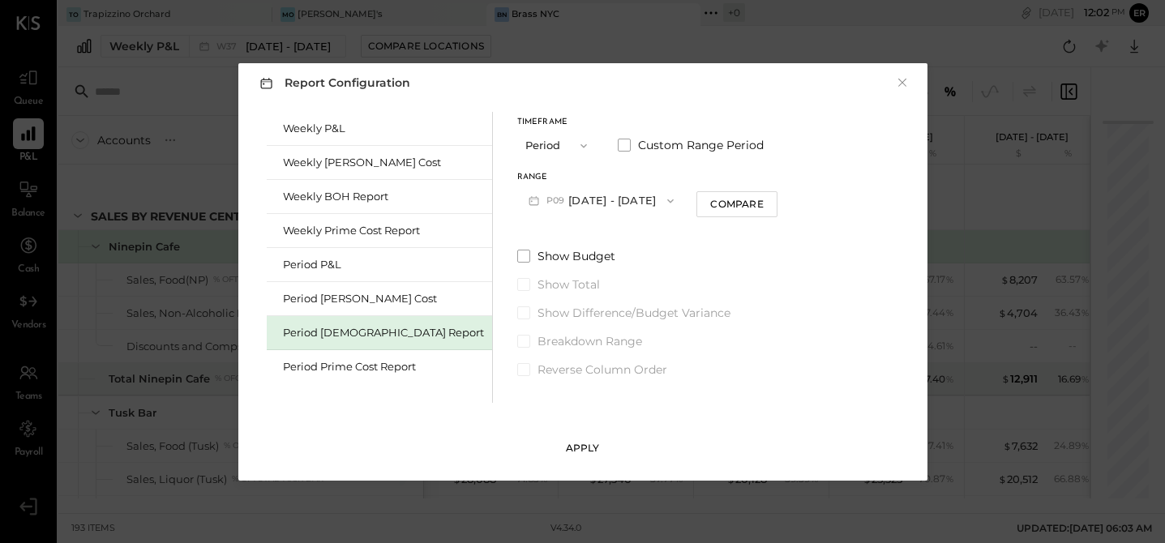
click at [594, 447] on div "Apply" at bounding box center [583, 448] width 34 height 14
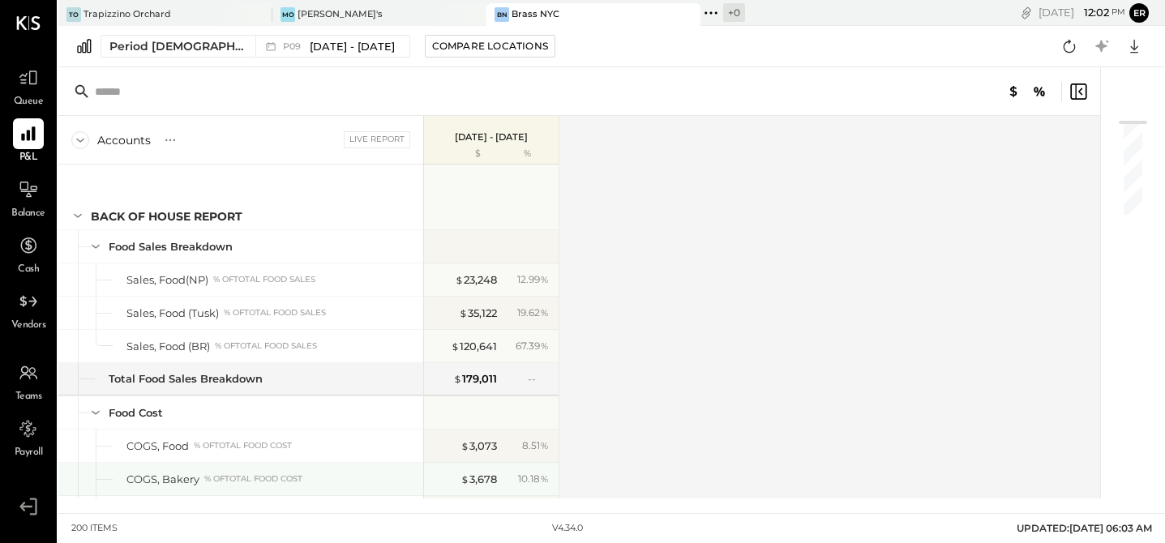
scroll to position [469, 0]
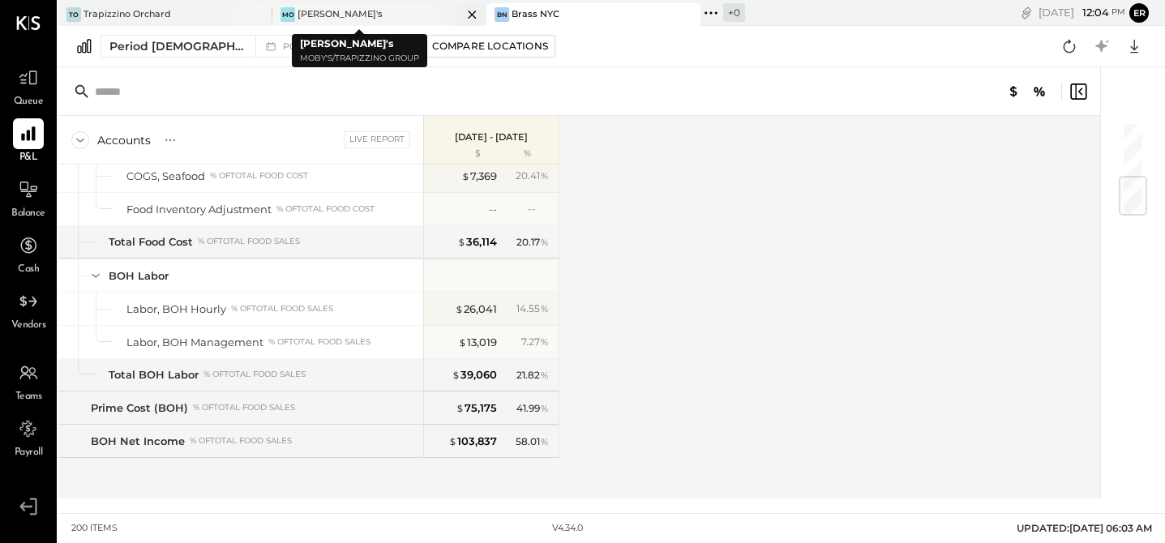
click at [340, 15] on div "[PERSON_NAME]'s" at bounding box center [367, 14] width 190 height 15
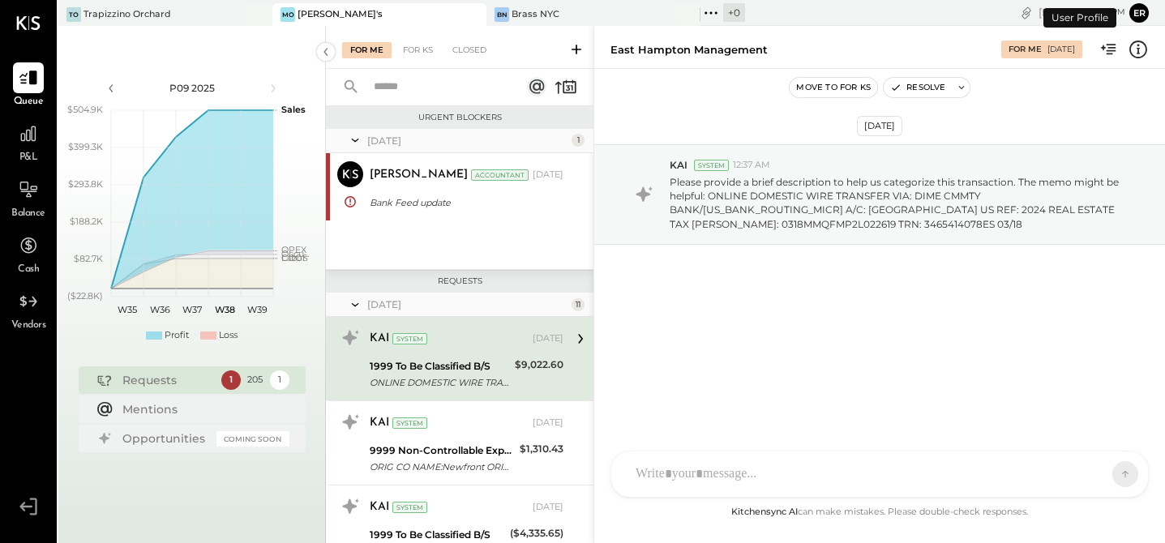
scroll to position [33, 0]
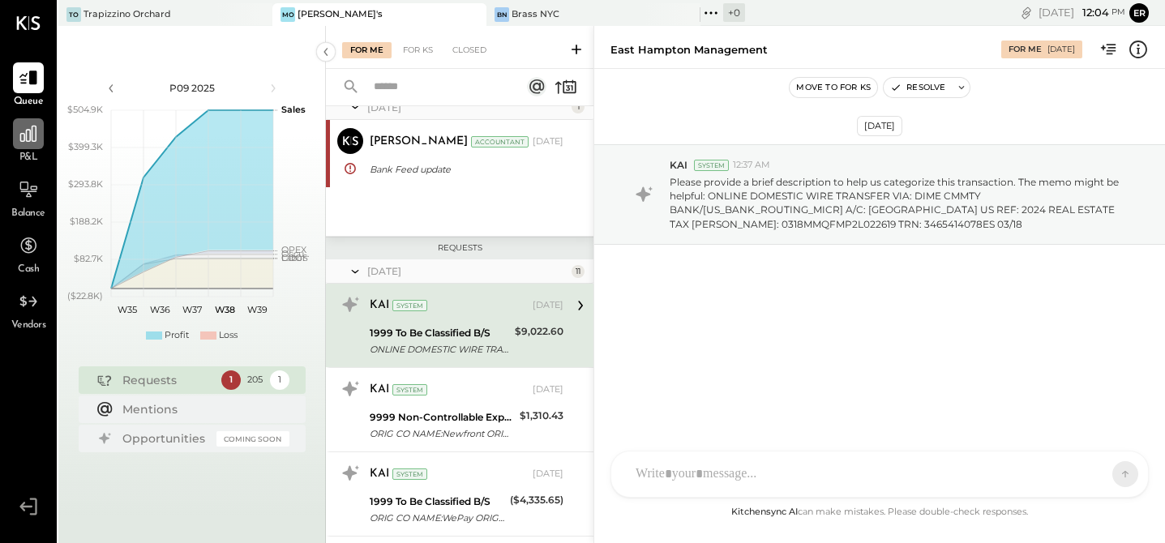
click at [32, 143] on icon at bounding box center [28, 133] width 21 height 21
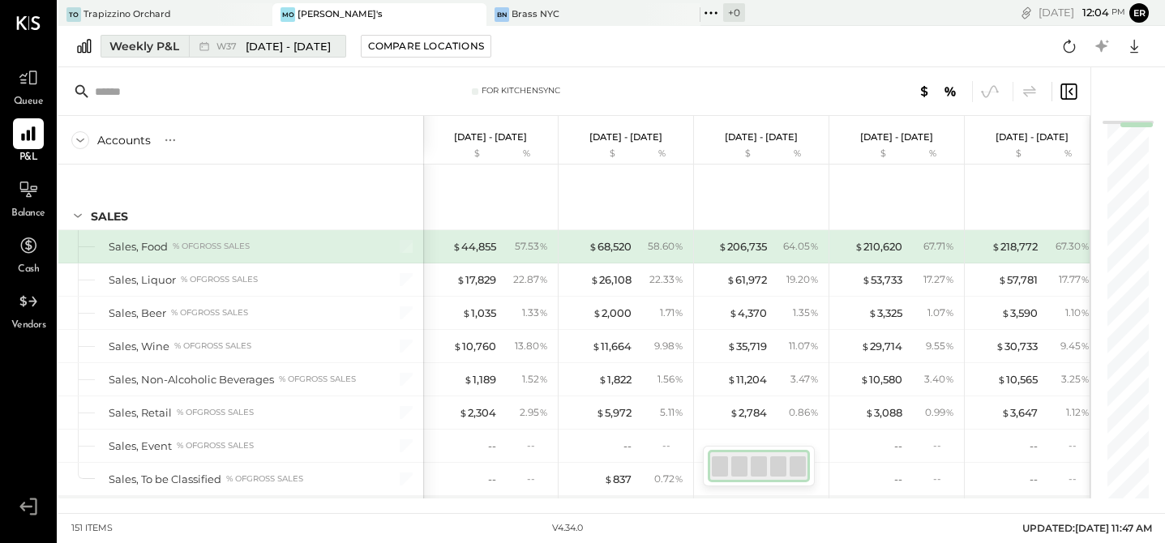
click at [152, 50] on div "Weekly P&L" at bounding box center [144, 46] width 70 height 16
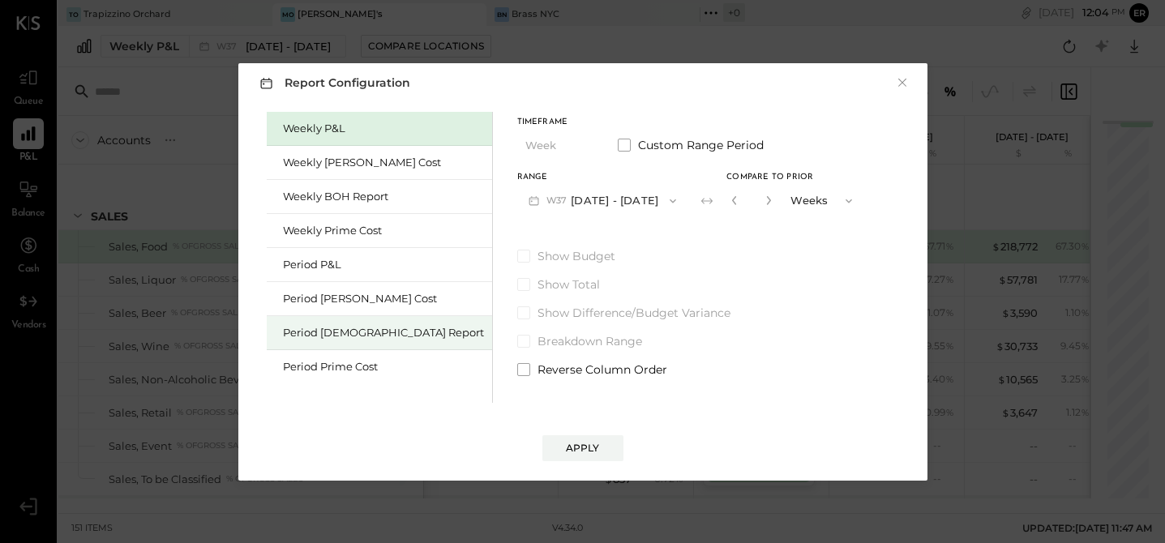
click at [299, 336] on div "Period [DEMOGRAPHIC_DATA] Report" at bounding box center [383, 332] width 201 height 15
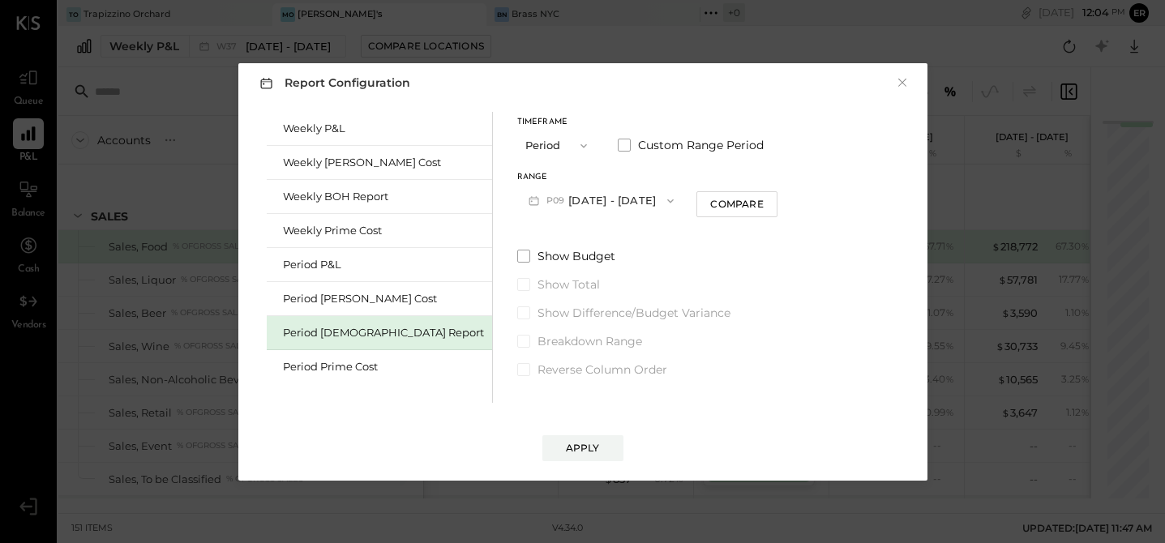
click at [546, 199] on button "P09 [DATE] - [DATE]" at bounding box center [601, 201] width 169 height 30
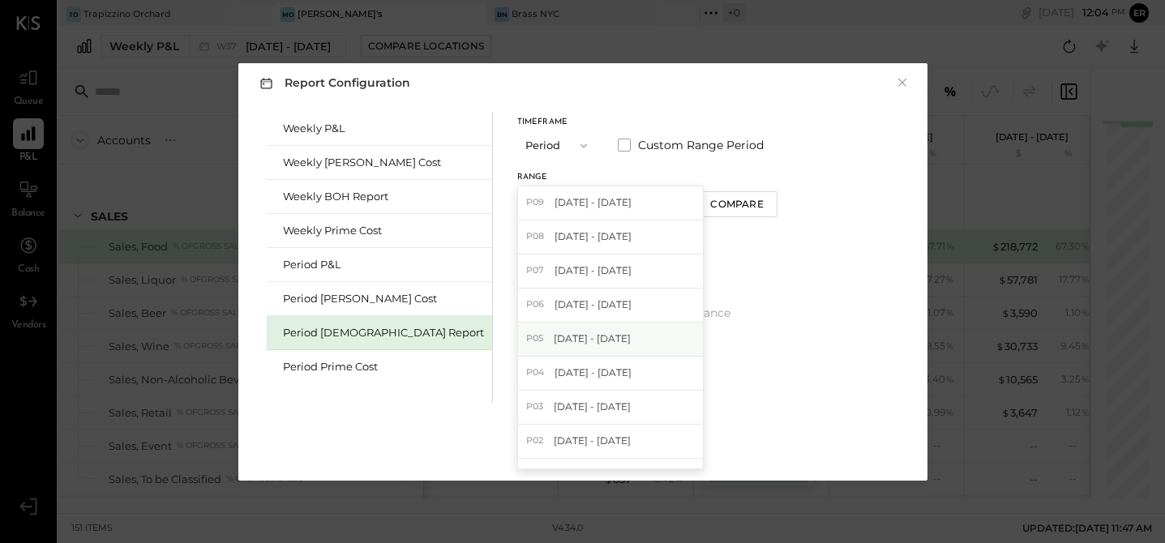
scroll to position [42, 0]
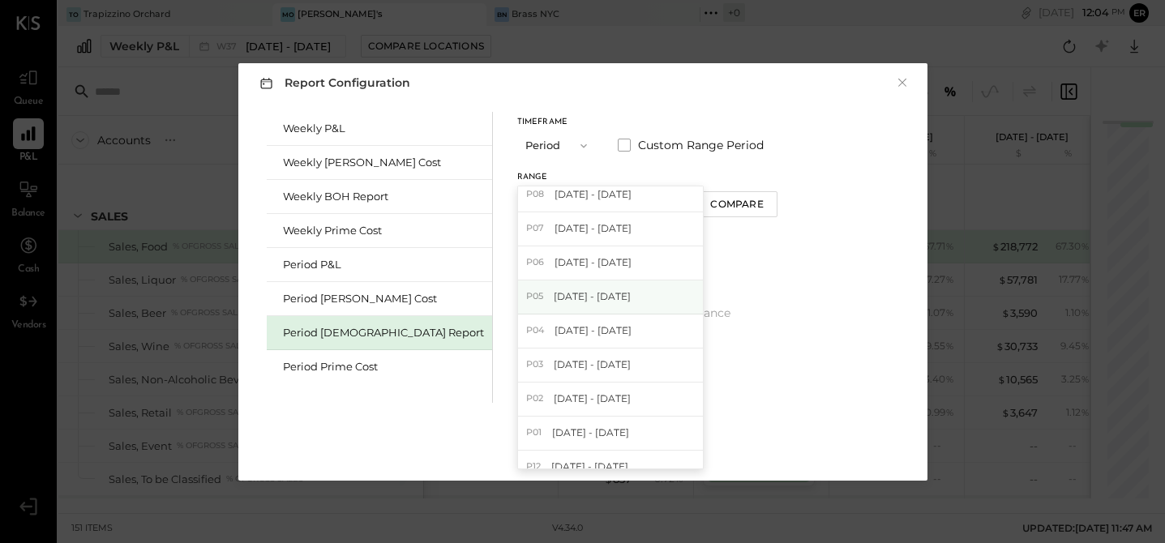
click at [554, 293] on span "[DATE] - [DATE]" at bounding box center [592, 296] width 77 height 14
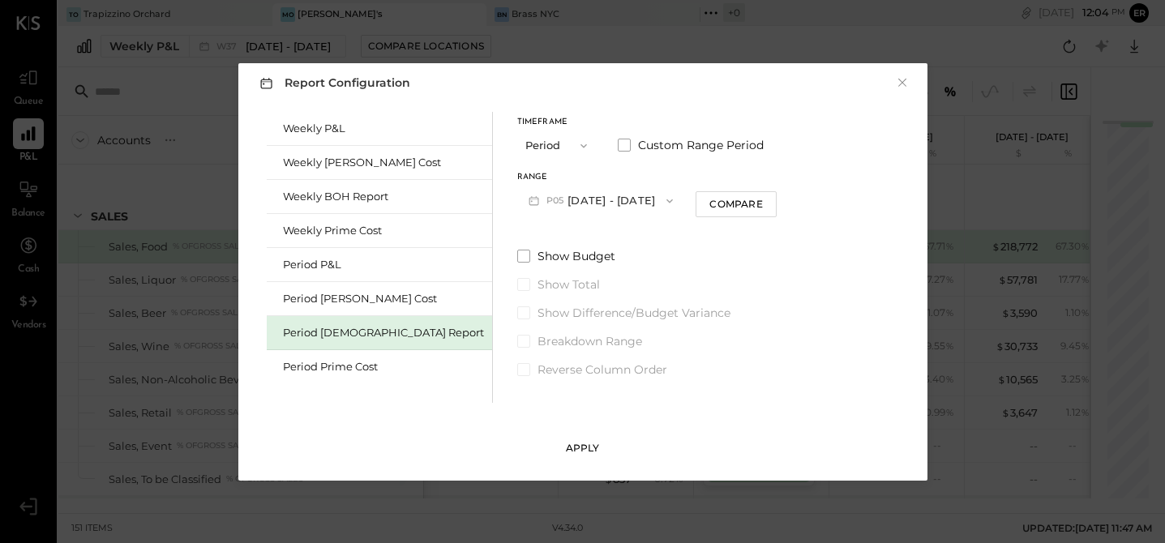
click at [586, 450] on div "Apply" at bounding box center [583, 448] width 34 height 14
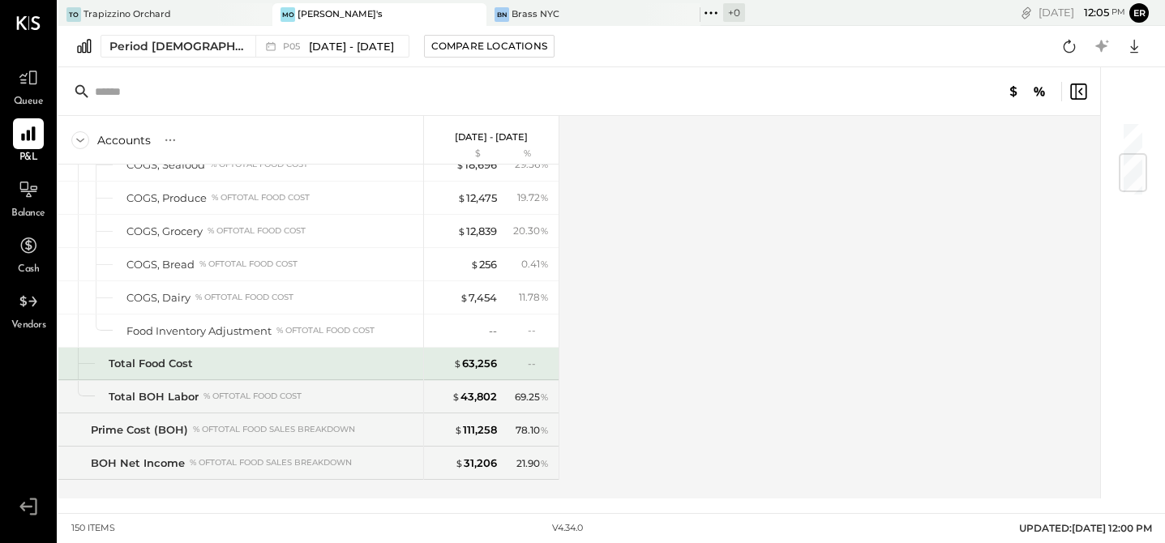
scroll to position [289, 0]
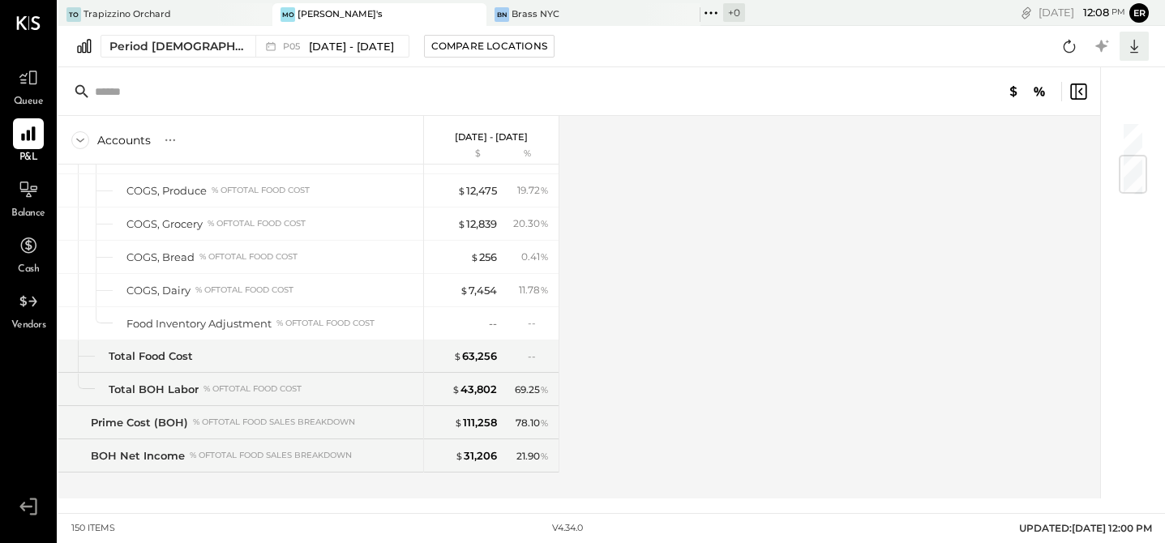
click at [1137, 43] on icon at bounding box center [1134, 46] width 21 height 21
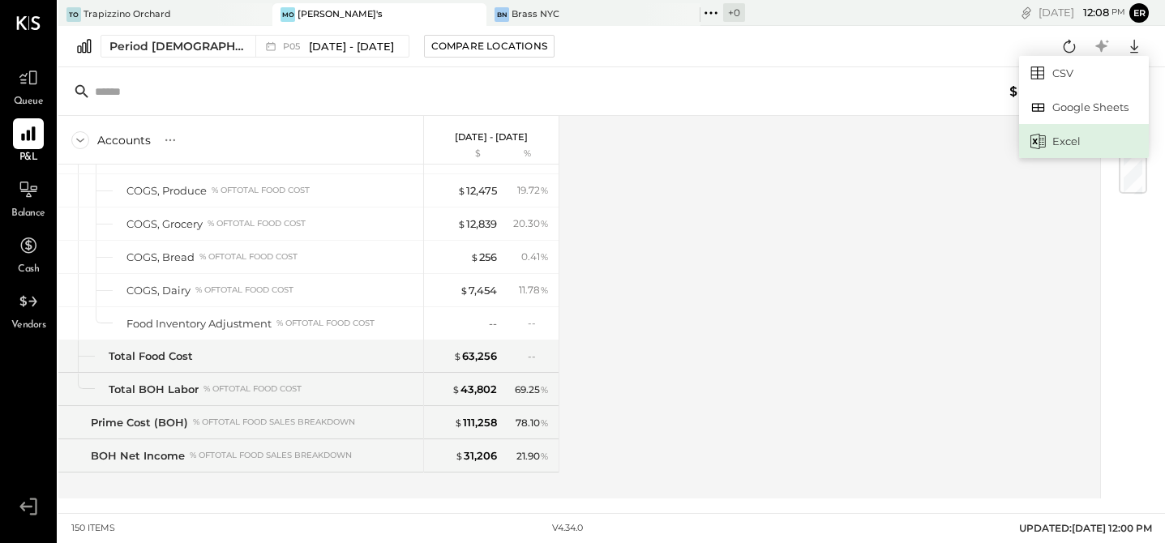
click at [1058, 143] on div "Excel" at bounding box center [1084, 141] width 130 height 34
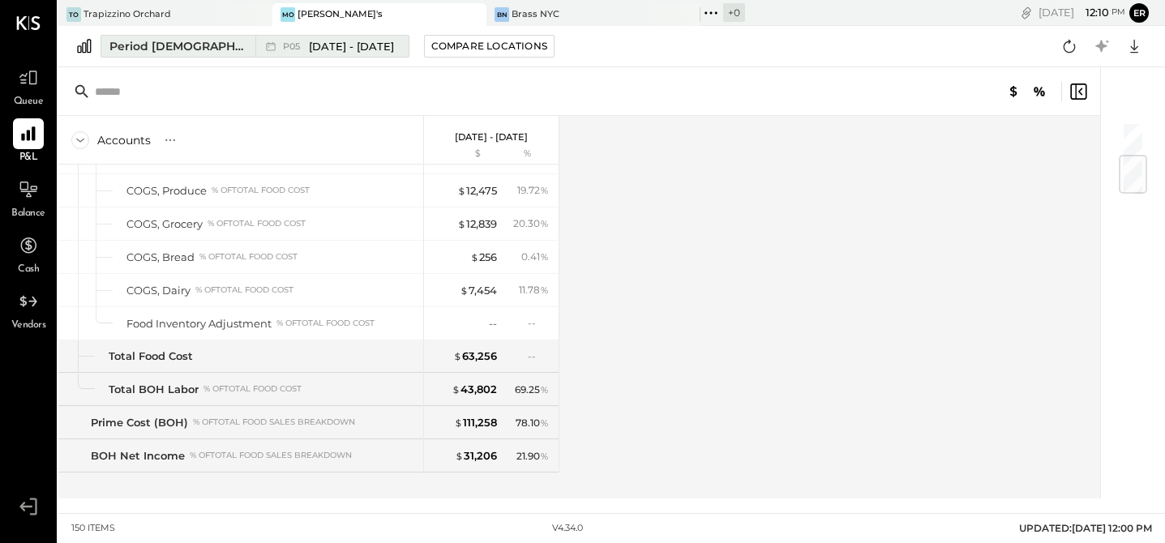
click at [315, 41] on span "[DATE] - [DATE]" at bounding box center [351, 46] width 85 height 15
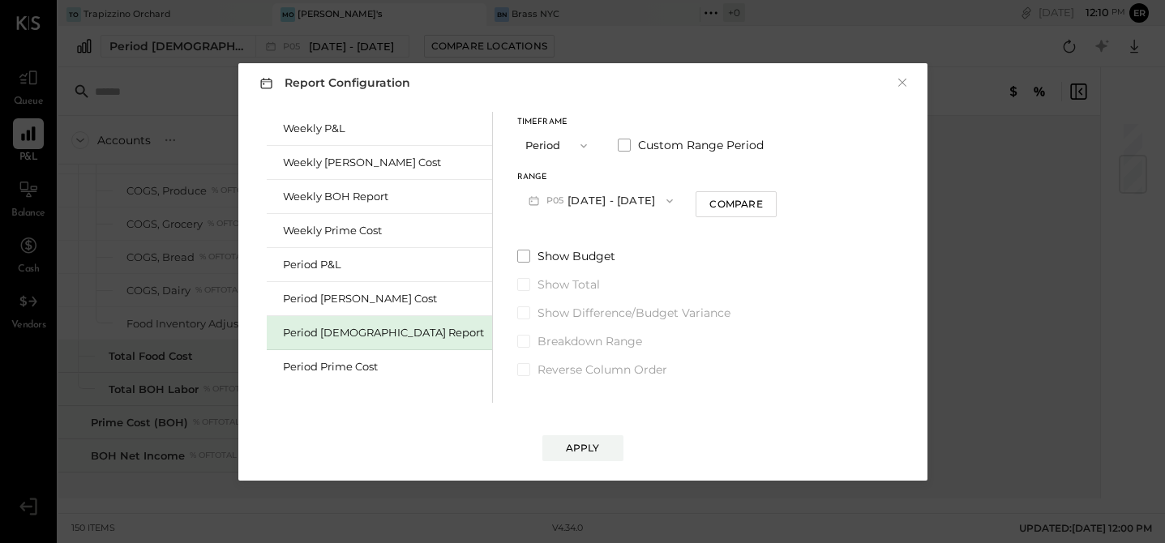
click at [594, 198] on button "P05 [DATE] - [DATE]" at bounding box center [601, 201] width 168 height 30
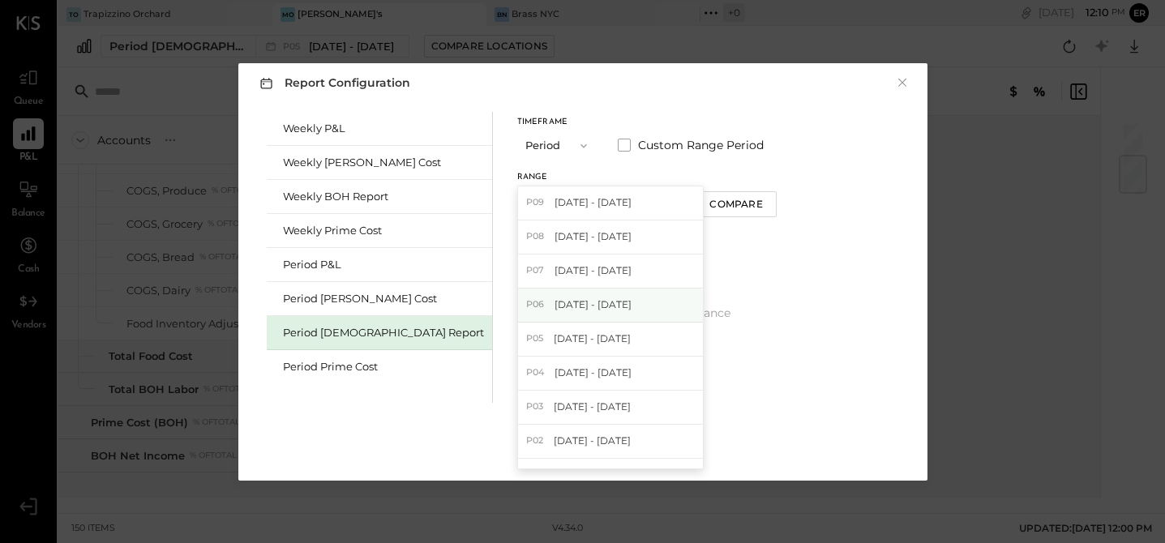
click at [555, 308] on span "[DATE] - [DATE]" at bounding box center [593, 305] width 77 height 14
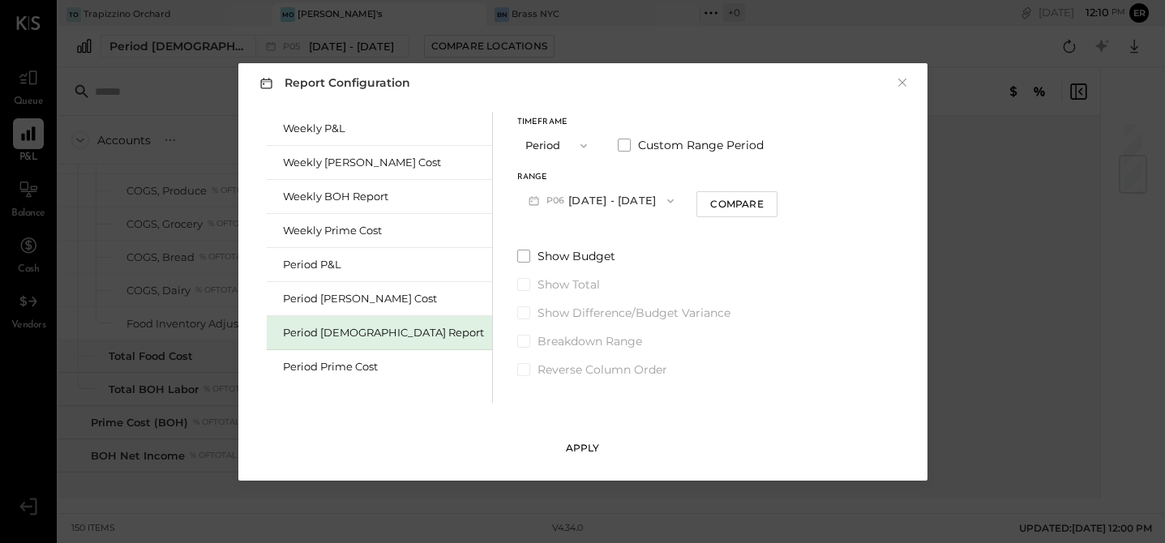
click at [585, 448] on div "Apply" at bounding box center [583, 448] width 34 height 14
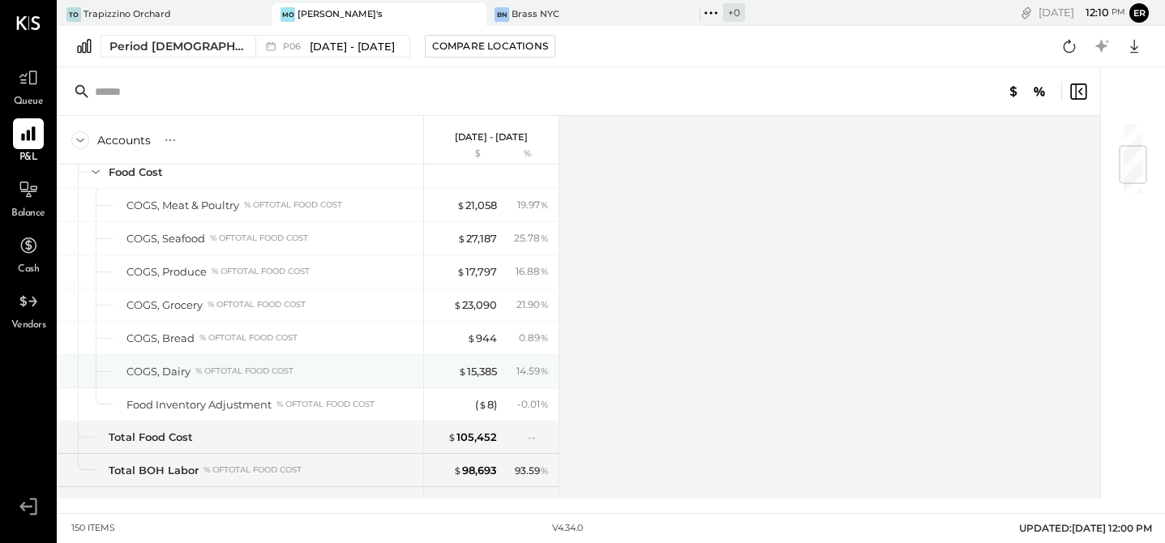
scroll to position [303, 0]
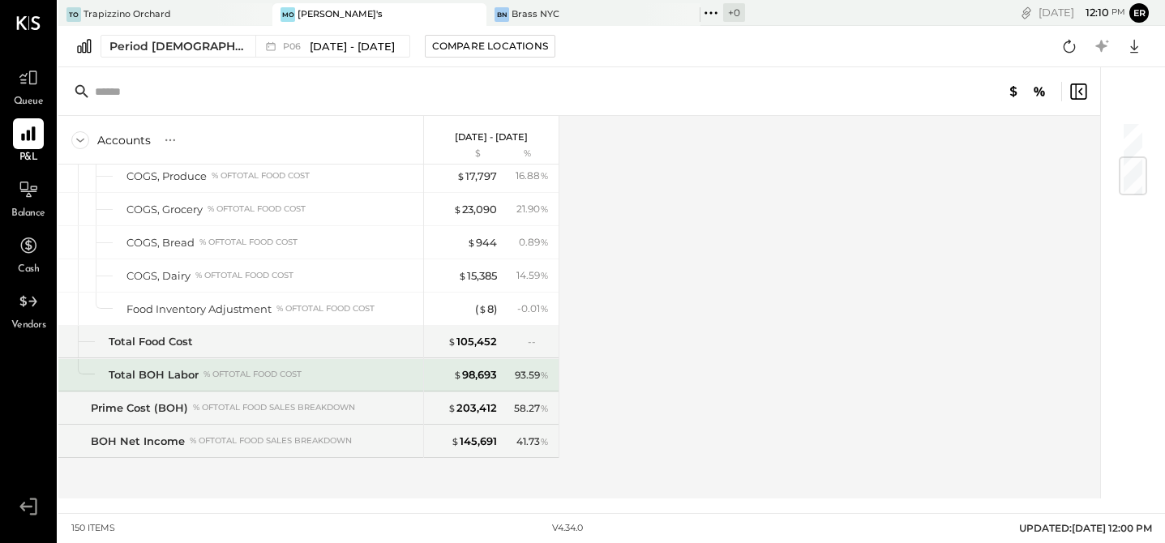
click at [413, 379] on div "Total BOH Labor % of Total Food Cost" at bounding box center [263, 374] width 308 height 15
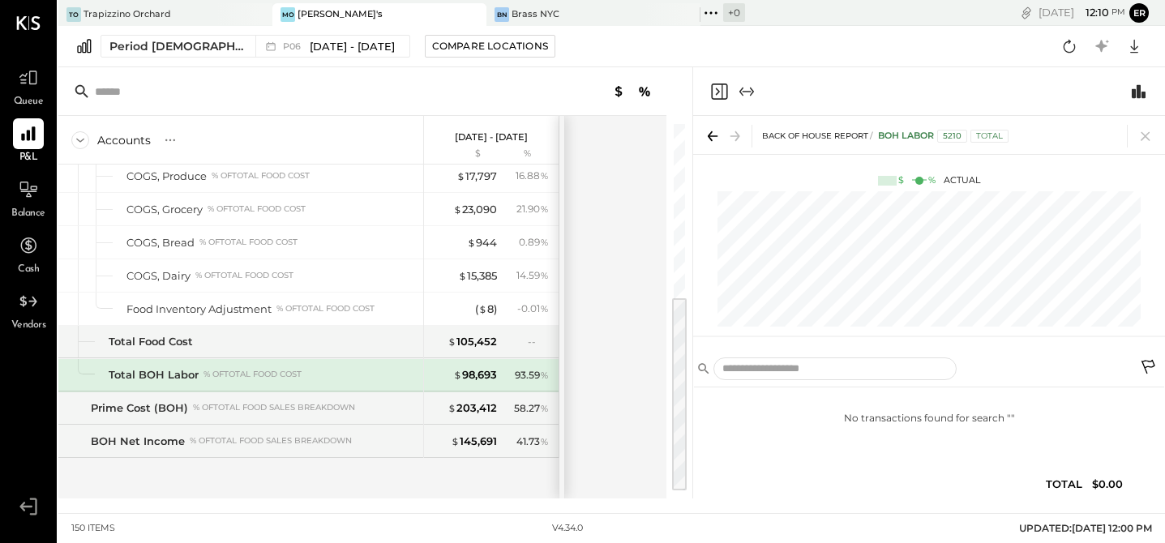
click at [616, 231] on div "Accounts S % GL [DATE] - [DATE] $ % Back of House Report Food Sales Breakdown S…" at bounding box center [363, 307] width 610 height 383
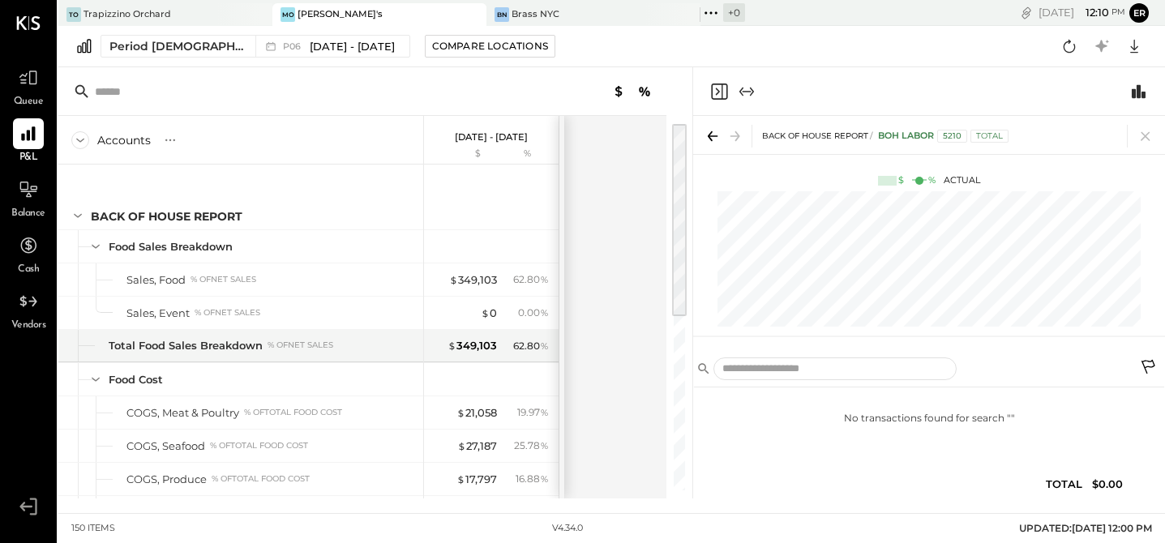
click at [711, 132] on icon at bounding box center [710, 136] width 5 height 10
click at [608, 199] on div "Accounts S % GL [DATE] - [DATE] $ % Back of House Report Food Sales Breakdown S…" at bounding box center [363, 307] width 610 height 383
click at [1129, 48] on icon at bounding box center [1134, 46] width 21 height 21
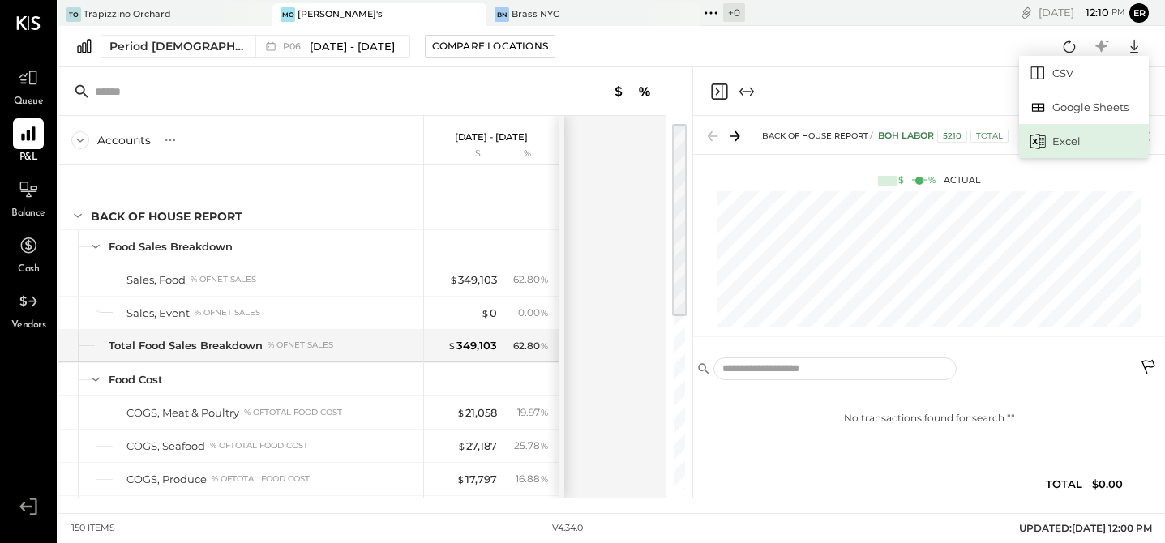
click at [1054, 139] on div "Excel" at bounding box center [1084, 141] width 130 height 34
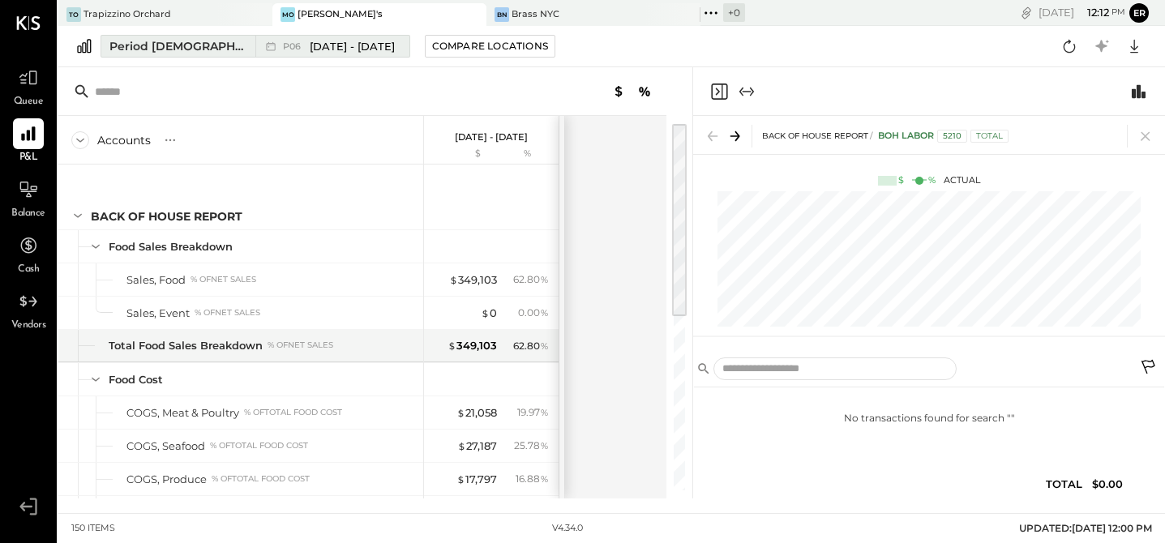
click at [352, 41] on span "[DATE] - [DATE]" at bounding box center [352, 46] width 85 height 15
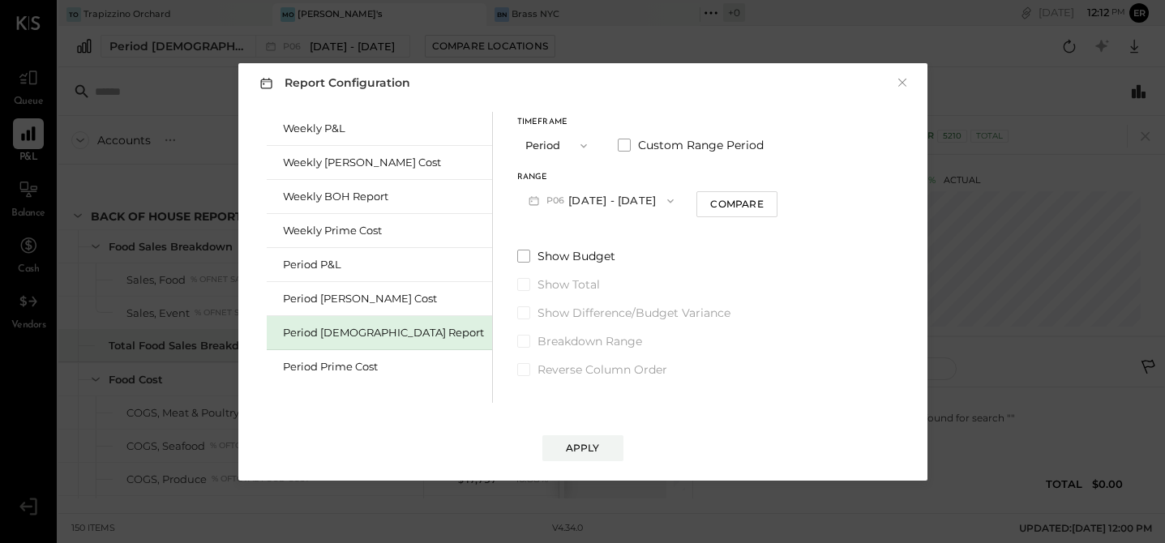
click at [548, 203] on button "P06 [DATE] - [DATE]" at bounding box center [601, 201] width 169 height 30
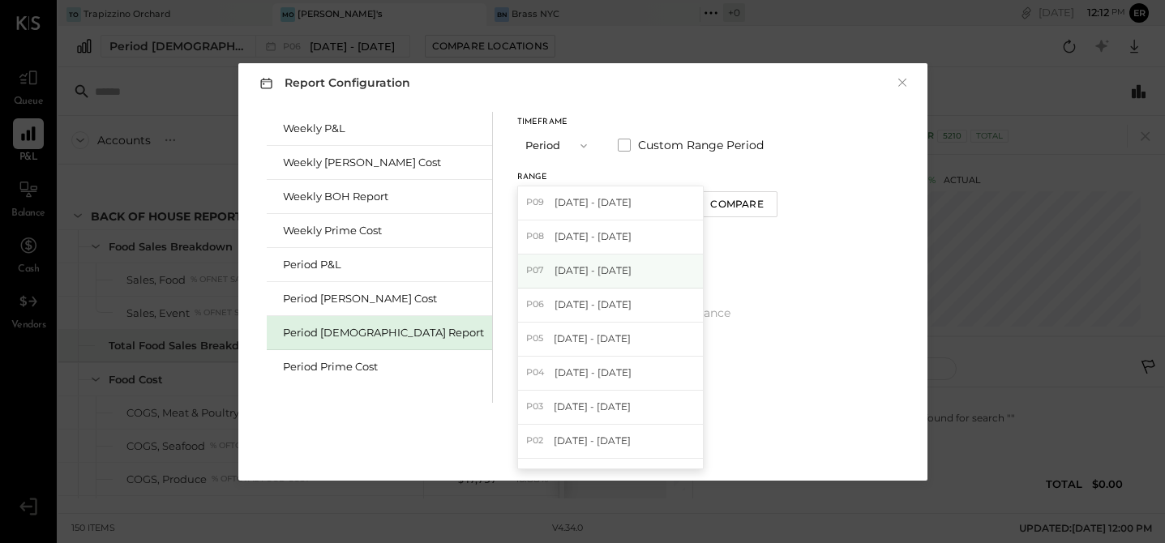
click at [555, 271] on span "[DATE] - [DATE]" at bounding box center [593, 270] width 77 height 14
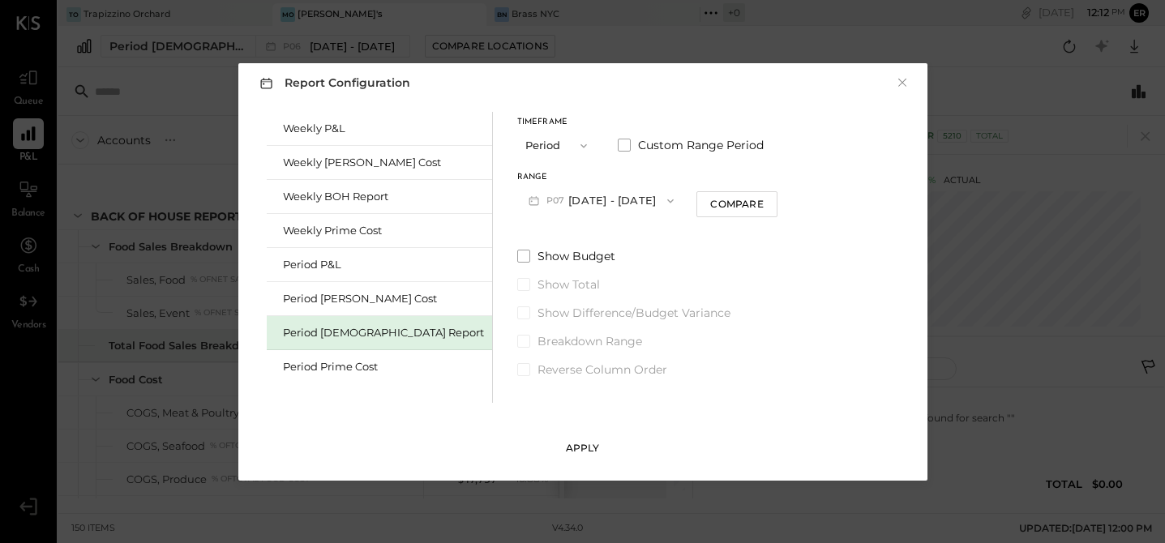
click at [589, 447] on div "Apply" at bounding box center [583, 448] width 34 height 14
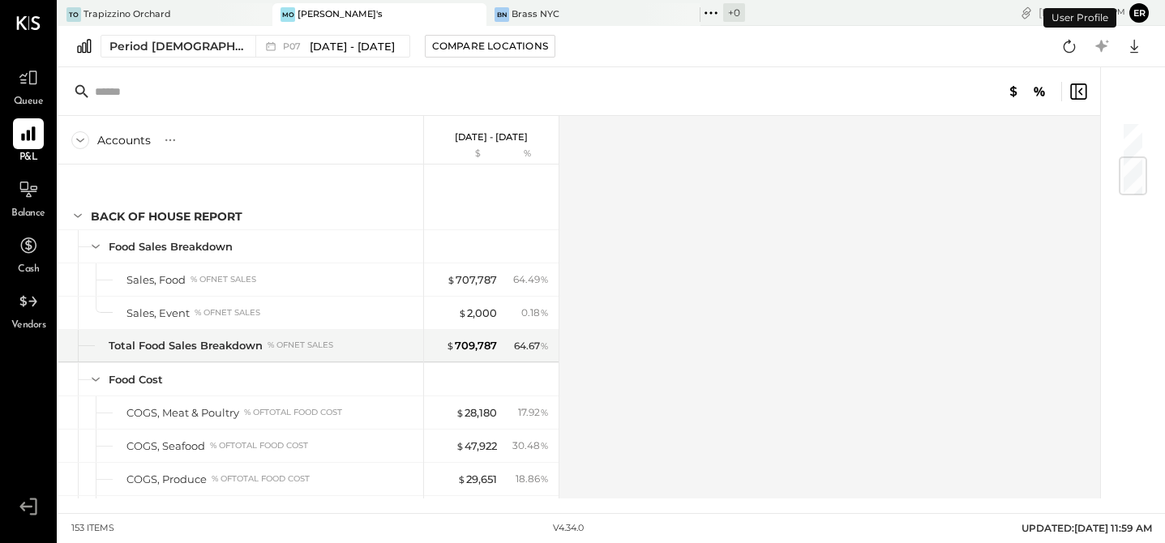
scroll to position [303, 0]
click at [1141, 38] on icon at bounding box center [1134, 46] width 21 height 21
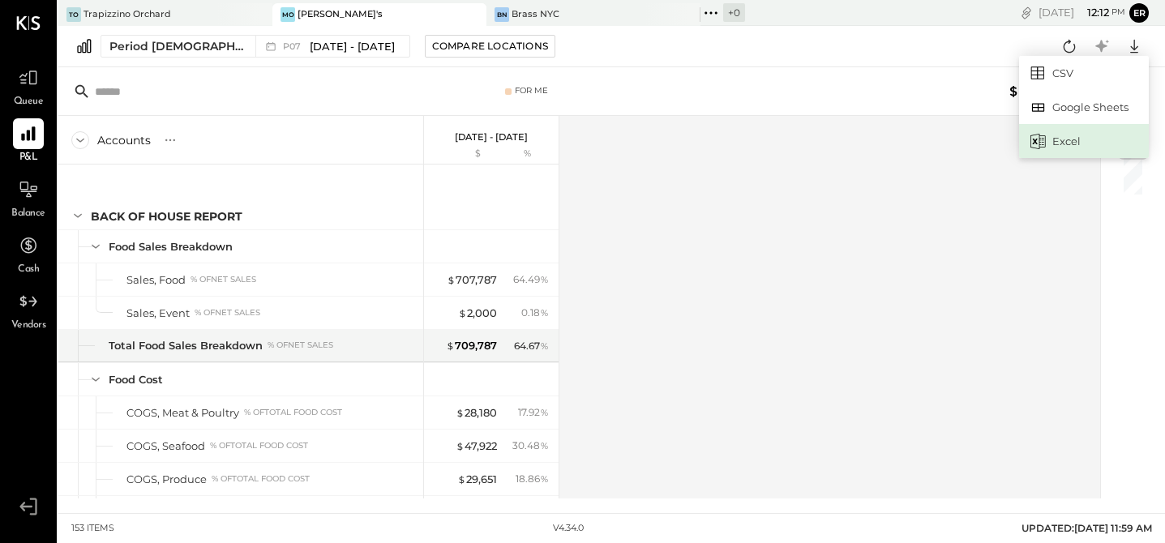
click at [1090, 141] on div "Excel" at bounding box center [1084, 141] width 130 height 34
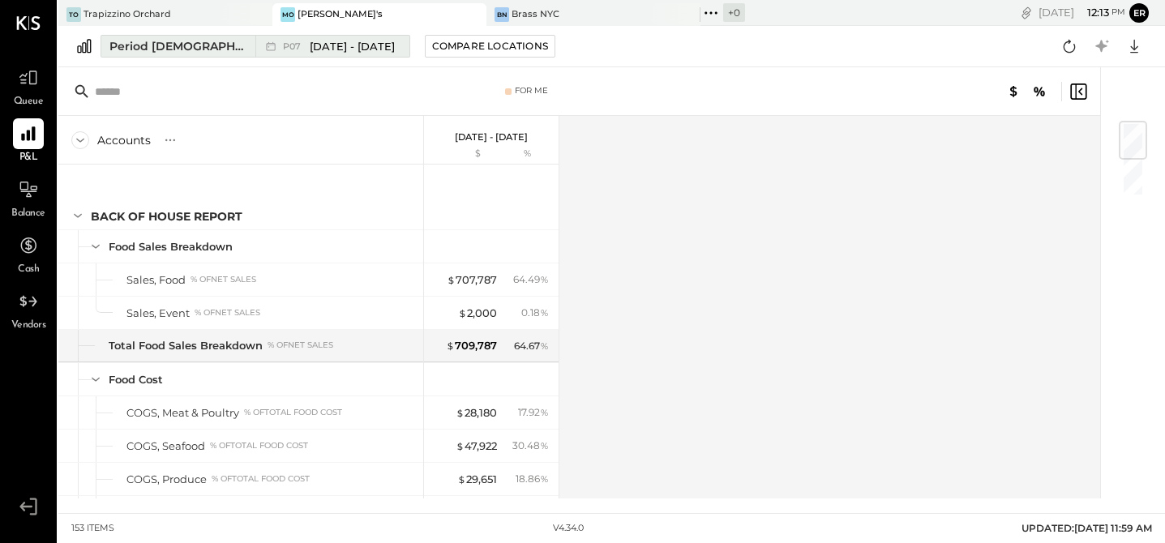
click at [354, 44] on span "[DATE] - [DATE]" at bounding box center [352, 46] width 85 height 15
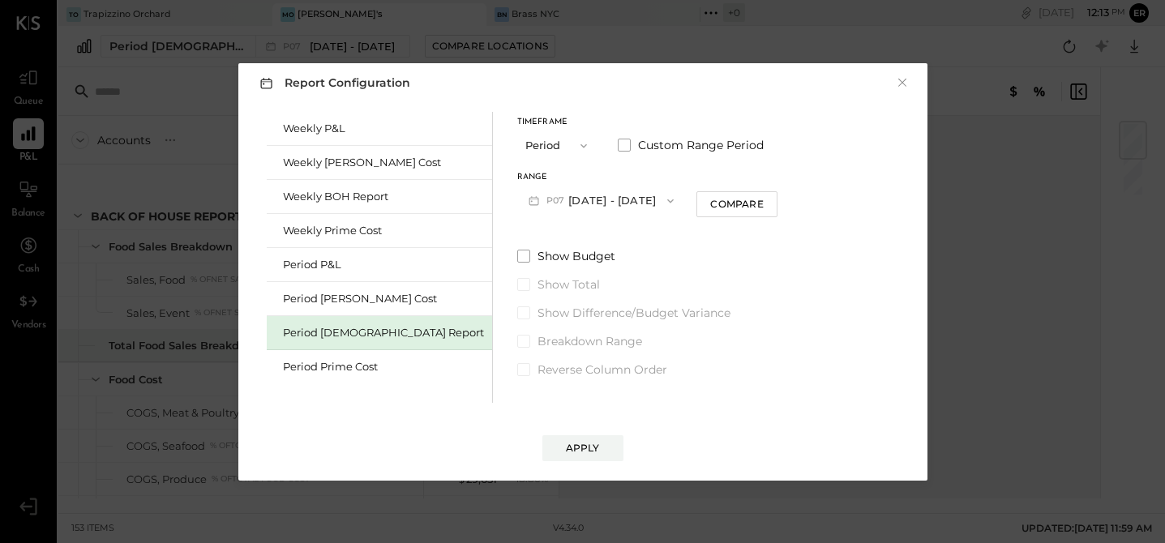
click at [538, 198] on button "P07 [DATE] - [DATE]" at bounding box center [601, 201] width 169 height 30
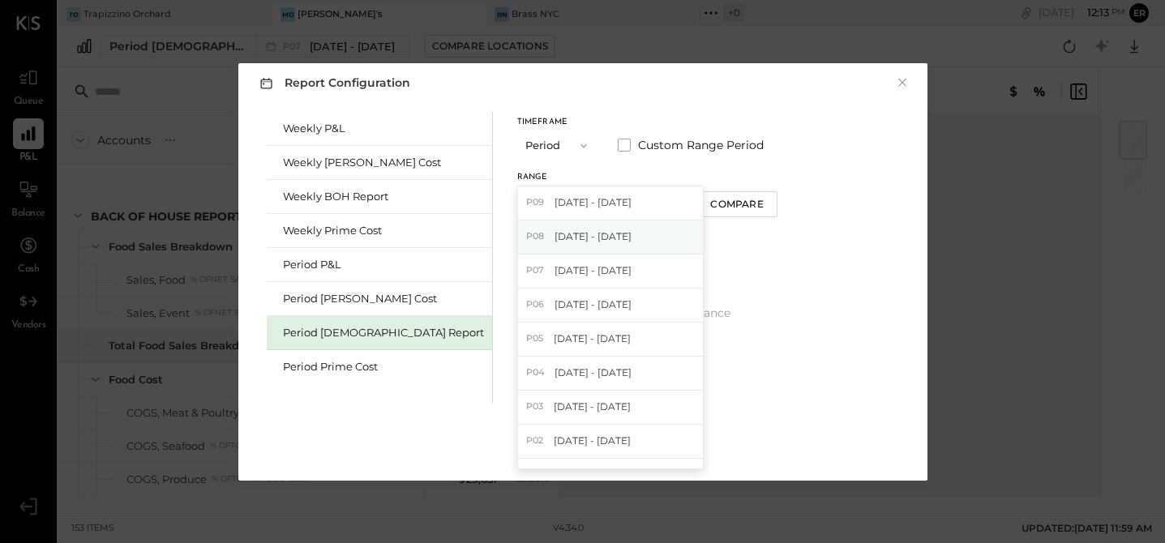
click at [555, 238] on span "[DATE] - [DATE]" at bounding box center [593, 236] width 77 height 14
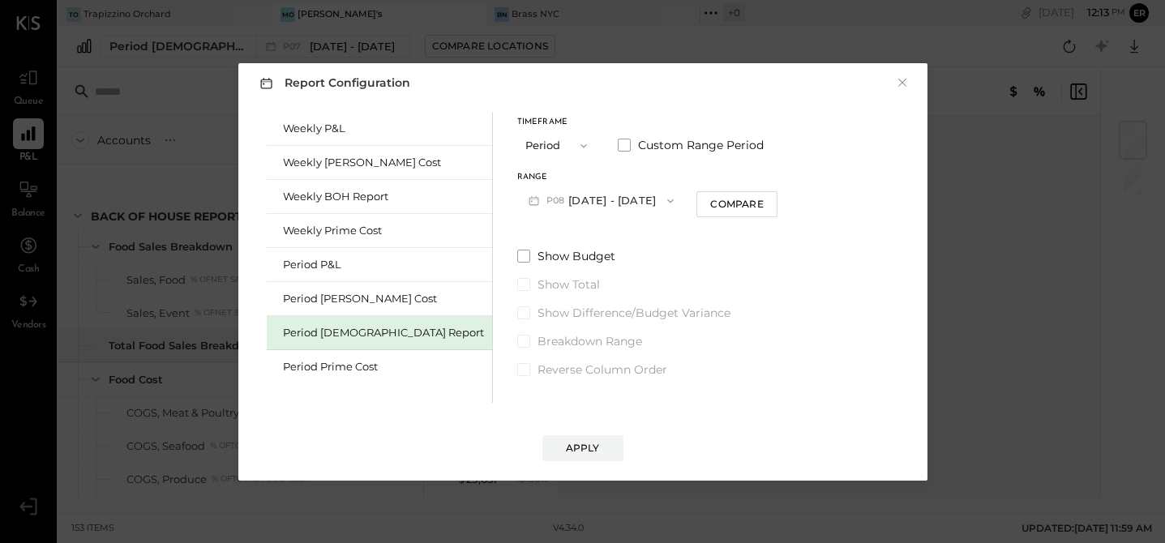
click at [589, 448] on div "Apply" at bounding box center [583, 448] width 34 height 14
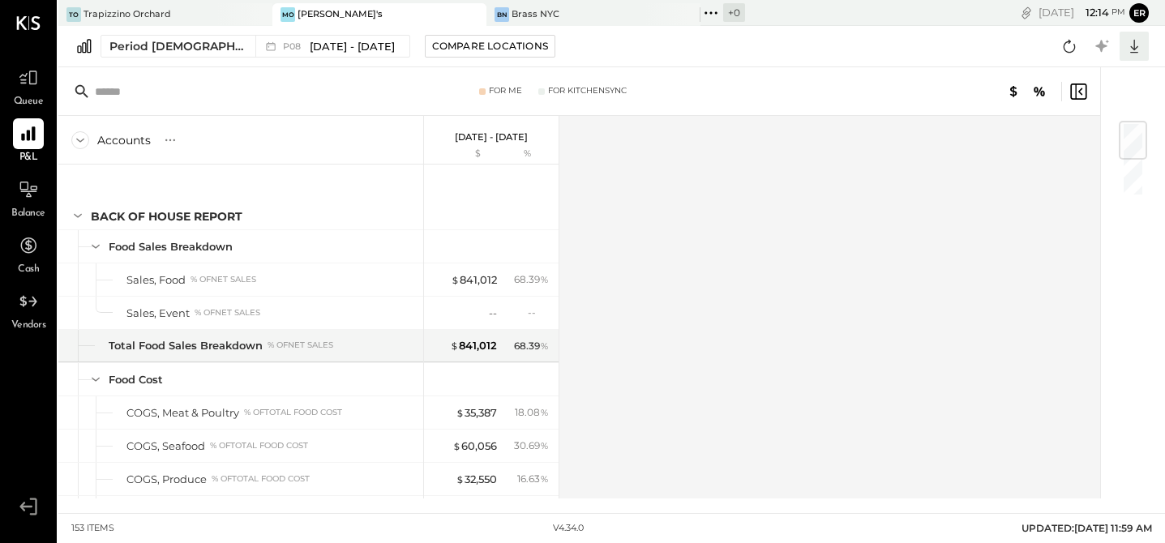
click at [1130, 49] on icon at bounding box center [1134, 46] width 21 height 21
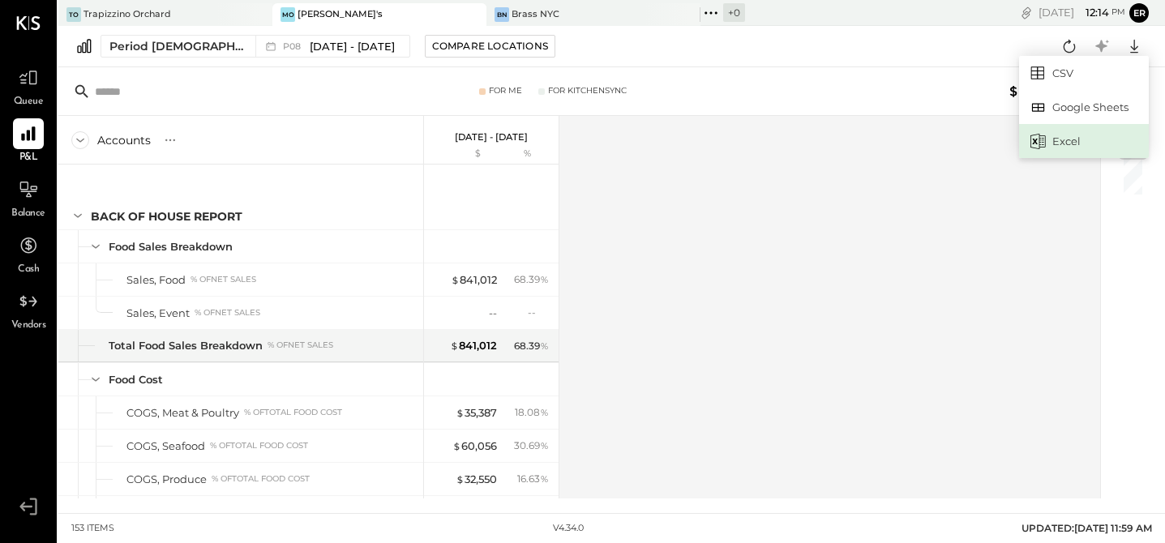
click at [1068, 137] on div "Excel" at bounding box center [1084, 141] width 130 height 34
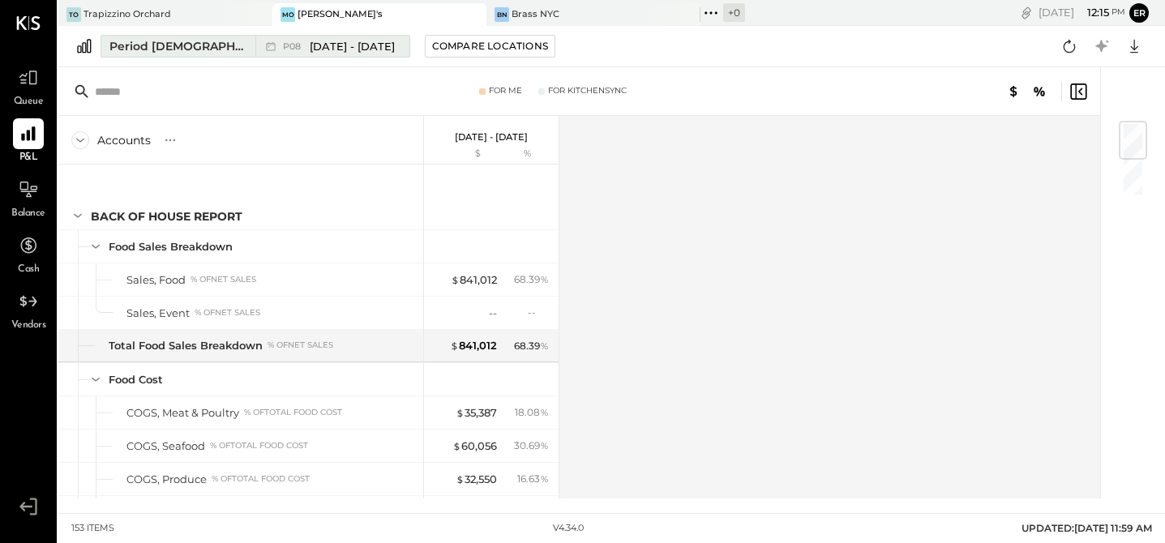
click at [310, 45] on span "[DATE] - [DATE]" at bounding box center [352, 46] width 85 height 15
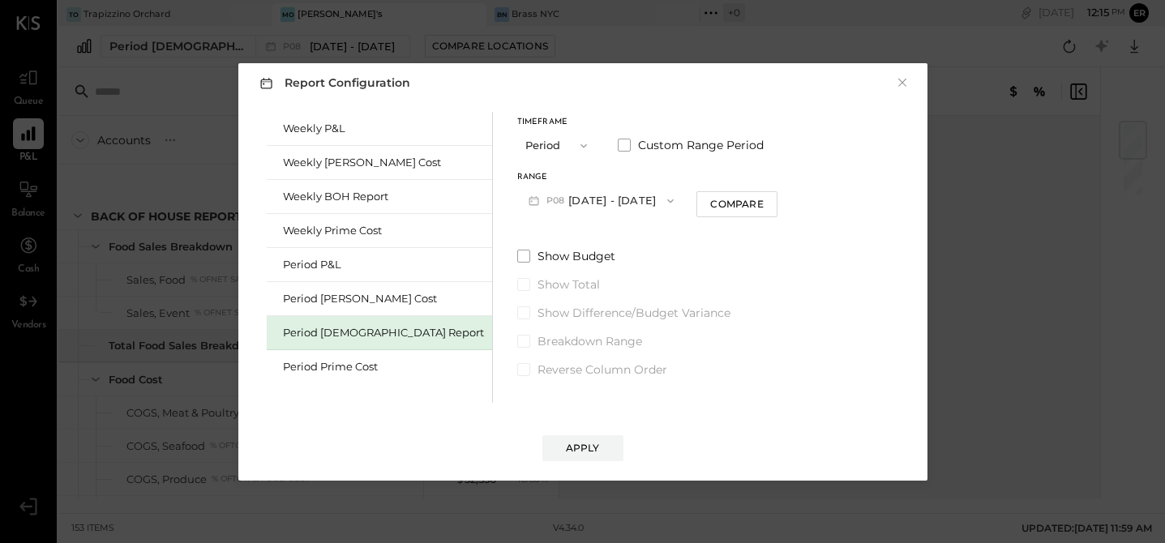
click at [517, 194] on button "P08 [DATE] - [DATE]" at bounding box center [601, 201] width 169 height 30
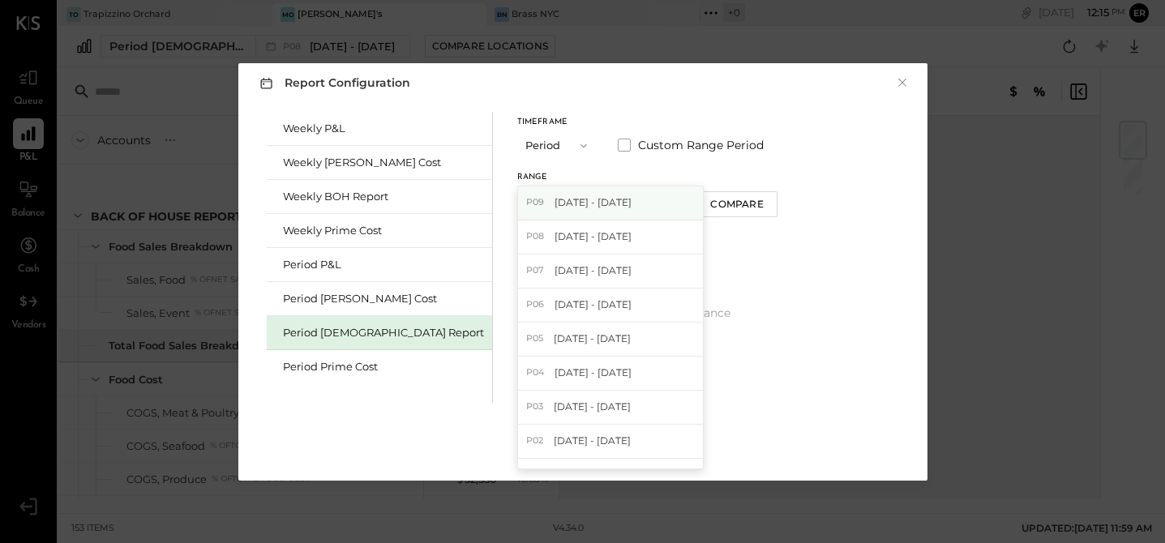
click at [555, 209] on span "[DATE] - [DATE]" at bounding box center [593, 202] width 77 height 14
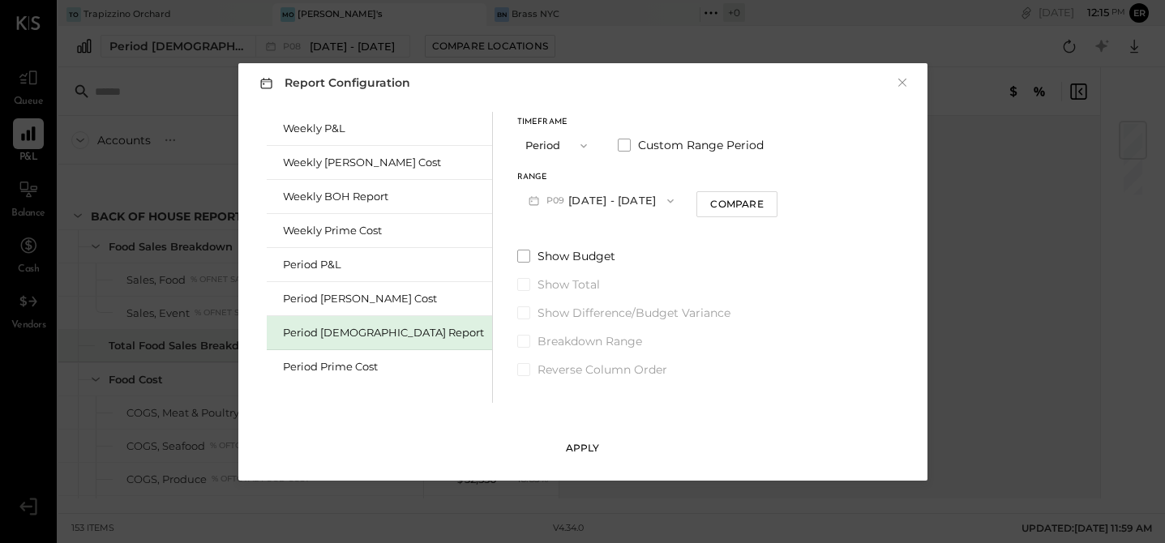
click at [587, 446] on div "Apply" at bounding box center [583, 448] width 34 height 14
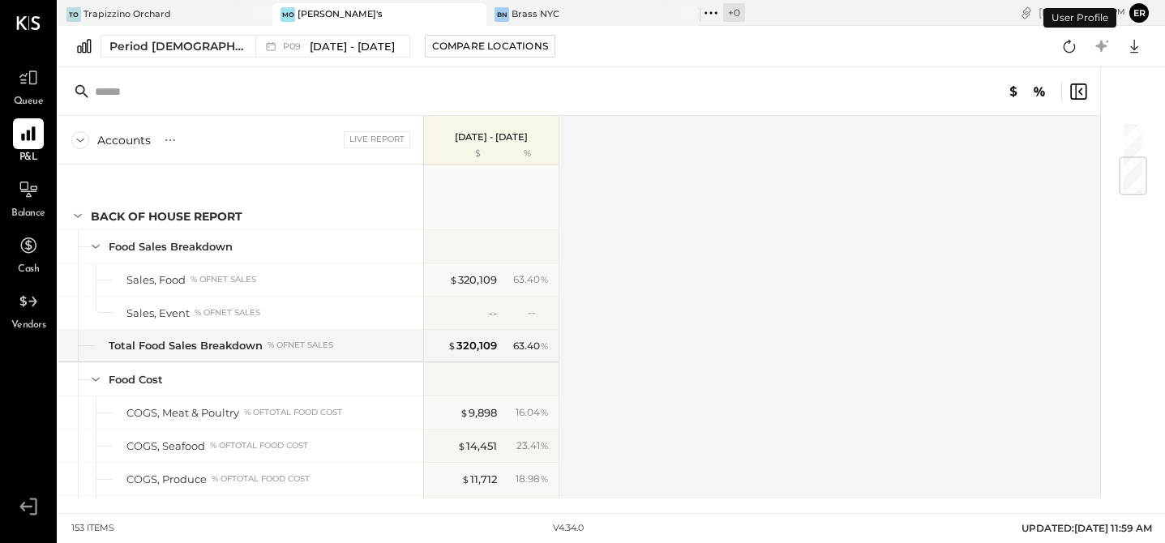
scroll to position [303, 0]
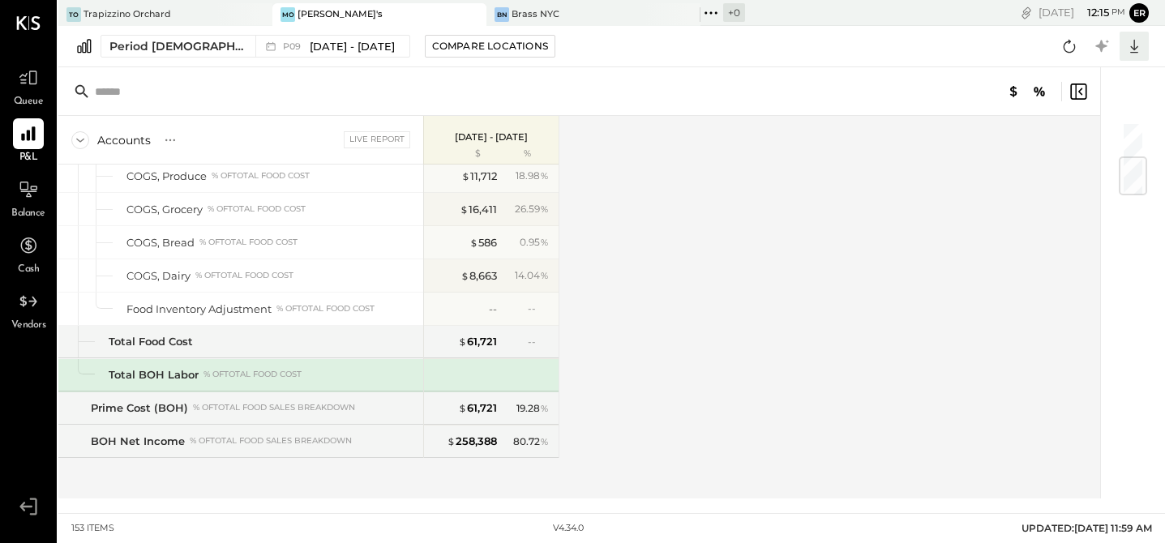
click at [1133, 45] on icon at bounding box center [1134, 46] width 21 height 21
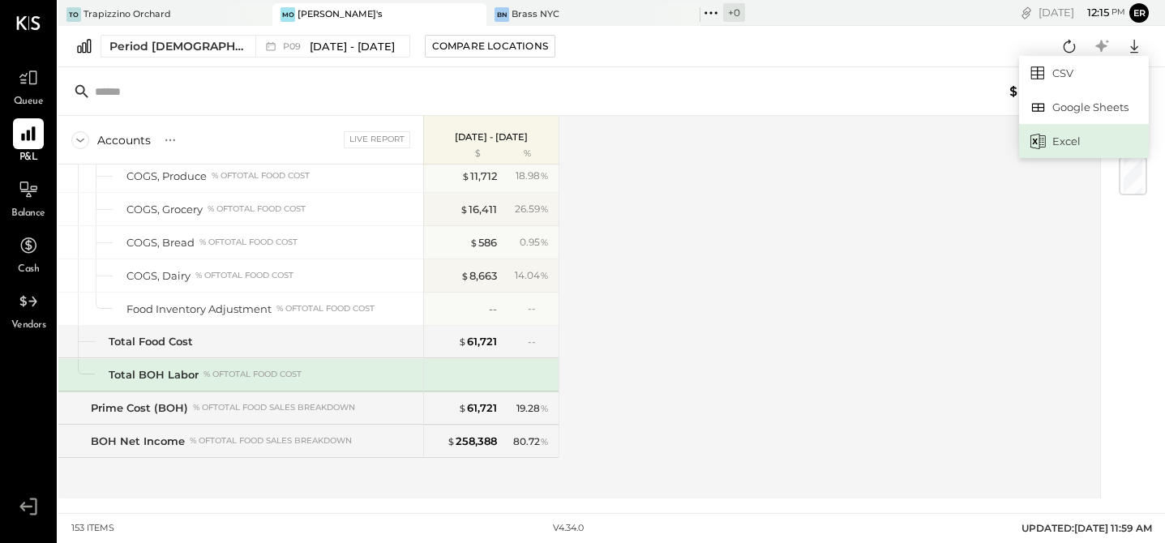
click at [1038, 144] on icon at bounding box center [1037, 141] width 15 height 15
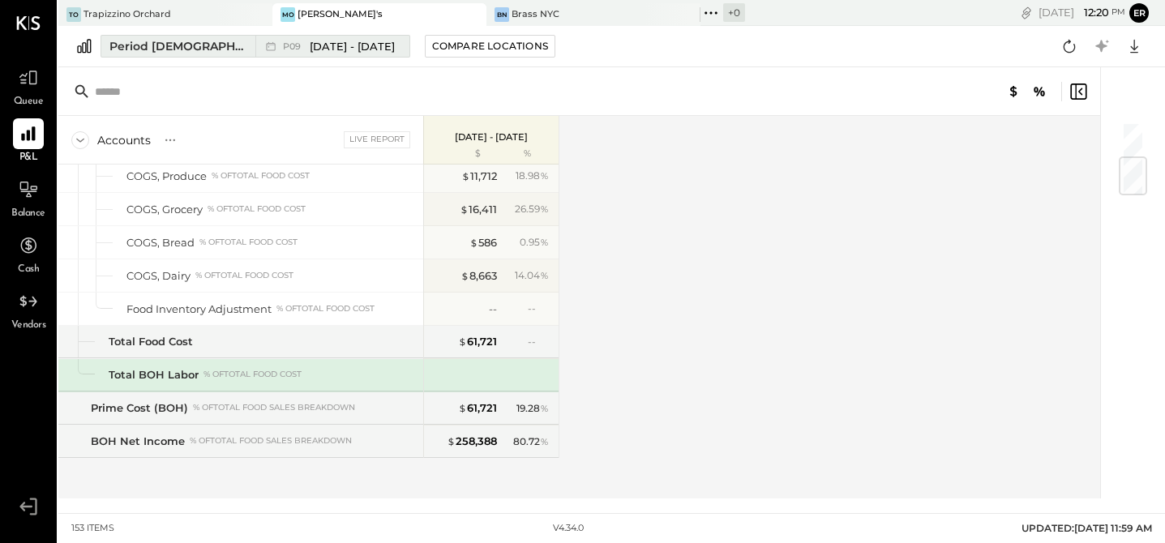
click at [314, 37] on div "P09 [DATE] - [DATE]" at bounding box center [328, 46] width 146 height 21
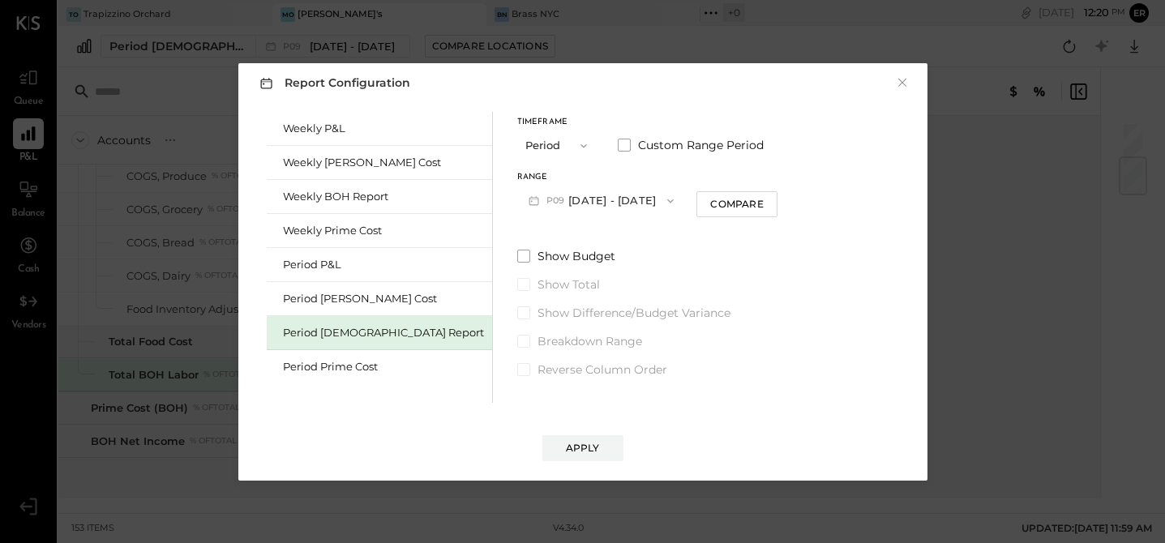
click at [517, 203] on button "P09 [DATE] - [DATE]" at bounding box center [601, 201] width 169 height 30
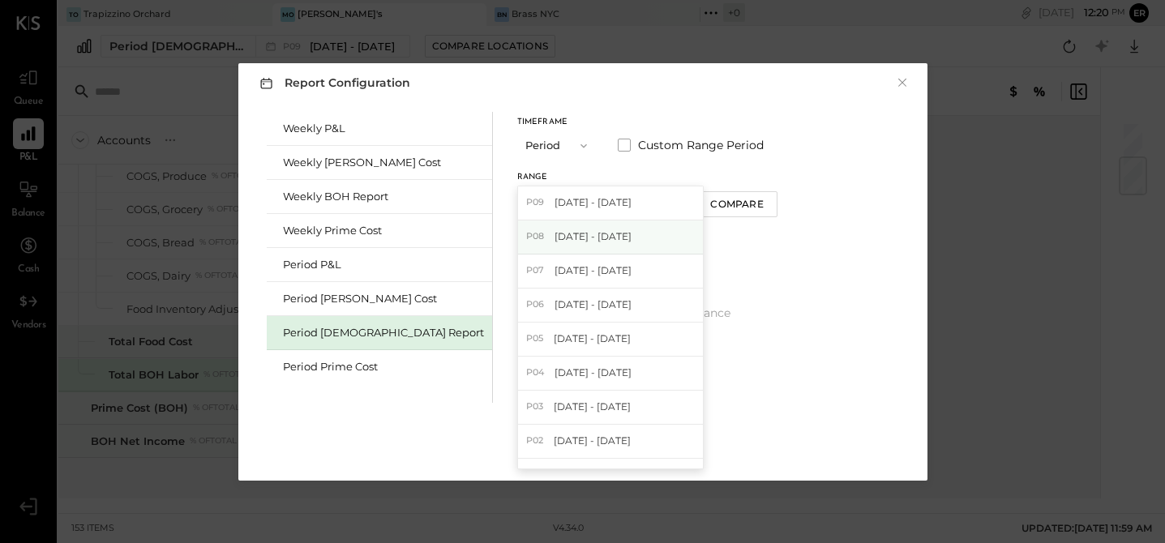
click at [555, 242] on span "[DATE] - [DATE]" at bounding box center [593, 236] width 77 height 14
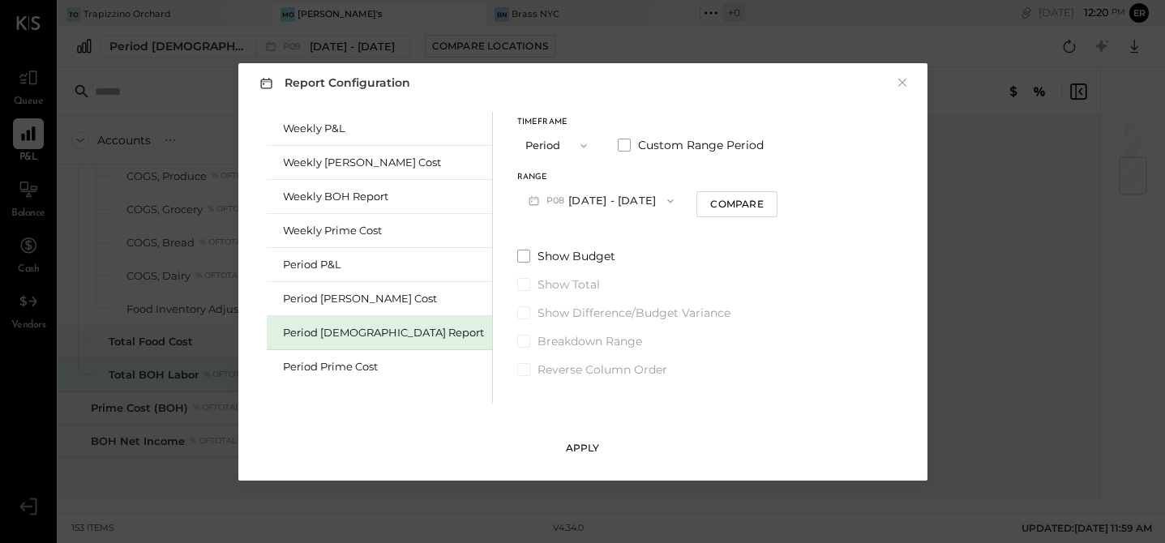
click at [584, 456] on button "Apply" at bounding box center [582, 448] width 81 height 26
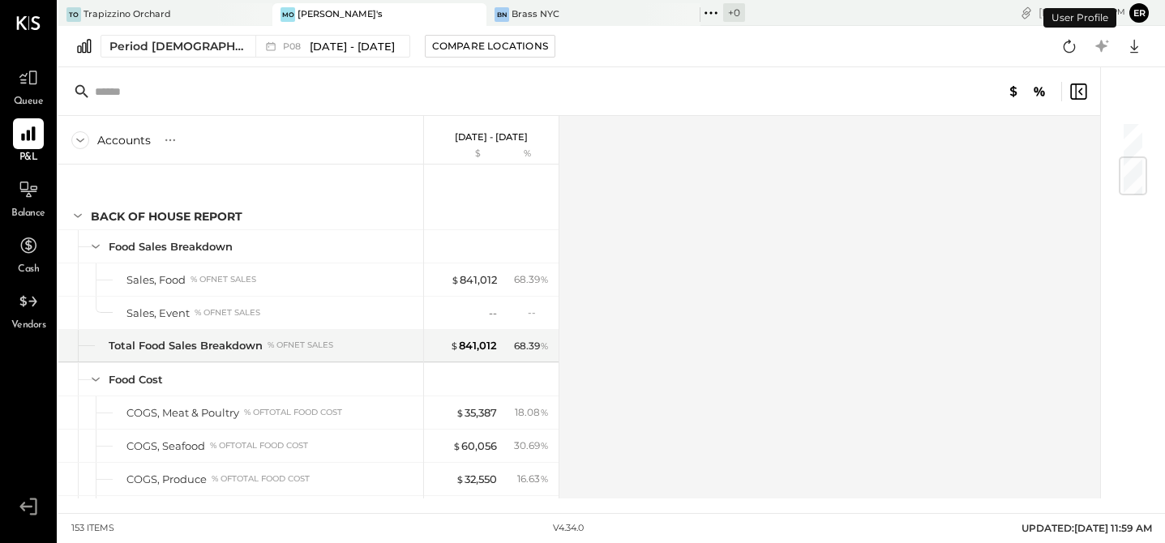
scroll to position [303, 0]
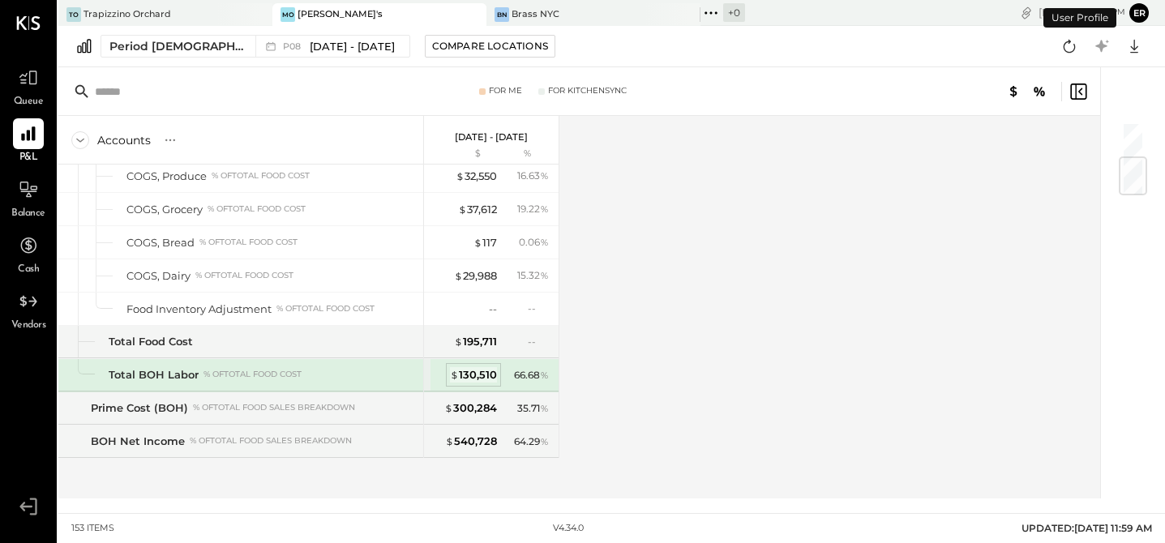
click at [478, 370] on div "$ 130,510" at bounding box center [473, 374] width 47 height 15
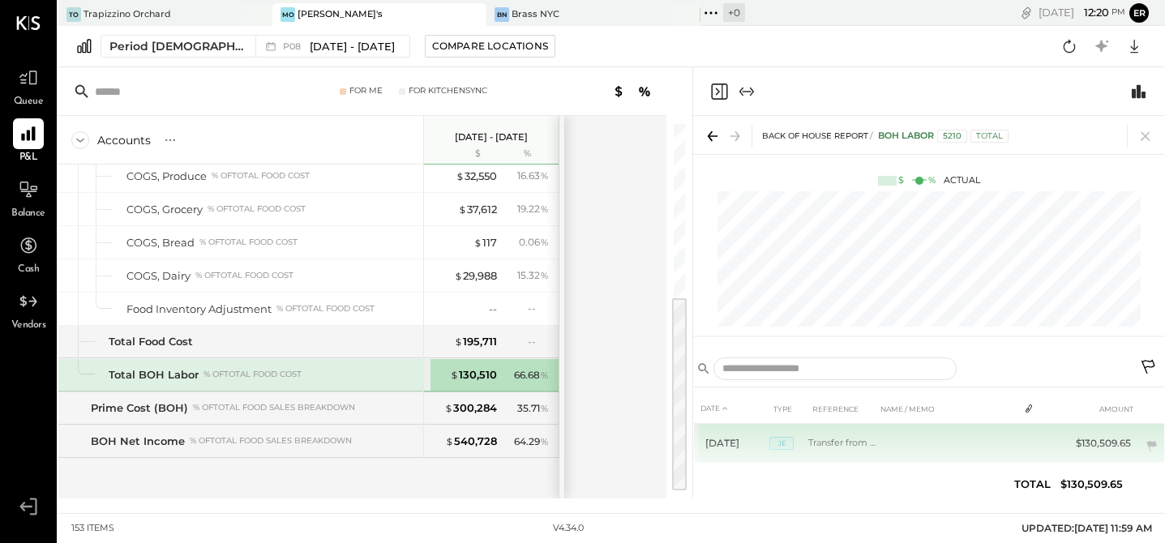
click at [1091, 439] on td "$130,509.65" at bounding box center [1103, 443] width 68 height 39
click at [841, 438] on td "Transfer from holding" at bounding box center [842, 443] width 68 height 39
click at [766, 445] on td "[DATE]" at bounding box center [732, 443] width 73 height 39
click at [793, 443] on span "JE" at bounding box center [781, 443] width 24 height 13
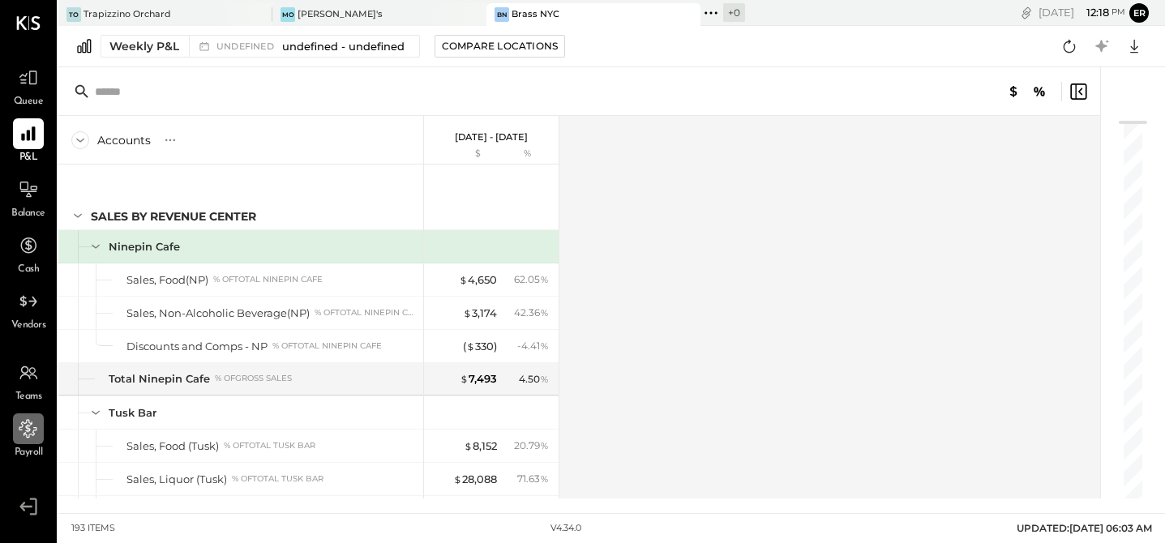
click at [22, 438] on icon at bounding box center [28, 428] width 21 height 21
